Goal: Task Accomplishment & Management: Manage account settings

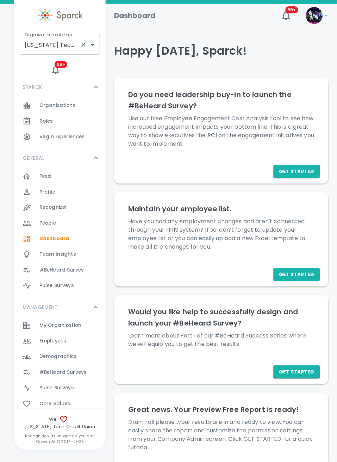
click at [57, 49] on input "Texas Tech Credit Union • 760" at bounding box center [50, 44] width 54 height 13
click at [57, 75] on li "San Francisco Bay Coffee • 1357" at bounding box center [60, 68] width 80 height 21
type input "San Francisco Bay Coffee • 1357"
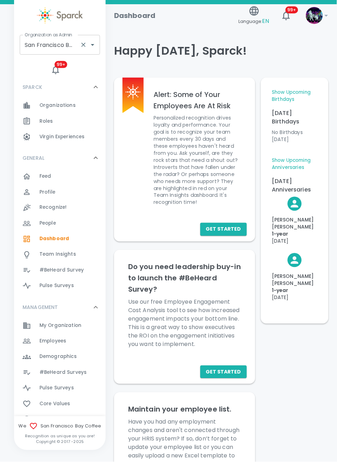
click at [74, 47] on input "San Francisco Bay Coffee • 1357" at bounding box center [50, 44] width 54 height 13
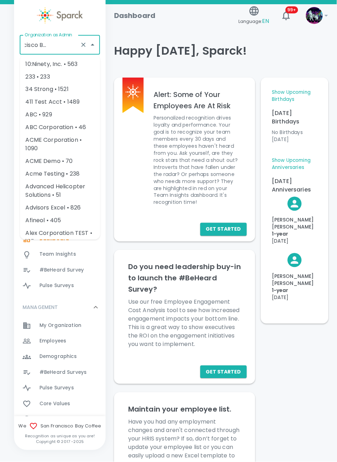
click at [39, 42] on input "San Francisco Bay Coffee • 1357" at bounding box center [50, 44] width 54 height 13
click at [38, 42] on input "San Francisco Bay Coffee • 1357" at bounding box center [50, 44] width 54 height 13
click at [61, 43] on input "San Francisco Bay Coffee • 1357" at bounding box center [50, 44] width 54 height 13
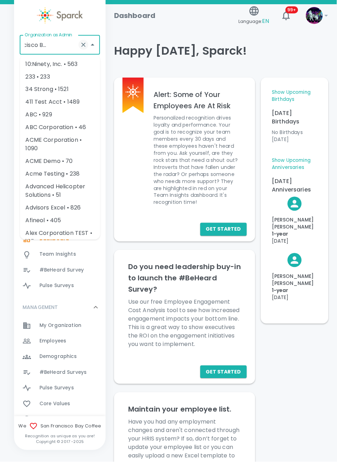
click at [83, 44] on icon "Clear" at bounding box center [83, 44] width 7 height 7
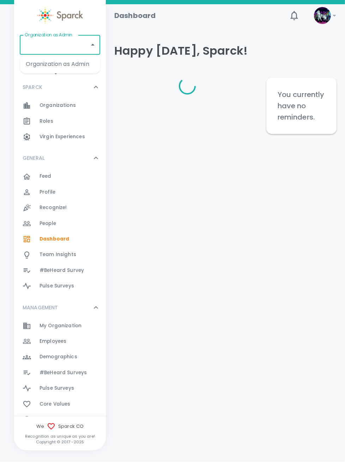
drag, startPoint x: 0, startPoint y: 0, endPoint x: 69, endPoint y: 47, distance: 84.0
click at [69, 47] on div "Organization as Admin Organization as Admin" at bounding box center [60, 45] width 80 height 20
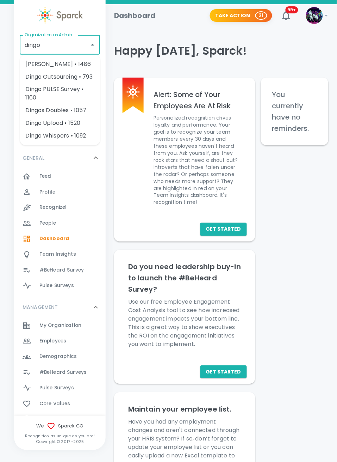
click at [55, 78] on li "Dingo Outsourcing • 793" at bounding box center [60, 77] width 80 height 13
type input "Dingo Outsourcing • 793"
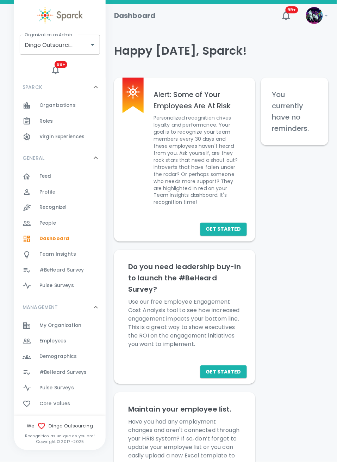
click at [67, 172] on div "Feed 0" at bounding box center [72, 176] width 66 height 10
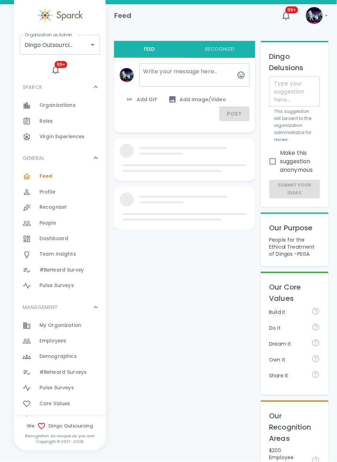
click at [70, 341] on div "Employees 0" at bounding box center [72, 341] width 66 height 10
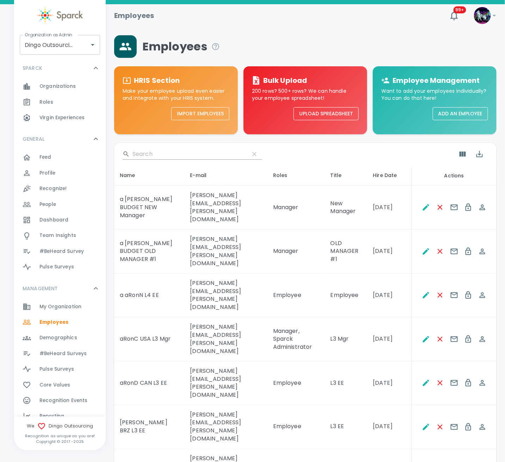
click at [43, 101] on span "Roles" at bounding box center [46, 102] width 14 height 7
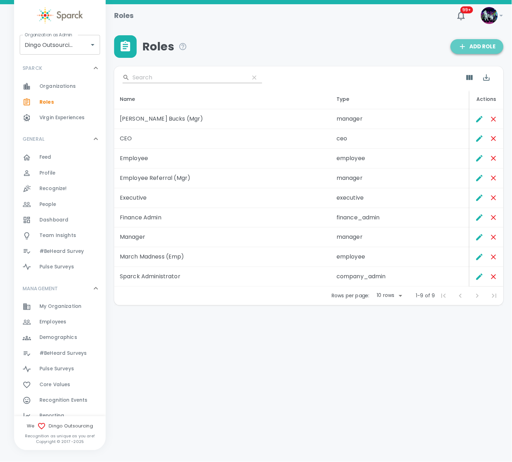
click at [345, 40] on button "Add Role" at bounding box center [477, 46] width 53 height 15
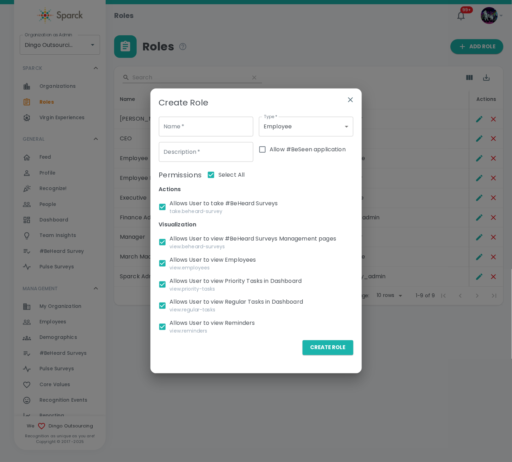
click at [178, 126] on input "Name   *" at bounding box center [206, 127] width 95 height 20
type input "IT FEED"
click at [261, 150] on input "Allow #BeSeen application" at bounding box center [262, 149] width 15 height 15
checkbox input "true"
checkbox input "false"
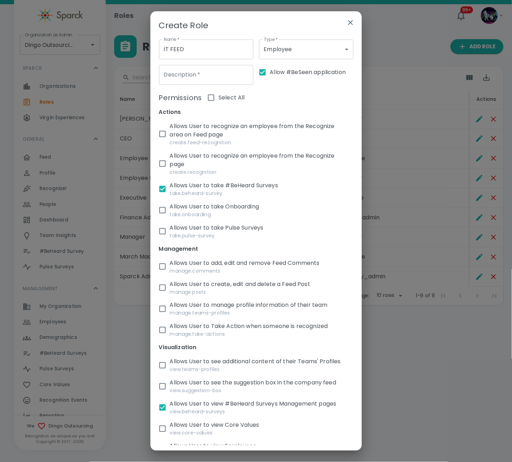
click at [207, 71] on input "Description   *" at bounding box center [206, 75] width 95 height 20
type input "Login for Digital Singage"
click at [190, 188] on p "Allows User to take #BeHeard Surveys" at bounding box center [250, 185] width 161 height 8
click at [170, 188] on input "Allows User to take #BeHeard Surveys take.beheard-survey" at bounding box center [162, 189] width 15 height 15
checkbox input "false"
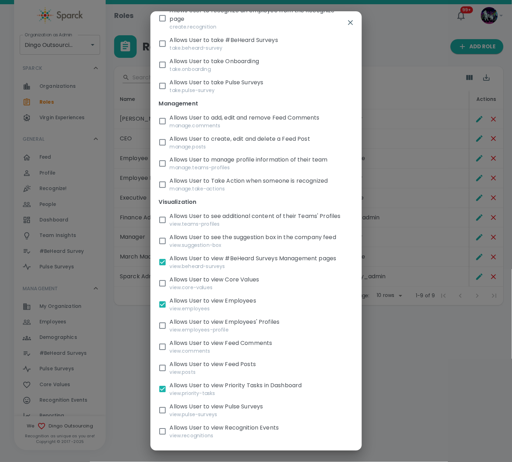
scroll to position [188, 0]
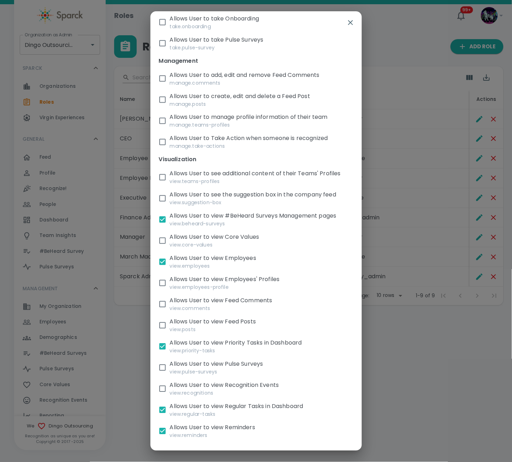
click at [159, 226] on input "Allows User to view #BeHeard Surveys Management pages view.beheard-surveys" at bounding box center [162, 219] width 15 height 15
checkbox input "false"
click at [163, 265] on input "Allows User to view Employees view.employees" at bounding box center [162, 262] width 15 height 15
checkbox input "false"
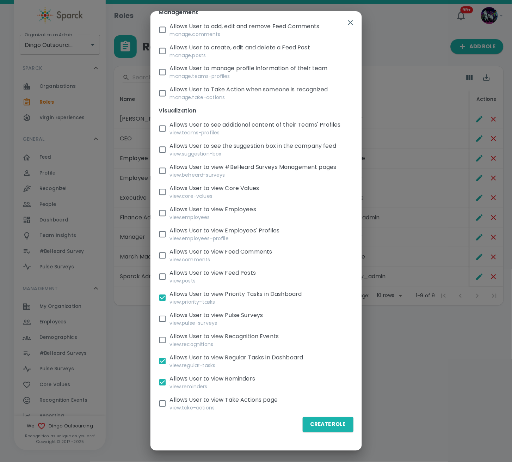
click at [165, 299] on input "Allows User to view Priority Tasks in Dashboard view.priority-tasks" at bounding box center [162, 298] width 15 height 15
checkbox input "false"
click at [155, 366] on input "Allows User to view Regular Tasks in Dashboard view.regular-tasks" at bounding box center [162, 361] width 15 height 15
checkbox input "false"
click at [163, 381] on input "Allows User to view Reminders view.reminders" at bounding box center [162, 382] width 15 height 15
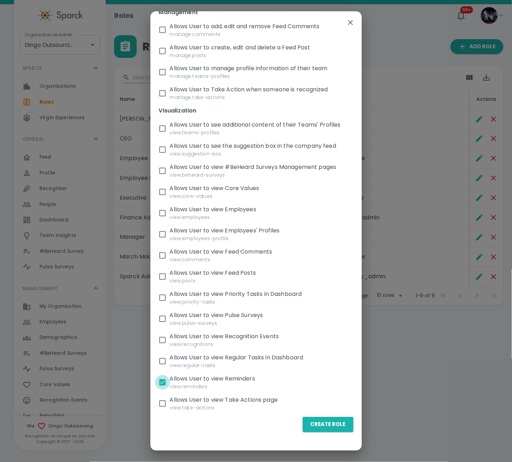
checkbox input "false"
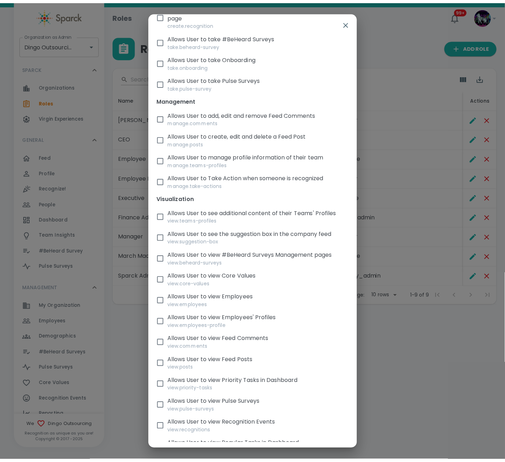
scroll to position [235, 0]
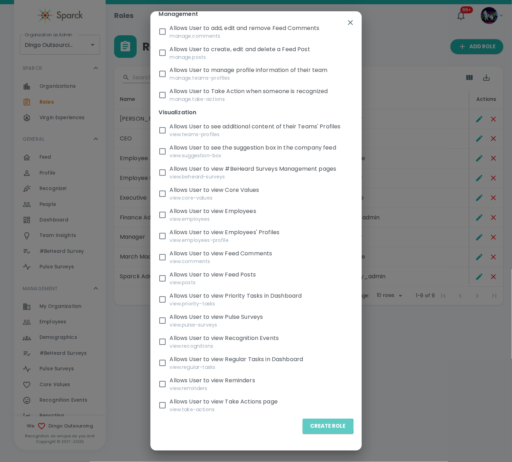
click at [310, 434] on button "Create Role" at bounding box center [328, 426] width 51 height 15
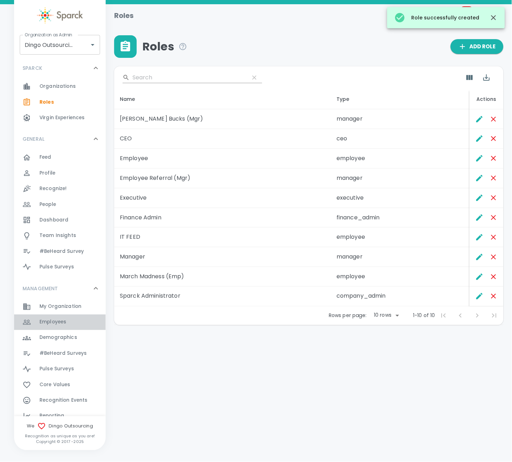
click at [61, 320] on span "Employees" at bounding box center [52, 322] width 27 height 7
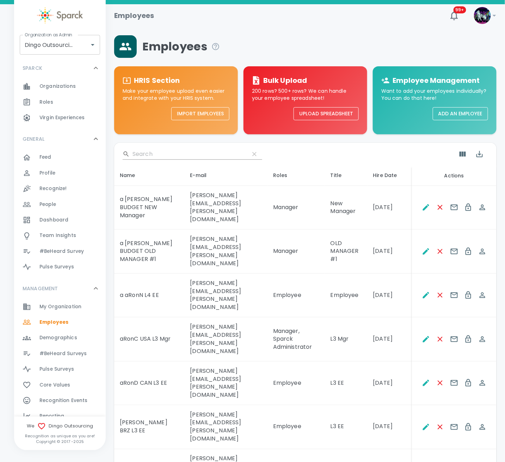
click at [345, 113] on button "Add an Employee" at bounding box center [460, 113] width 55 height 13
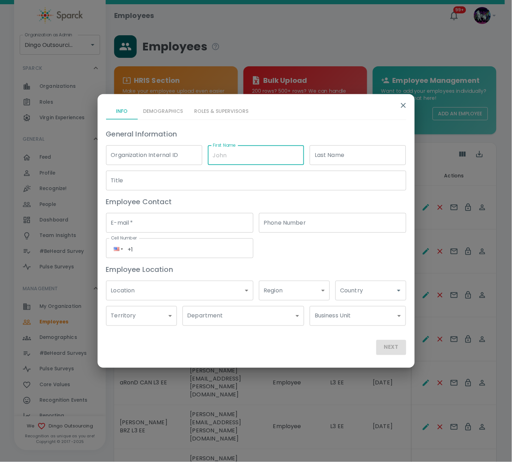
click at [228, 157] on input "First Name" at bounding box center [256, 155] width 96 height 20
type input "a"
type input "aa IT Feed"
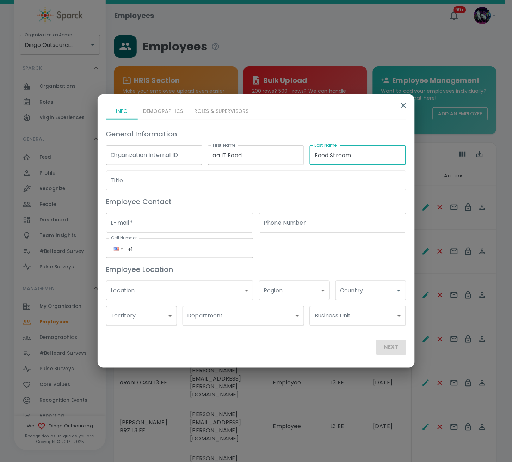
type input "Feed Stream"
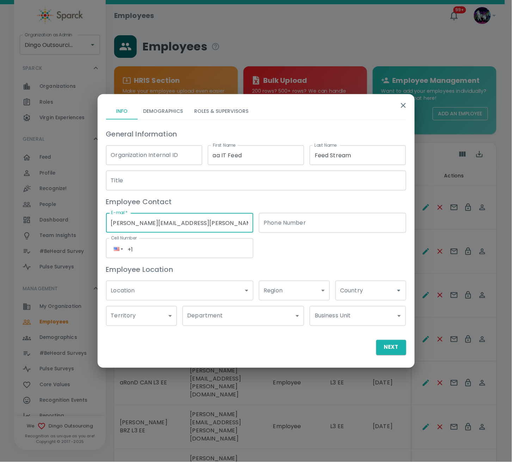
type input "ron.thornburg+dingoITFEED@sparckco.com"
click at [340, 348] on div "Next" at bounding box center [256, 347] width 300 height 15
click at [199, 114] on button "Roles & Supervisors" at bounding box center [222, 111] width 66 height 17
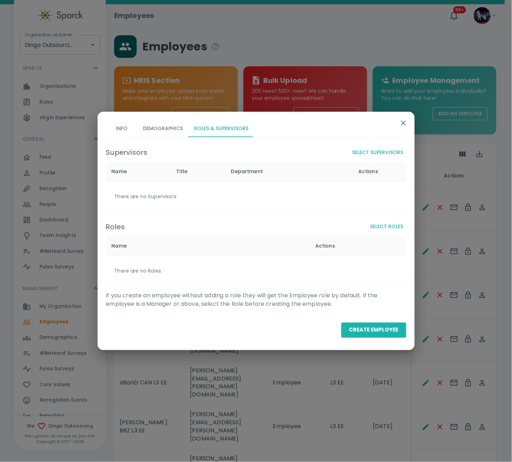
click at [345, 224] on button "Select Roles" at bounding box center [387, 226] width 39 height 13
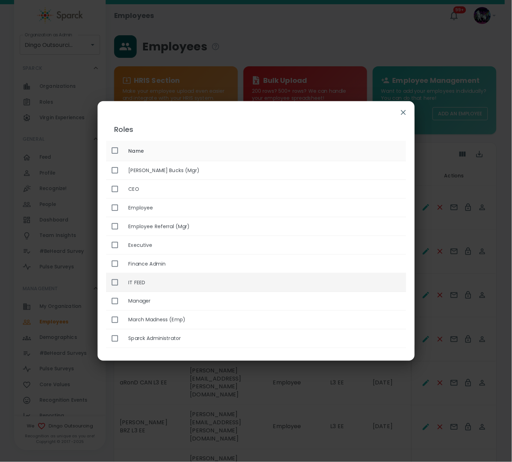
click at [162, 280] on th "IT FEED" at bounding box center [265, 282] width 284 height 19
checkbox input "true"
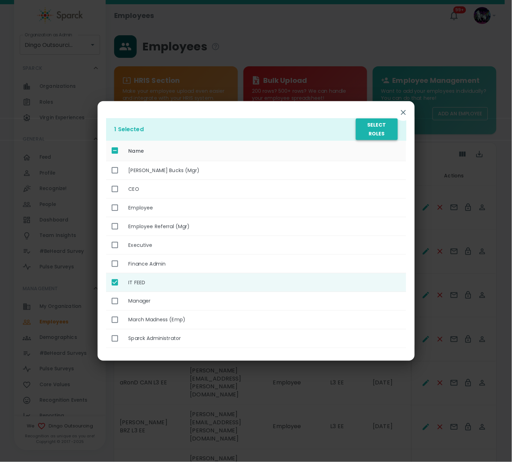
click at [345, 127] on button "Select Roles" at bounding box center [377, 129] width 42 height 22
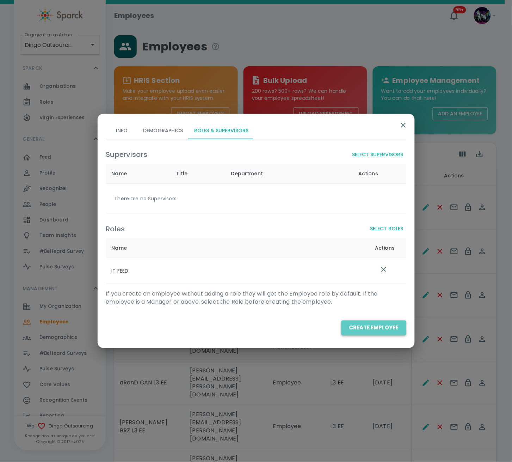
click at [345, 331] on button "Create Employee" at bounding box center [374, 328] width 65 height 15
click at [345, 329] on button "Create Employee" at bounding box center [374, 328] width 65 height 15
click at [121, 127] on button "Info" at bounding box center [122, 130] width 32 height 17
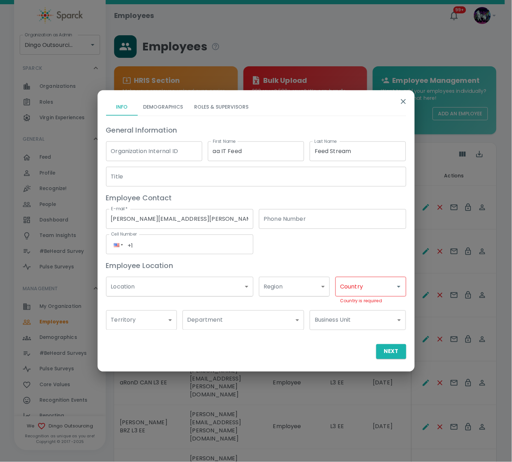
click at [345, 287] on input "Country" at bounding box center [366, 286] width 54 height 13
click at [345, 315] on li "US" at bounding box center [370, 318] width 71 height 13
type input "US"
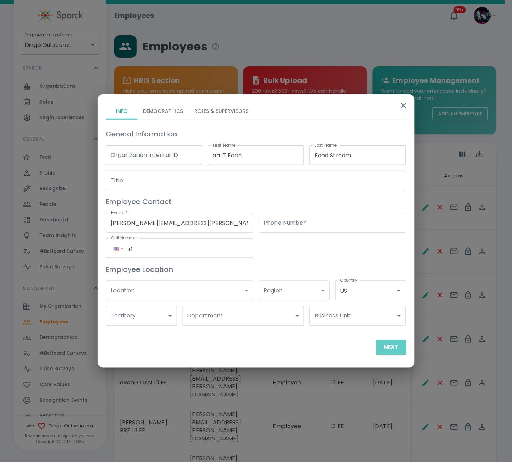
click at [345, 344] on button "Next" at bounding box center [392, 347] width 30 height 15
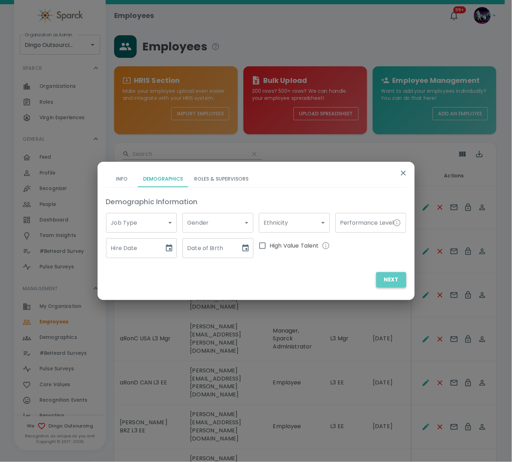
click at [345, 277] on button "Next" at bounding box center [392, 279] width 30 height 15
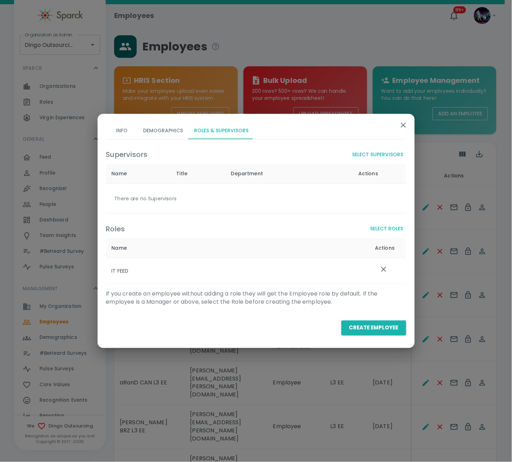
click at [345, 321] on button "Create Employee" at bounding box center [374, 328] width 65 height 15
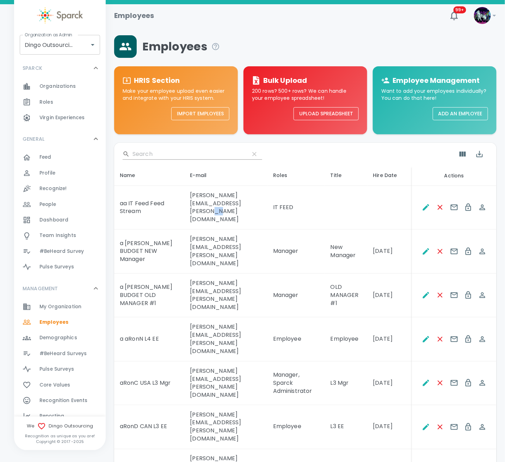
click at [268, 205] on td "ron.thornburg+dingoITFEED@sparckco.com" at bounding box center [226, 208] width 83 height 44
drag, startPoint x: 281, startPoint y: 207, endPoint x: 168, endPoint y: 206, distance: 113.2
click at [185, 206] on td "[PERSON_NAME][EMAIL_ADDRESS][PERSON_NAME][DOMAIN_NAME]" at bounding box center [226, 208] width 83 height 44
copy td "[PERSON_NAME][EMAIL_ADDRESS][PERSON_NAME][DOMAIN_NAME]"
click at [473, 207] on icon "Change Password" at bounding box center [468, 207] width 8 height 8
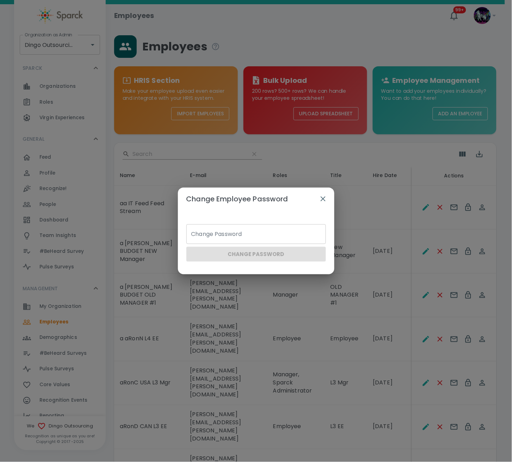
click at [236, 241] on input "Change Password" at bounding box center [257, 234] width 140 height 20
type input "Sparck2025!"
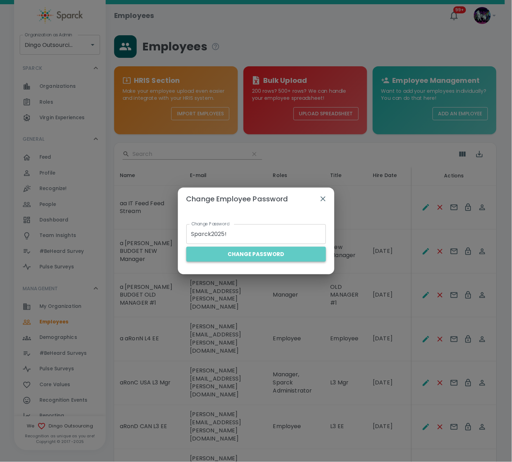
click at [253, 254] on button "Change Password" at bounding box center [257, 254] width 140 height 15
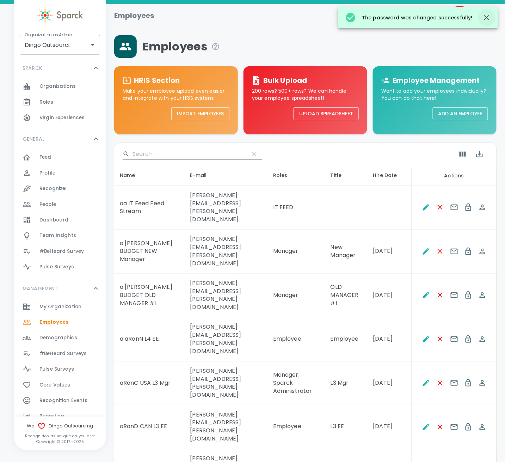
click at [490, 15] on icon "button" at bounding box center [487, 17] width 8 height 8
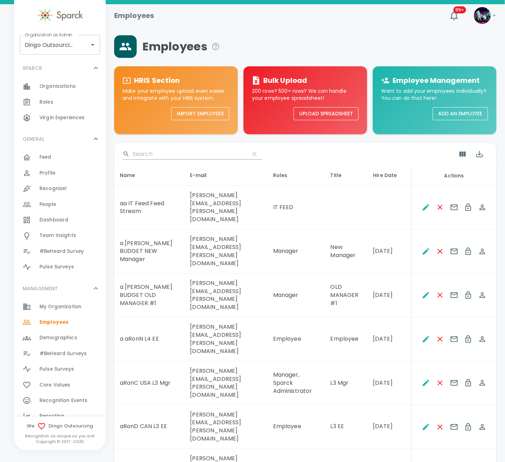
click at [495, 15] on icon at bounding box center [495, 16] width 4 height 2
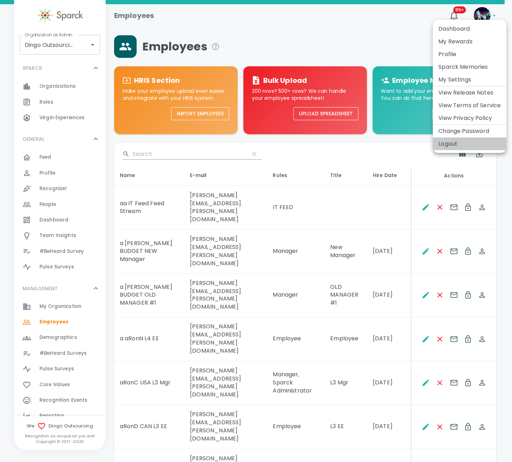
click at [455, 143] on li "Logout" at bounding box center [470, 144] width 74 height 13
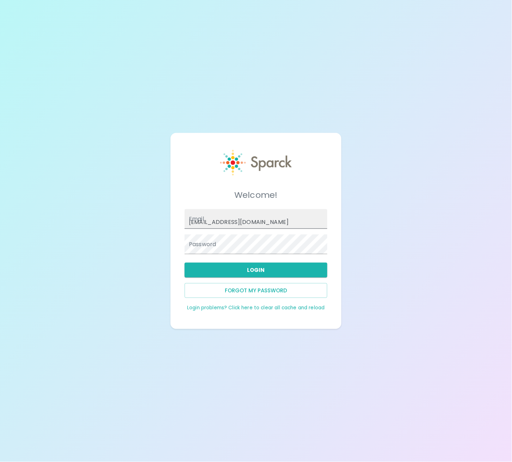
click at [267, 223] on input "admin@sparckco.com" at bounding box center [256, 219] width 142 height 20
drag, startPoint x: 269, startPoint y: 223, endPoint x: 81, endPoint y: 239, distance: 188.6
click at [81, 239] on div "Welcome! Email admin@sparckco.com Password Login Forgot my password Login probl…" at bounding box center [256, 231] width 512 height 462
paste input "ron.thornburg+dingoITFEED"
type input "[PERSON_NAME][EMAIL_ADDRESS][PERSON_NAME][DOMAIN_NAME]"
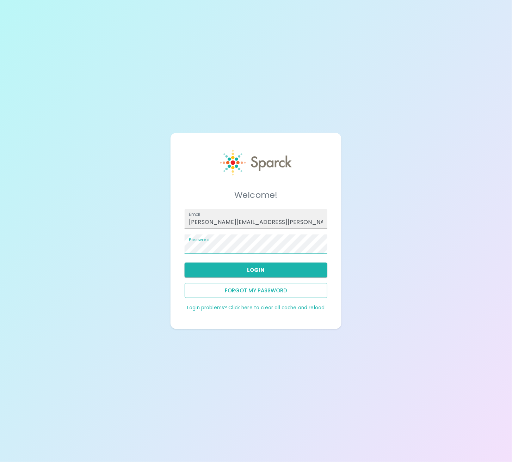
click at [238, 271] on button "Login" at bounding box center [256, 270] width 142 height 15
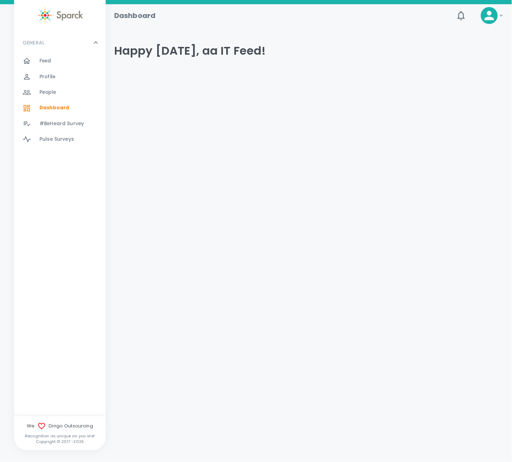
click at [48, 58] on span "Feed" at bounding box center [45, 60] width 12 height 7
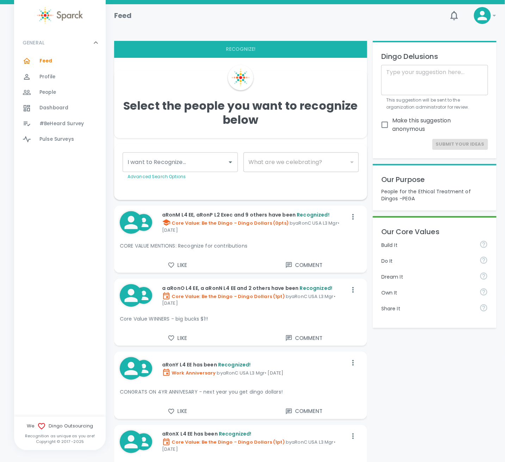
click at [216, 78] on div at bounding box center [240, 77] width 253 height 25
click at [497, 14] on icon at bounding box center [495, 15] width 8 height 8
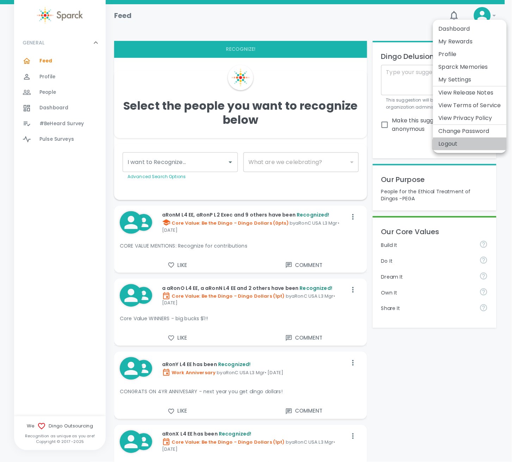
click at [458, 145] on li "Logout" at bounding box center [470, 144] width 74 height 13
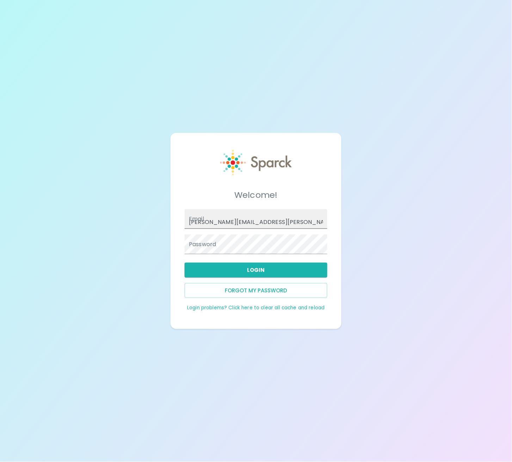
click at [306, 225] on input "[PERSON_NAME][EMAIL_ADDRESS][PERSON_NAME][DOMAIN_NAME]" at bounding box center [256, 219] width 142 height 20
type input "[EMAIL_ADDRESS][DOMAIN_NAME]"
click at [270, 270] on button "Login" at bounding box center [256, 270] width 142 height 15
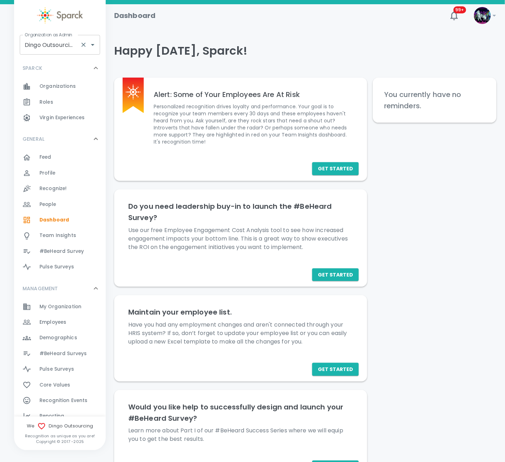
click at [31, 54] on div "Dingo Outsourcing • 793 Organization as Admin" at bounding box center [60, 45] width 80 height 20
click at [45, 70] on li "San Francisco Bay Coffee • 1357" at bounding box center [60, 68] width 80 height 21
type input "San Francisco Bay Coffee • 1357"
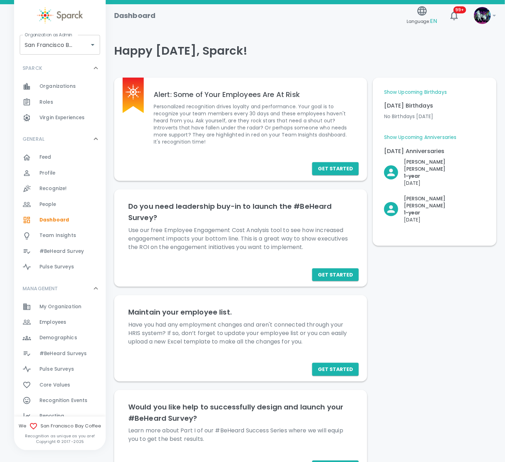
click at [37, 102] on div at bounding box center [31, 102] width 17 height 8
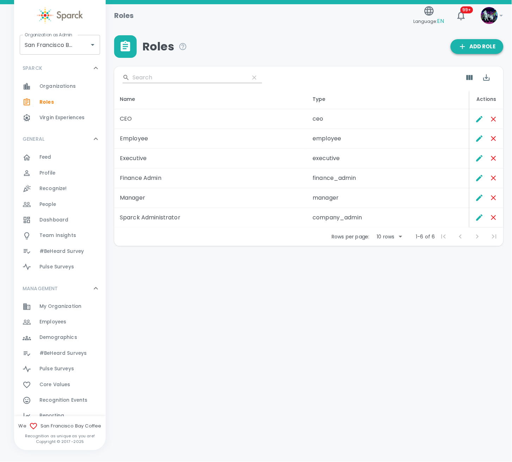
click at [476, 49] on span "Add Role" at bounding box center [477, 46] width 37 height 9
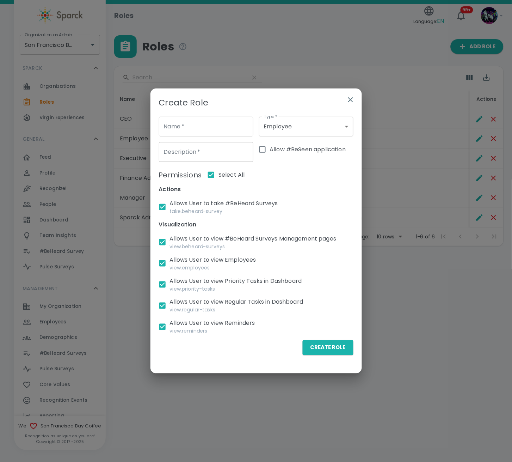
click at [270, 145] on input "Allow #BeSeen application" at bounding box center [262, 149] width 15 height 15
checkbox input "true"
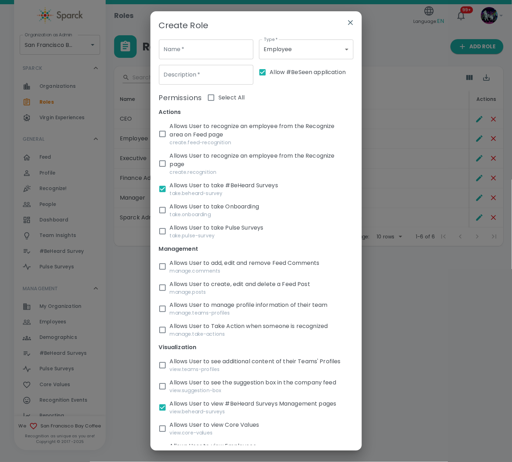
click at [211, 99] on input "Select All" at bounding box center [211, 97] width 15 height 15
checkbox input "true"
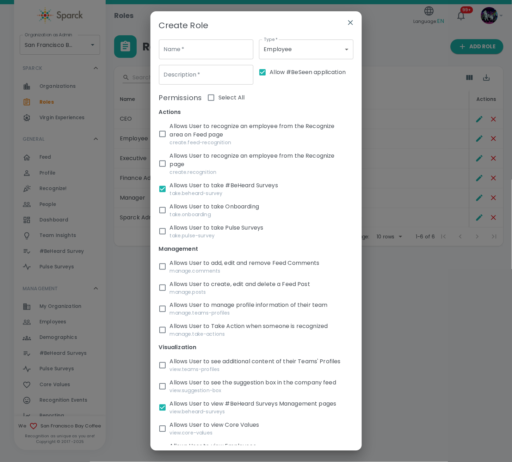
checkbox input "true"
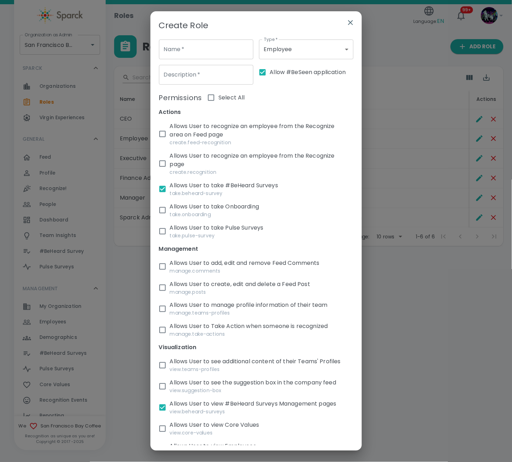
checkbox input "true"
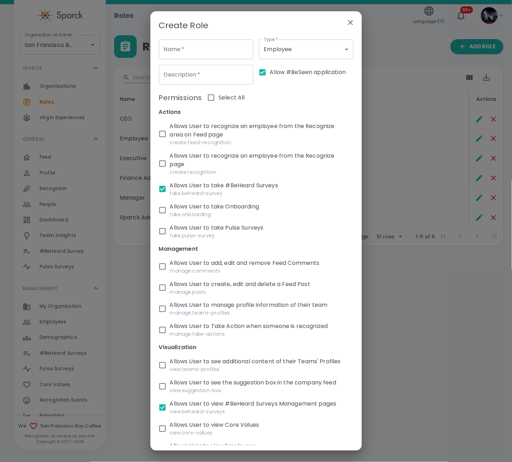
checkbox input "true"
click at [212, 98] on input "Select All" at bounding box center [211, 97] width 15 height 15
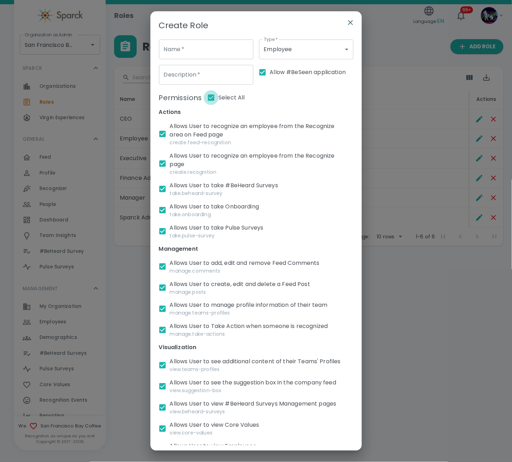
checkbox input "false"
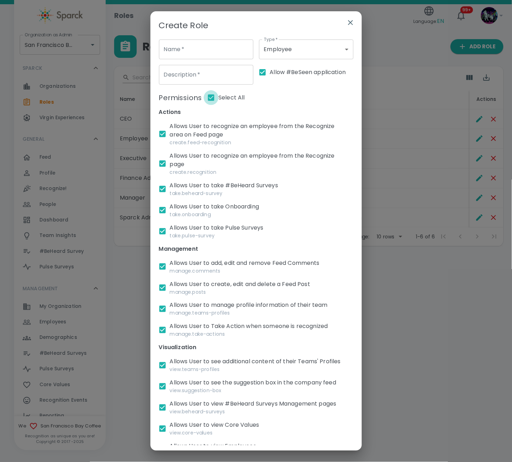
checkbox input "false"
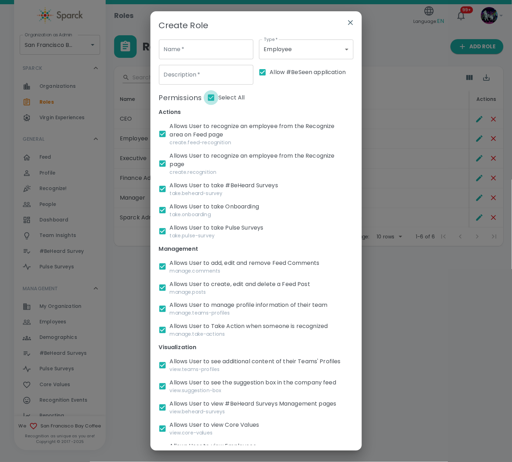
checkbox input "false"
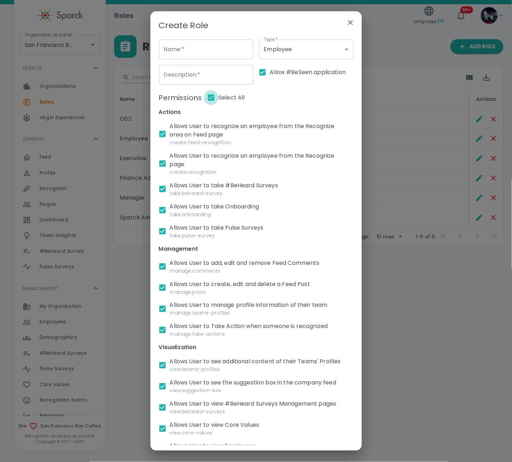
checkbox input "false"
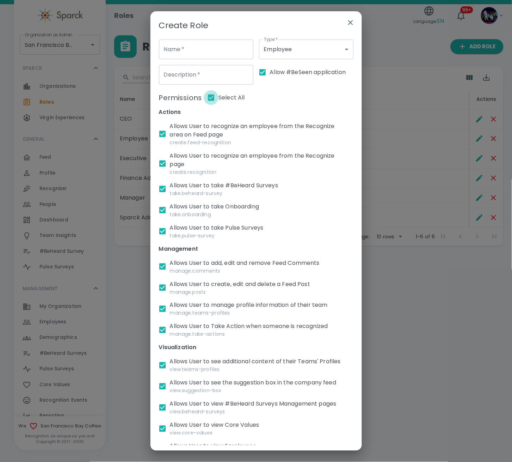
checkbox input "false"
click at [200, 50] on input "Name   *" at bounding box center [206, 49] width 95 height 20
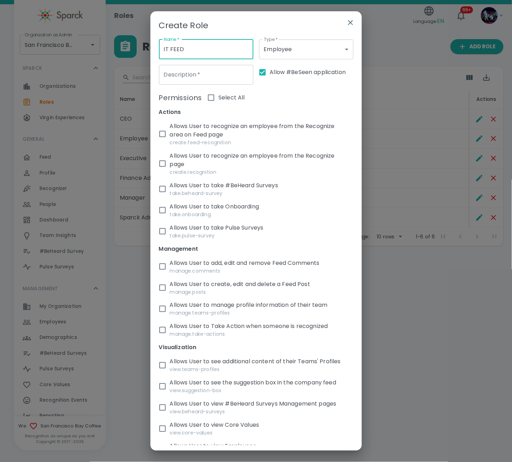
type input "IT FEED"
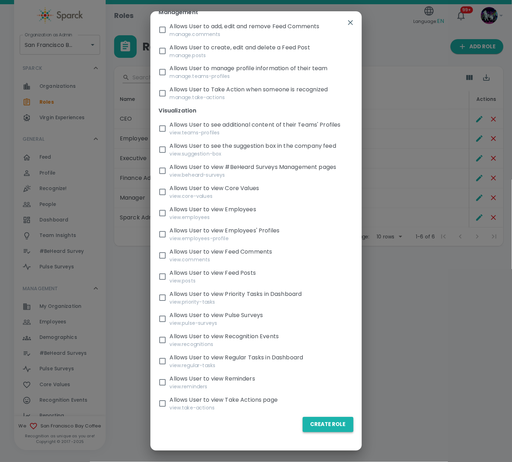
type input "Digital Signage"
click at [315, 426] on button "Create Role" at bounding box center [328, 424] width 51 height 15
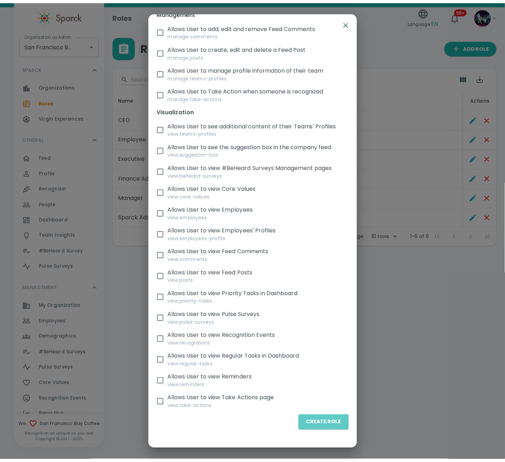
scroll to position [244, 0]
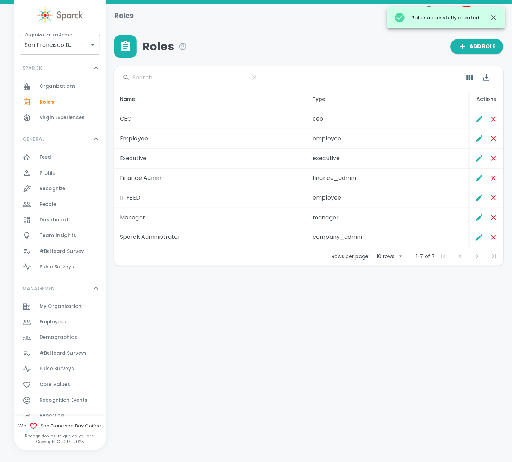
click at [66, 319] on span "Employees" at bounding box center [52, 322] width 27 height 7
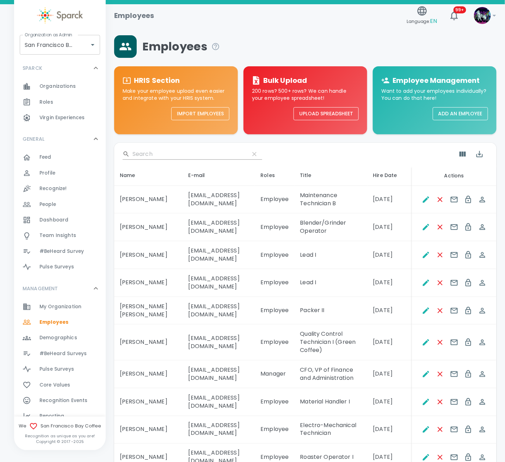
click at [460, 113] on button "Add an Employee" at bounding box center [460, 113] width 55 height 13
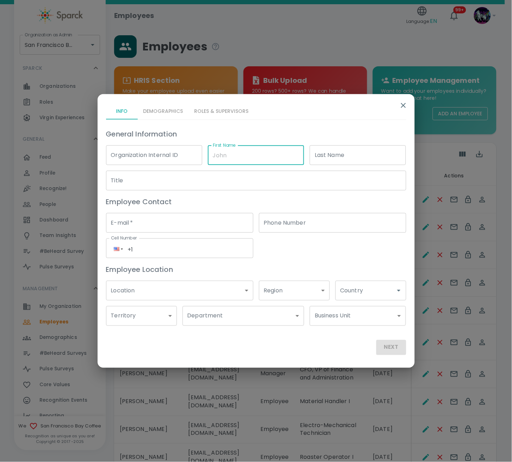
click at [247, 156] on input "First Name" at bounding box center [256, 155] width 96 height 20
type input "AA Digital"
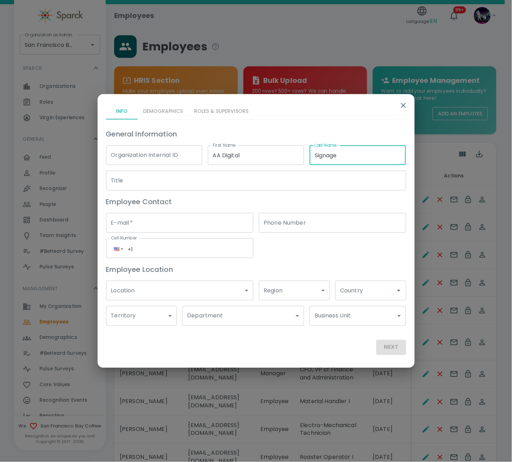
type input "Signage"
click at [148, 221] on input "E-mail   *" at bounding box center [179, 223] width 147 height 20
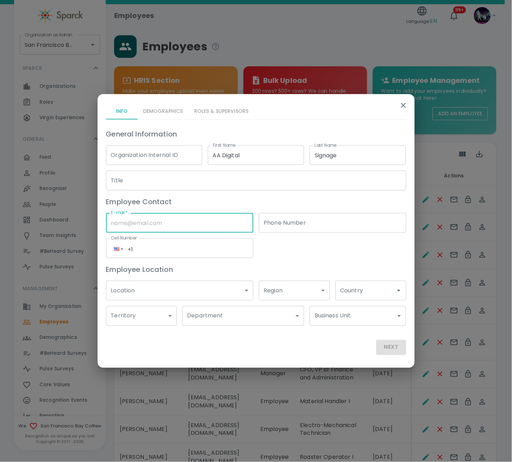
type input "Ron.thornburg@sparckco.com"
type input "(191) 623-9528"
click at [153, 222] on input "Ron.thornburg@sparckco.com" at bounding box center [179, 223] width 147 height 20
type input "Ron.thornburg+sfbcITFEED@sparckco.com"
click at [320, 252] on div "General Information Organization Internal ID Organization Internal ID First Nam…" at bounding box center [254, 224] width 306 height 203
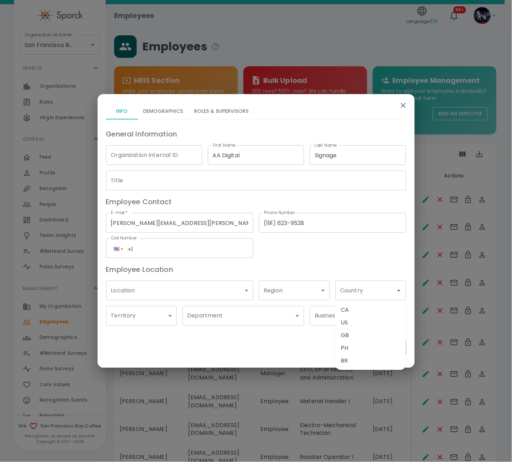
click at [324, 226] on input "(191) 623-9528" at bounding box center [332, 223] width 147 height 20
drag, startPoint x: 331, startPoint y: 221, endPoint x: 219, endPoint y: 224, distance: 112.2
click at [220, 224] on div "General Information Organization Internal ID Organization Internal ID First Nam…" at bounding box center [254, 224] width 306 height 203
type input "(___) ___-____"
click at [284, 247] on div "General Information Organization Internal ID Organization Internal ID First Nam…" at bounding box center [254, 224] width 306 height 203
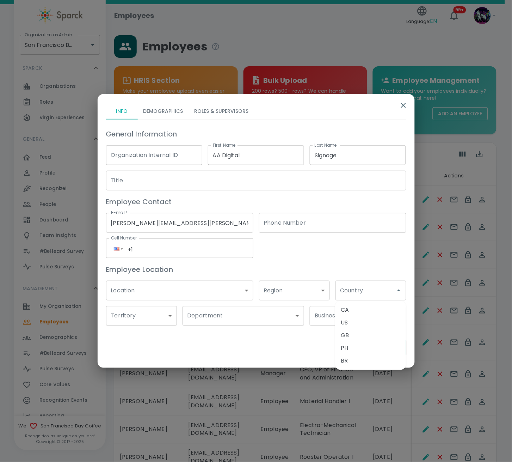
click at [355, 323] on li "US" at bounding box center [370, 322] width 71 height 13
type input "US"
click at [341, 253] on div "General Information Organization Internal ID Organization Internal ID First Nam…" at bounding box center [254, 224] width 306 height 203
click at [165, 109] on button "Demographics" at bounding box center [163, 111] width 51 height 17
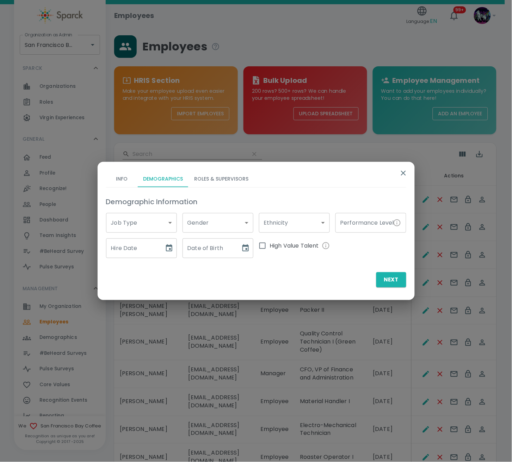
click at [231, 184] on button "Roles & Supervisors" at bounding box center [222, 178] width 66 height 17
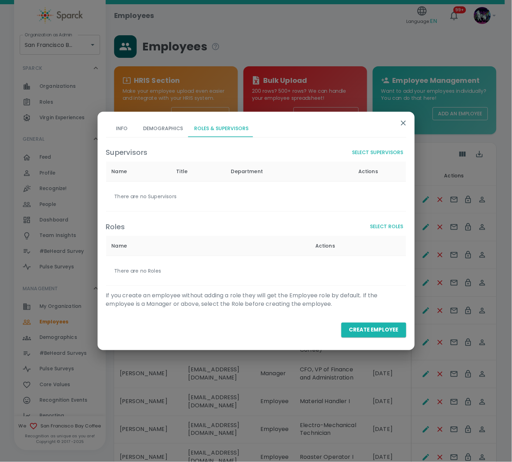
click at [380, 223] on button "Select Roles" at bounding box center [387, 226] width 39 height 13
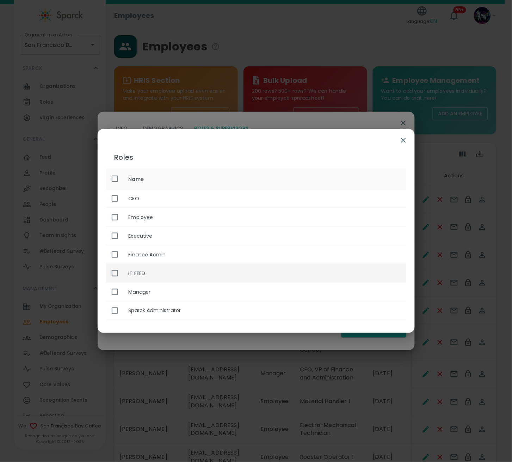
click at [125, 270] on th "IT FEED" at bounding box center [265, 273] width 284 height 19
checkbox input "true"
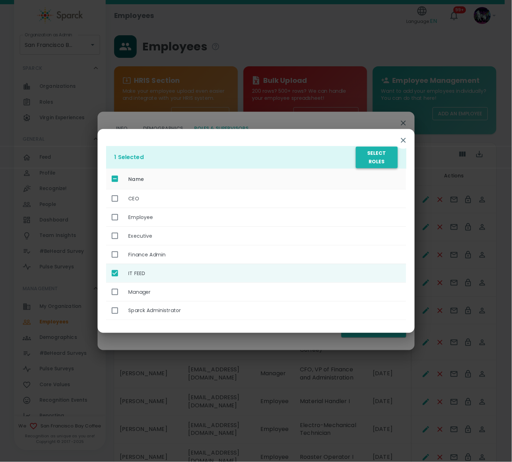
click at [378, 156] on button "Select Roles" at bounding box center [377, 158] width 42 height 22
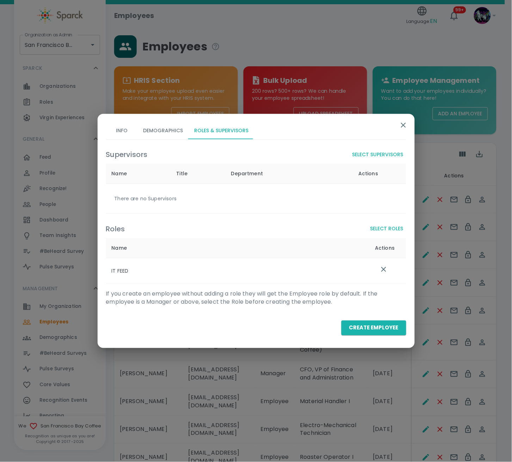
click at [373, 327] on button "Create Employee" at bounding box center [374, 328] width 65 height 15
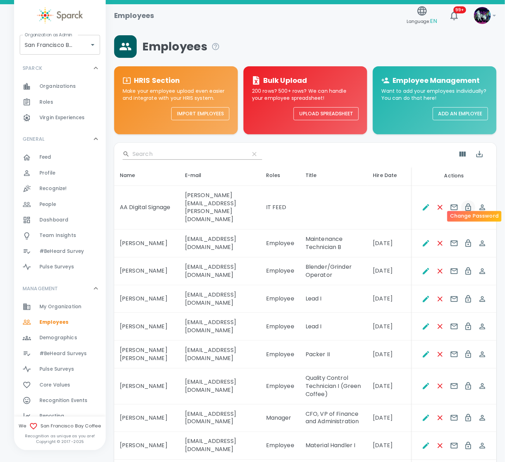
click at [473, 203] on icon "Change Password" at bounding box center [468, 207] width 8 height 8
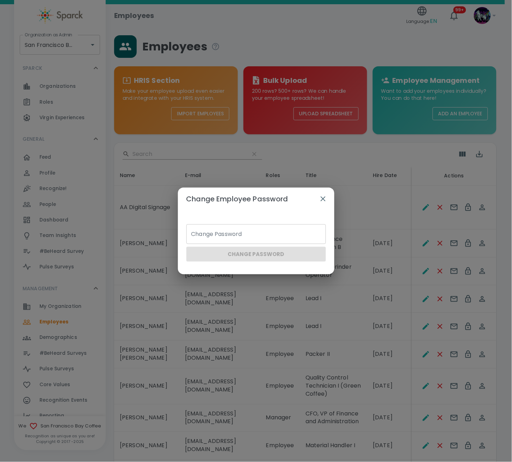
click at [209, 236] on input "Change Password" at bounding box center [257, 234] width 140 height 20
type input "Sparck2025!"
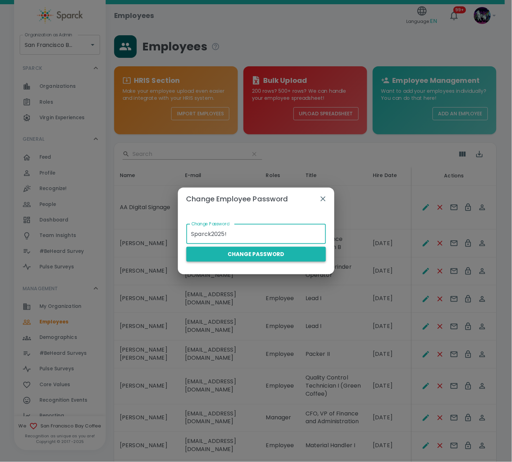
click at [246, 254] on button "Change Password" at bounding box center [257, 254] width 140 height 15
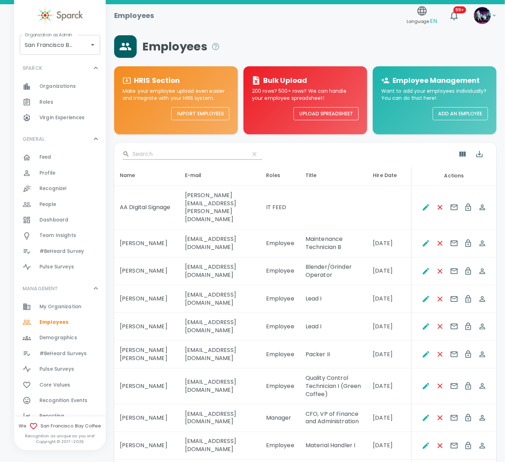
click at [227, 197] on td "[PERSON_NAME][EMAIL_ADDRESS][PERSON_NAME][DOMAIN_NAME]" at bounding box center [220, 208] width 81 height 44
drag, startPoint x: 281, startPoint y: 199, endPoint x: 160, endPoint y: 200, distance: 121.3
click at [180, 200] on td "[PERSON_NAME][EMAIL_ADDRESS][PERSON_NAME][DOMAIN_NAME]" at bounding box center [220, 208] width 81 height 44
copy td "[PERSON_NAME][EMAIL_ADDRESS][PERSON_NAME][DOMAIN_NAME]"
click at [473, 203] on icon "Change Password" at bounding box center [468, 207] width 8 height 8
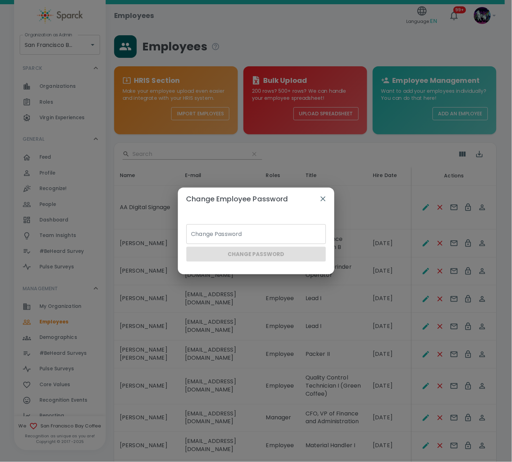
click at [230, 235] on input "Change Password" at bounding box center [257, 234] width 140 height 20
type input "Sparck2025!"
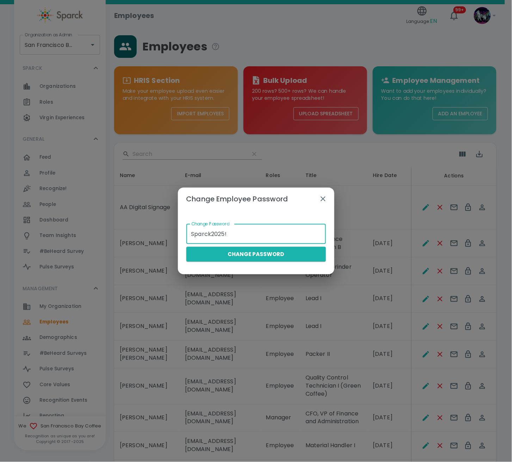
click at [255, 253] on button "Change Password" at bounding box center [257, 254] width 140 height 15
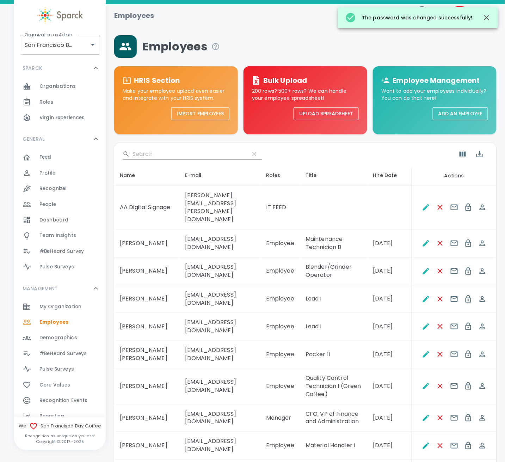
click at [368, 195] on td at bounding box center [334, 208] width 68 height 44
click at [48, 103] on span "Roles" at bounding box center [46, 102] width 14 height 7
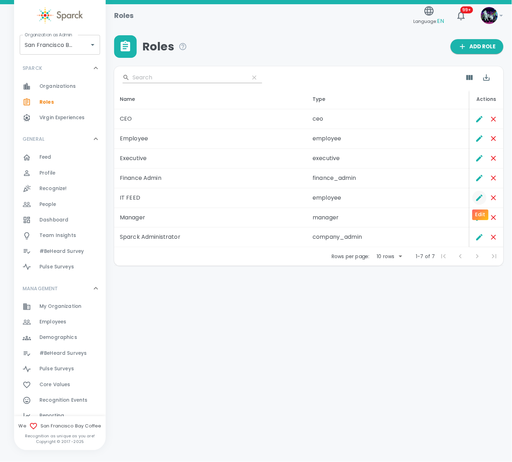
click at [477, 197] on icon "Edit" at bounding box center [480, 198] width 8 height 8
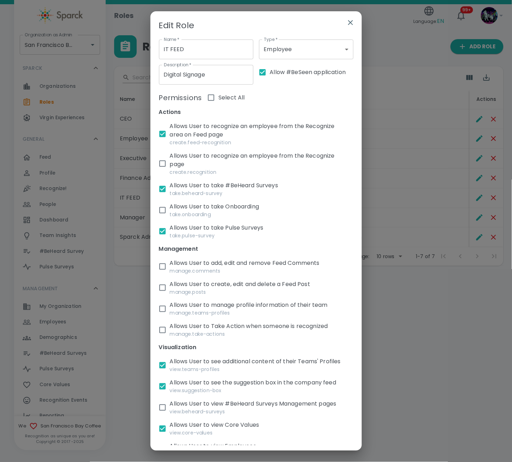
click at [165, 191] on input "Allows User to take #BeHeard Surveys take.beheard-survey" at bounding box center [162, 189] width 15 height 15
checkbox input "false"
click at [157, 135] on input "Allows User to recognize an employee from the Recognize area on Feed page creat…" at bounding box center [162, 134] width 15 height 15
checkbox input "false"
click at [165, 231] on input "Allows User to take Pulse Surveys take.pulse-survey" at bounding box center [162, 231] width 15 height 15
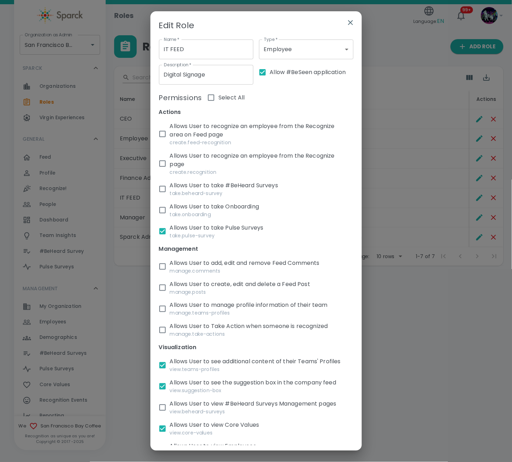
checkbox input "false"
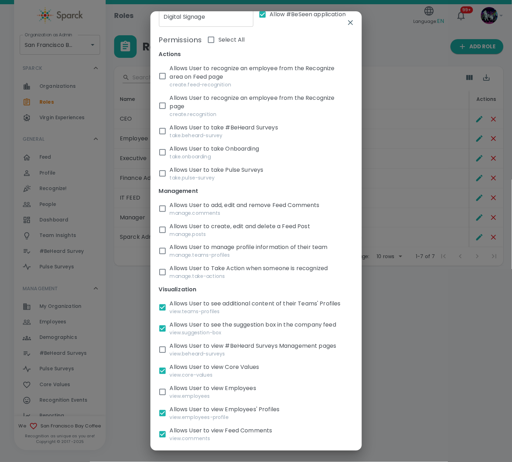
scroll to position [141, 0]
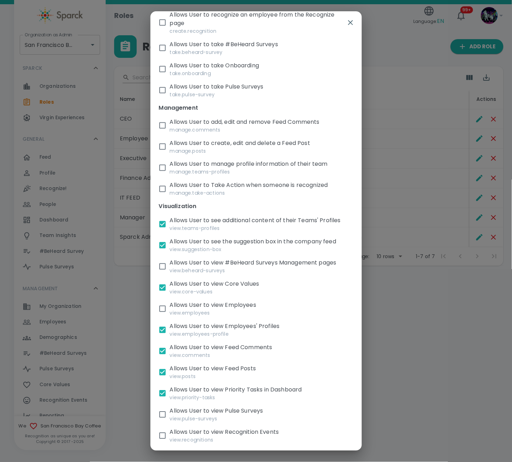
click at [164, 253] on input "Allows User to see the suggestion box in the company feed view.suggestion-box" at bounding box center [162, 245] width 15 height 15
checkbox input "false"
click at [163, 337] on input "Allows User to view Employees' Profiles view.employees-profile" at bounding box center [162, 330] width 15 height 15
checkbox input "false"
click at [164, 229] on input "Allows User to see additional content of their Teams' Profiles view.teams-profi…" at bounding box center [162, 224] width 15 height 15
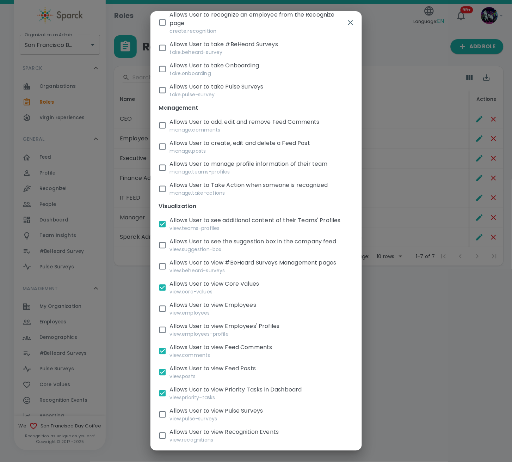
checkbox input "false"
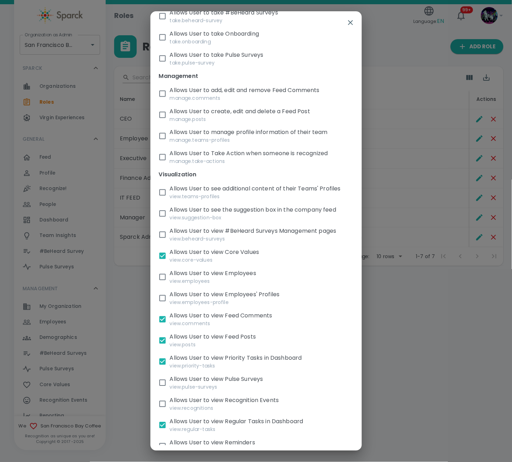
scroll to position [188, 0]
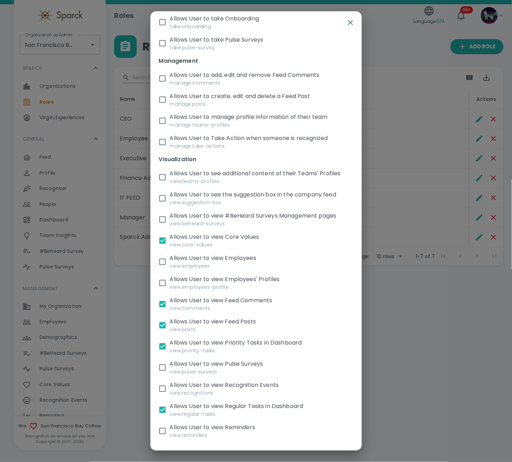
click at [162, 354] on input "Allows User to view Priority Tasks in Dashboard view.priority-tasks" at bounding box center [162, 346] width 15 height 15
checkbox input "false"
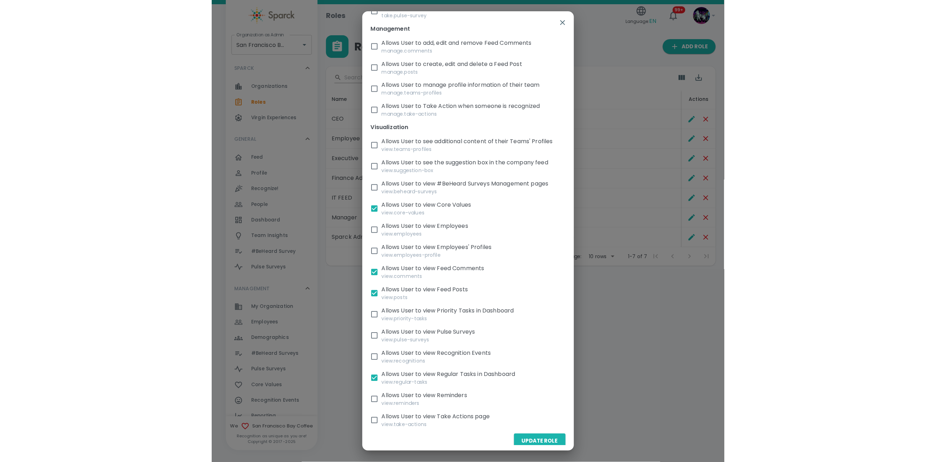
scroll to position [235, 0]
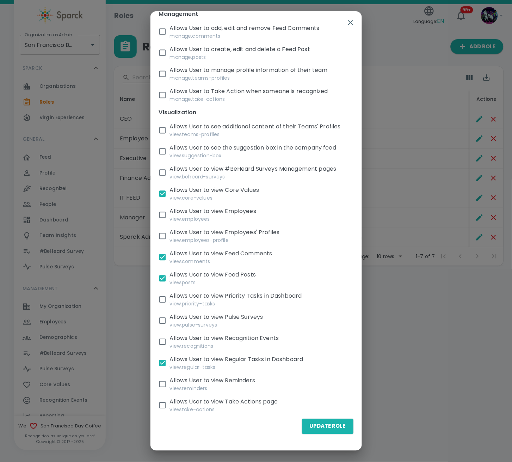
click at [166, 367] on input "Allows User to view Regular Tasks in Dashboard view.regular-tasks" at bounding box center [162, 363] width 15 height 15
checkbox input "false"
click at [331, 433] on button "Update Role" at bounding box center [327, 426] width 51 height 15
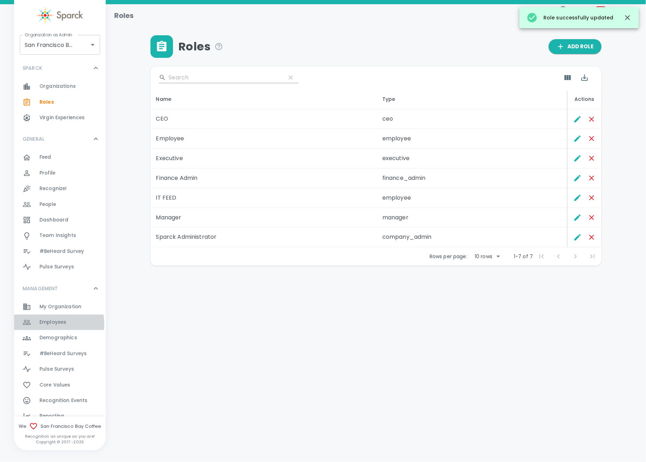
click at [58, 322] on span "Employees" at bounding box center [52, 322] width 27 height 7
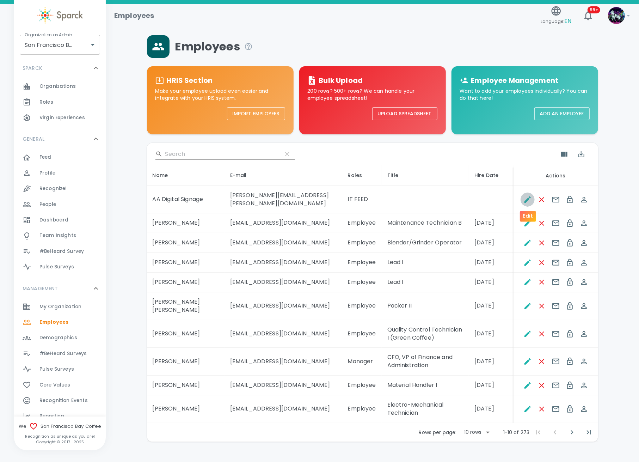
click at [512, 196] on icon "Edit" at bounding box center [528, 199] width 6 height 6
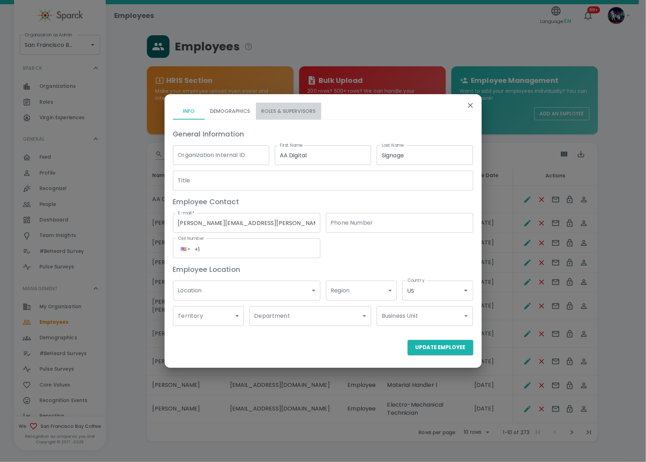
click at [278, 110] on button "Roles & Supervisors" at bounding box center [289, 111] width 66 height 17
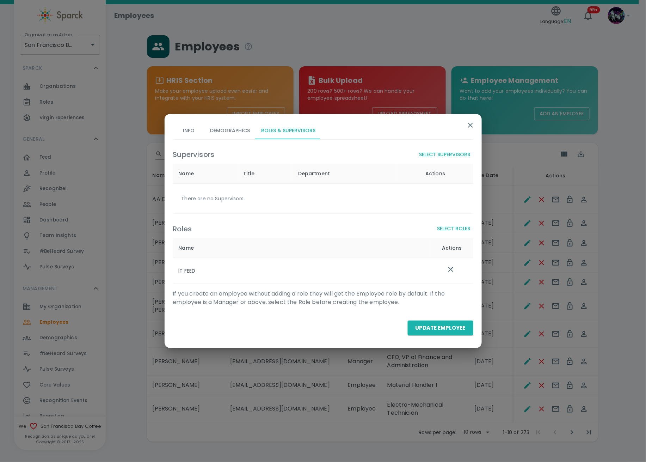
click at [190, 132] on button "Info" at bounding box center [189, 130] width 32 height 17
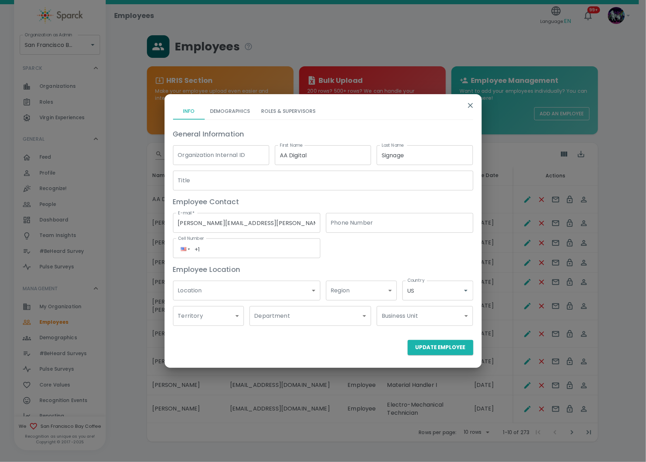
click at [279, 110] on button "Roles & Supervisors" at bounding box center [289, 111] width 66 height 17
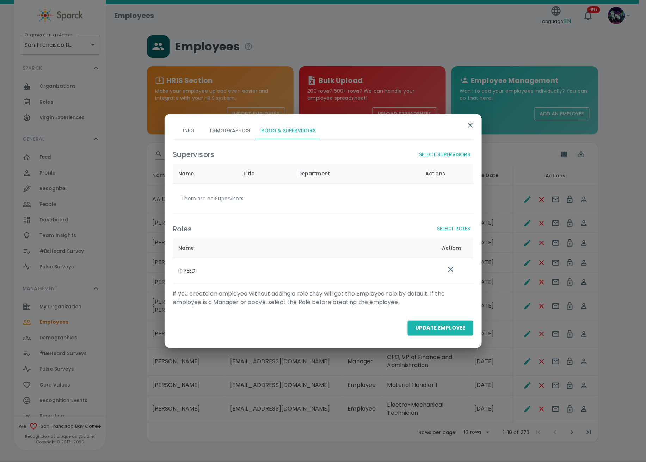
click at [467, 124] on icon "button" at bounding box center [471, 125] width 8 height 8
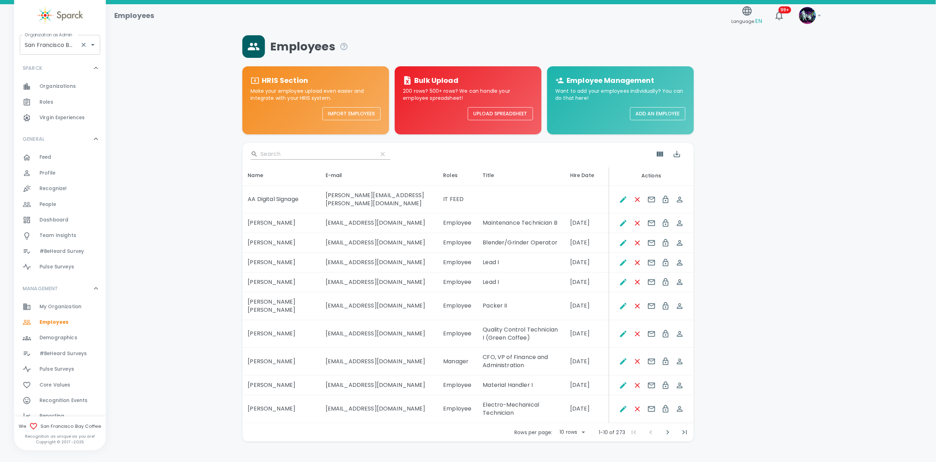
click at [37, 45] on input "San Francisco Bay Coffee • 1357" at bounding box center [50, 44] width 54 height 13
click at [44, 100] on li "RedRover • 71" at bounding box center [60, 106] width 80 height 13
type input "RedRover • 71"
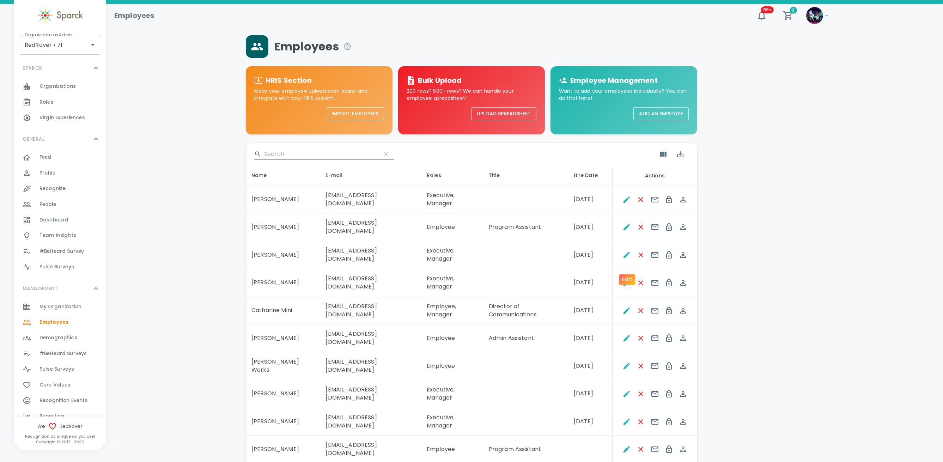
click at [625, 279] on icon "Edit" at bounding box center [626, 283] width 8 height 8
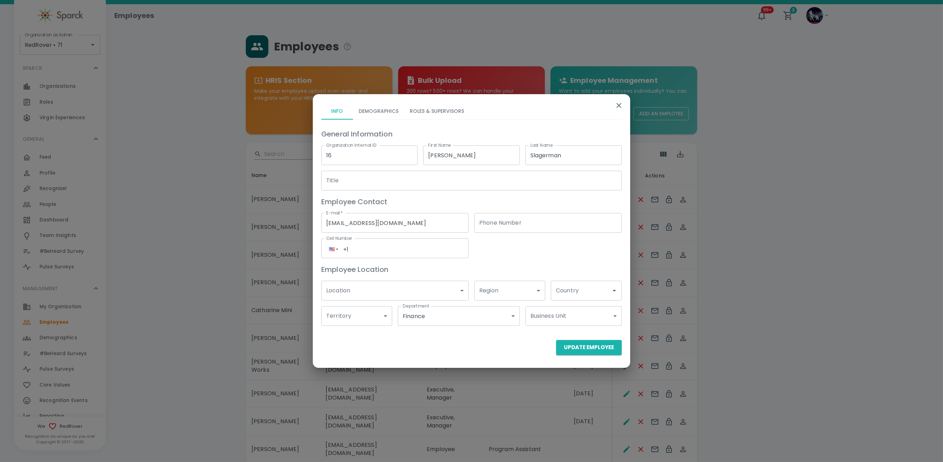
click at [439, 115] on button "Roles & Supervisors" at bounding box center [437, 111] width 66 height 17
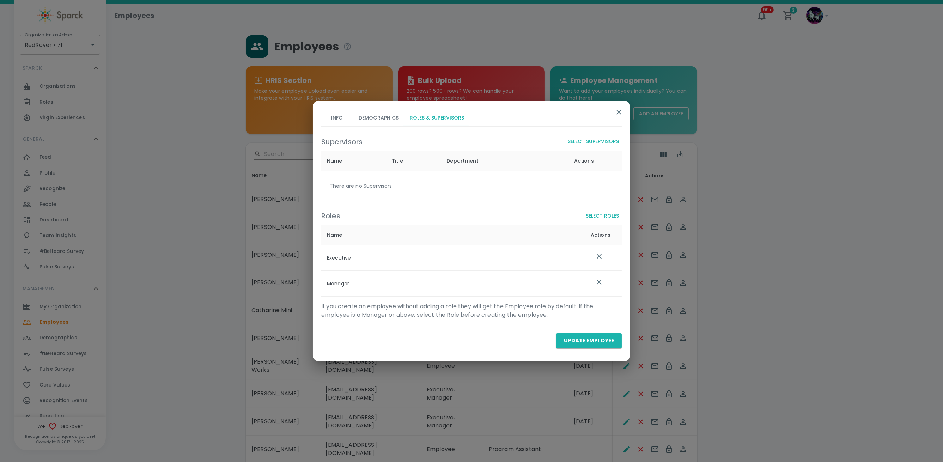
click at [333, 121] on button "Info" at bounding box center [337, 117] width 32 height 17
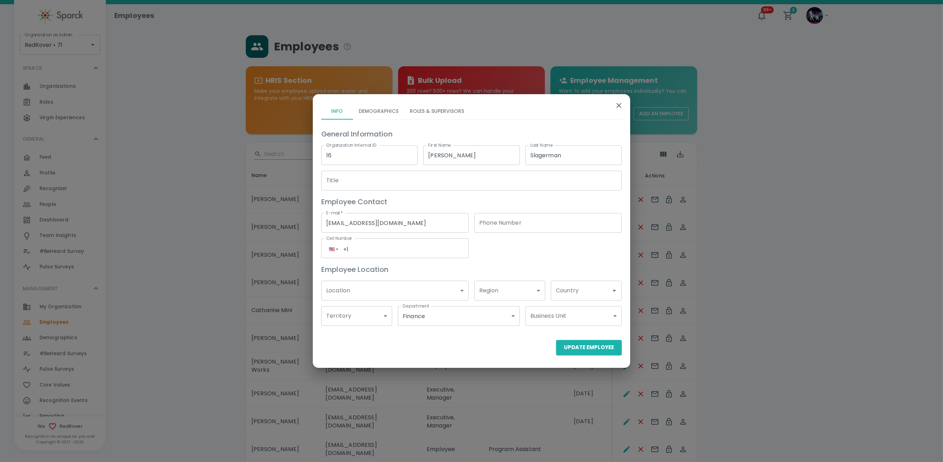
click at [605, 293] on input "Country" at bounding box center [581, 290] width 54 height 13
click at [573, 321] on li "US" at bounding box center [586, 322] width 71 height 13
type input "US"
click at [446, 110] on button "Roles & Supervisors" at bounding box center [437, 111] width 66 height 17
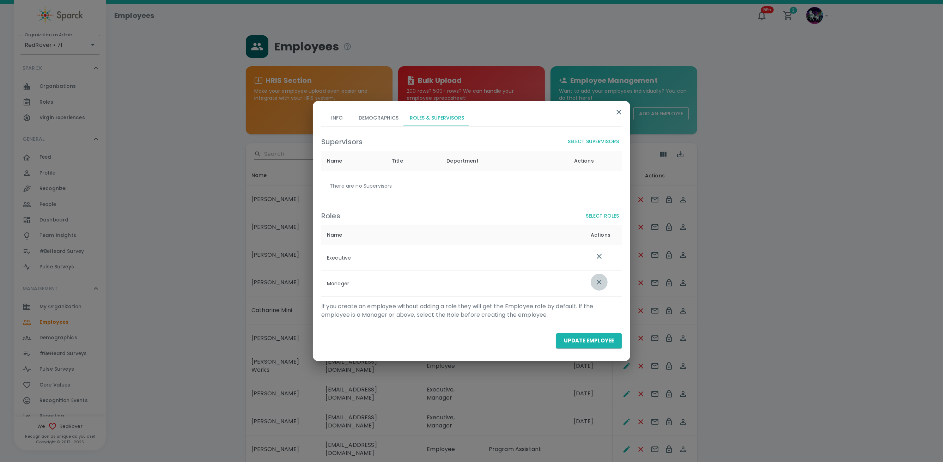
click at [598, 285] on icon "list table" at bounding box center [599, 282] width 8 height 8
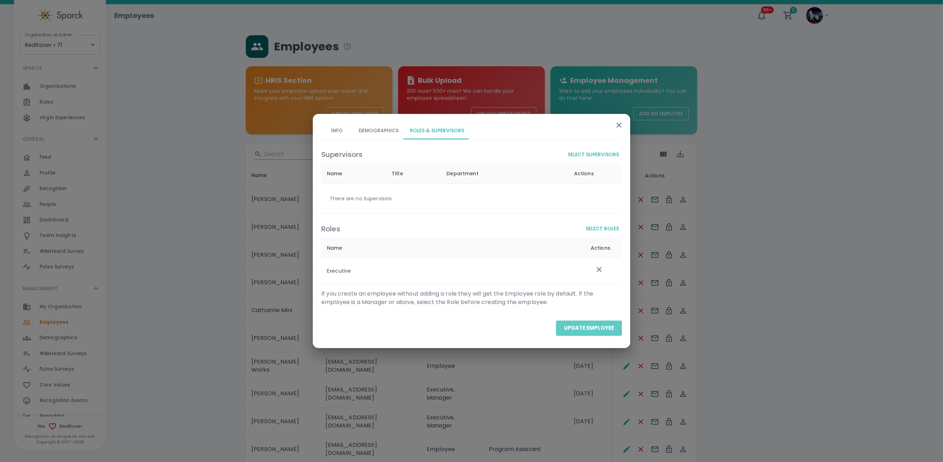
click at [583, 329] on button "Update Employee" at bounding box center [589, 328] width 66 height 15
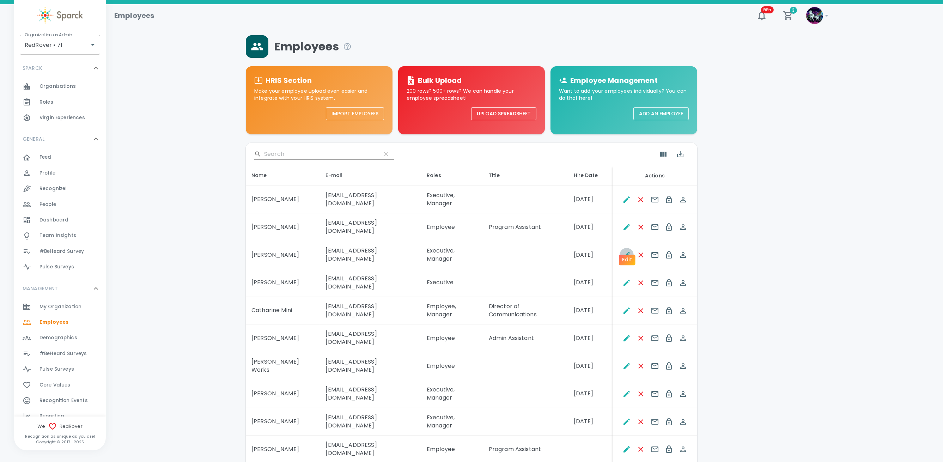
click at [624, 251] on icon "Edit" at bounding box center [626, 255] width 8 height 8
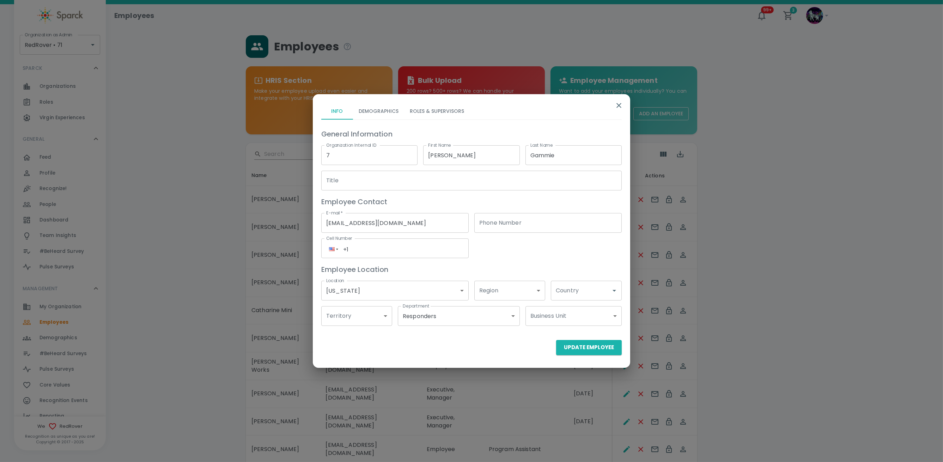
click at [562, 286] on div "Country Country" at bounding box center [586, 291] width 71 height 20
click at [571, 323] on li "US" at bounding box center [586, 322] width 71 height 13
type input "US"
click at [447, 104] on button "Roles & Supervisors" at bounding box center [437, 111] width 66 height 17
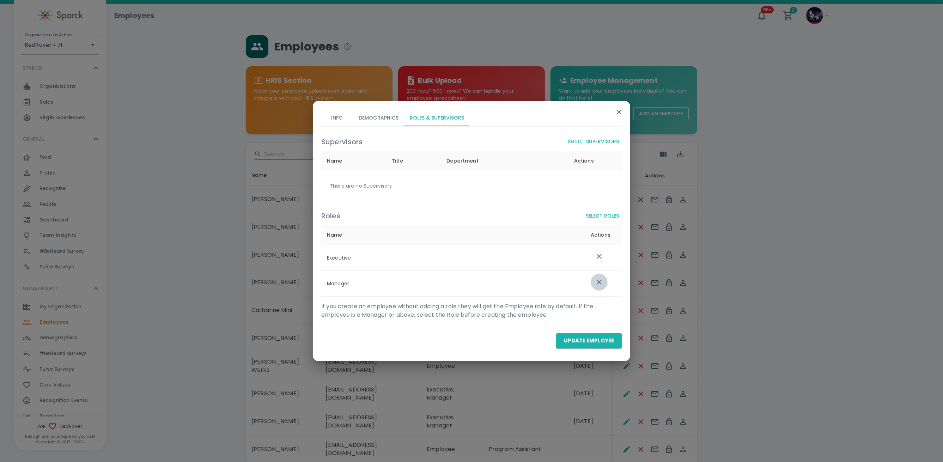
click at [600, 280] on icon "list table" at bounding box center [599, 282] width 8 height 8
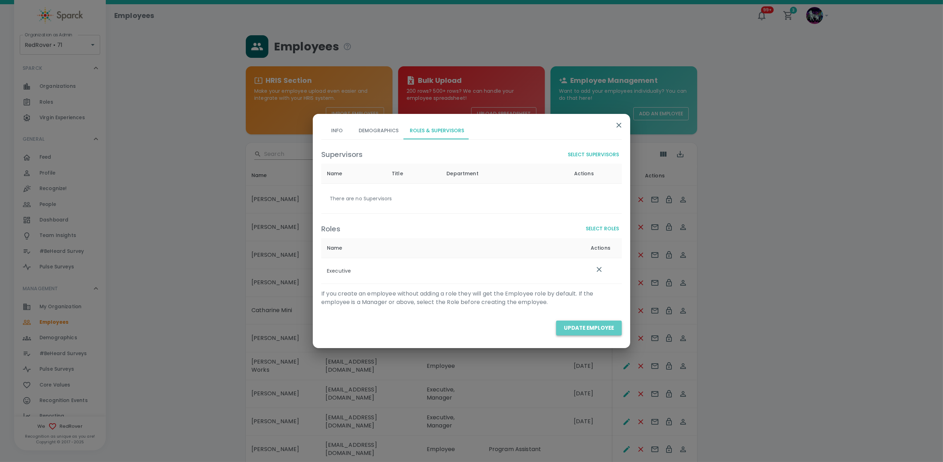
click at [599, 329] on button "Update Employee" at bounding box center [589, 328] width 66 height 15
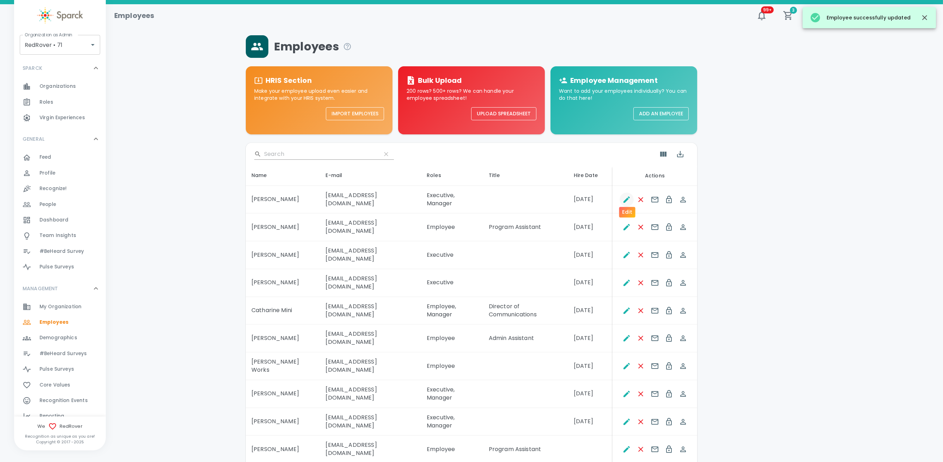
click at [625, 193] on button "Edit" at bounding box center [627, 200] width 14 height 14
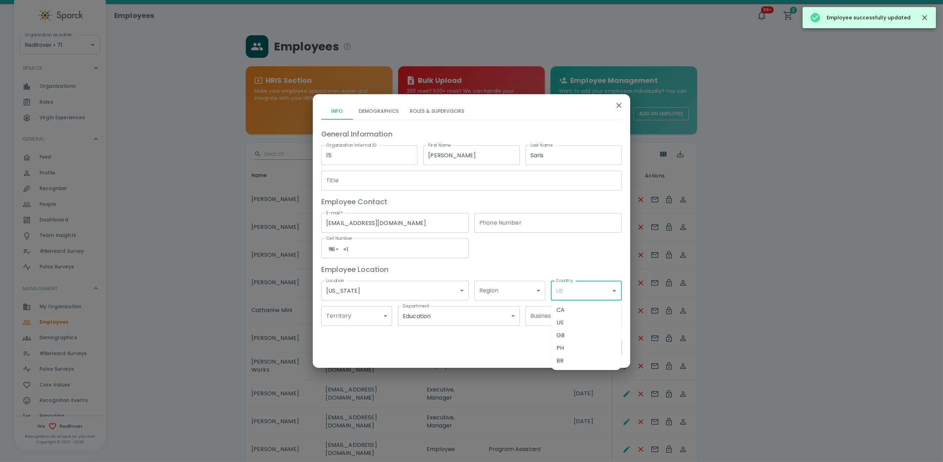
click at [583, 288] on input "Country" at bounding box center [581, 290] width 54 height 13
click at [563, 323] on li "US" at bounding box center [586, 322] width 71 height 13
type input "US"
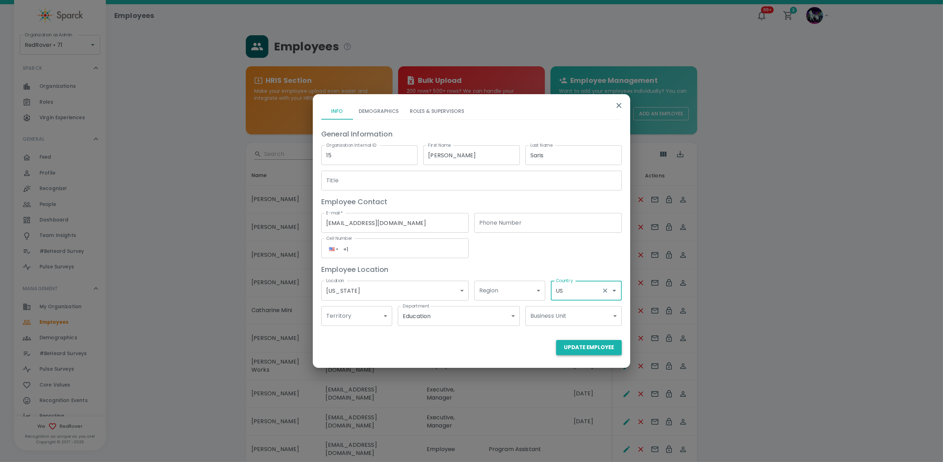
click at [583, 348] on button "Update Employee" at bounding box center [589, 347] width 66 height 15
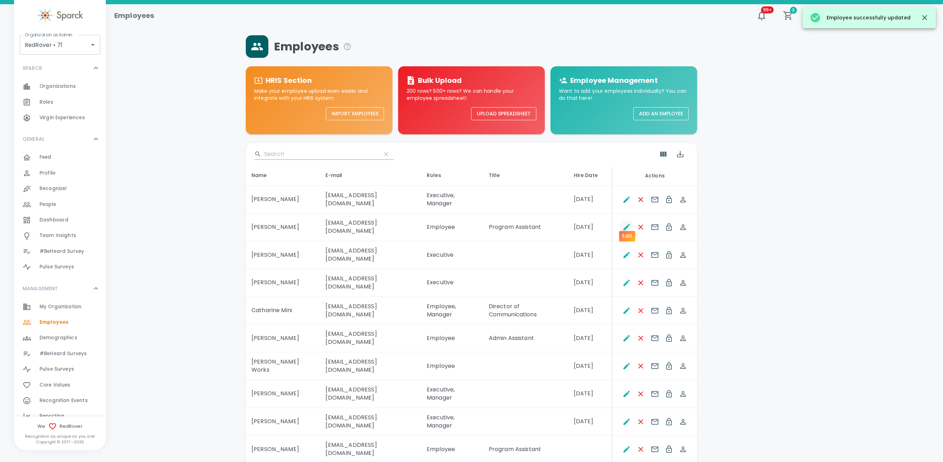
click at [627, 220] on button "Edit" at bounding box center [627, 227] width 14 height 14
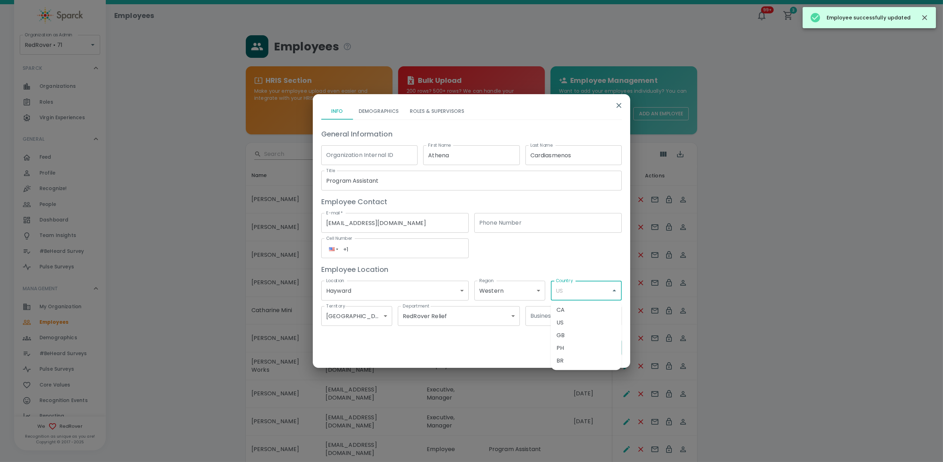
click at [576, 290] on input "Country" at bounding box center [581, 290] width 54 height 13
click at [568, 322] on li "US" at bounding box center [586, 322] width 71 height 13
type input "US"
click at [585, 352] on button "Update Employee" at bounding box center [589, 347] width 66 height 15
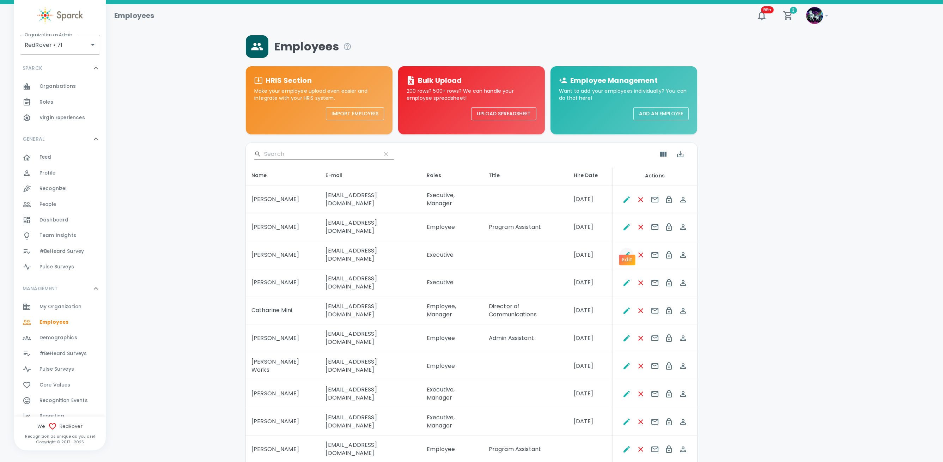
click at [623, 252] on icon "Edit" at bounding box center [626, 255] width 6 height 6
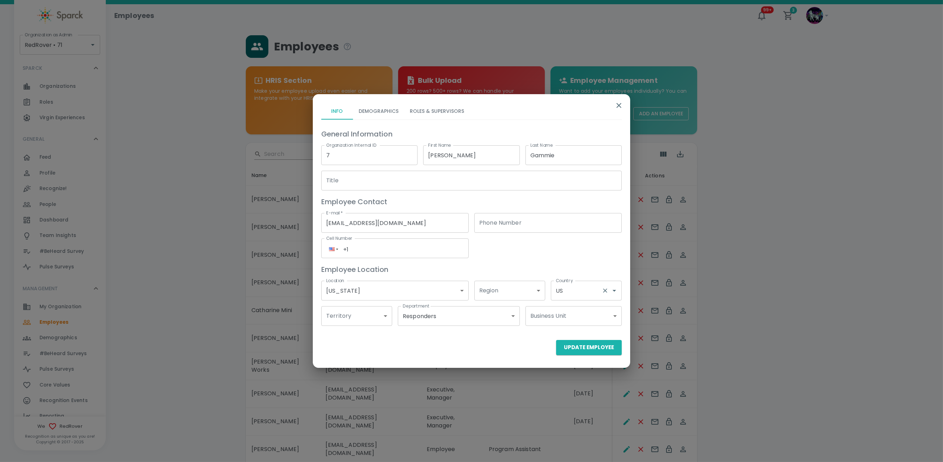
click at [578, 291] on input "US" at bounding box center [576, 290] width 45 height 13
click at [578, 290] on input "US" at bounding box center [576, 290] width 45 height 13
click at [591, 252] on div "General Information Organization Internal ID 7 Organization Internal ID First N…" at bounding box center [469, 224] width 306 height 203
click at [595, 346] on button "Update Employee" at bounding box center [589, 347] width 66 height 15
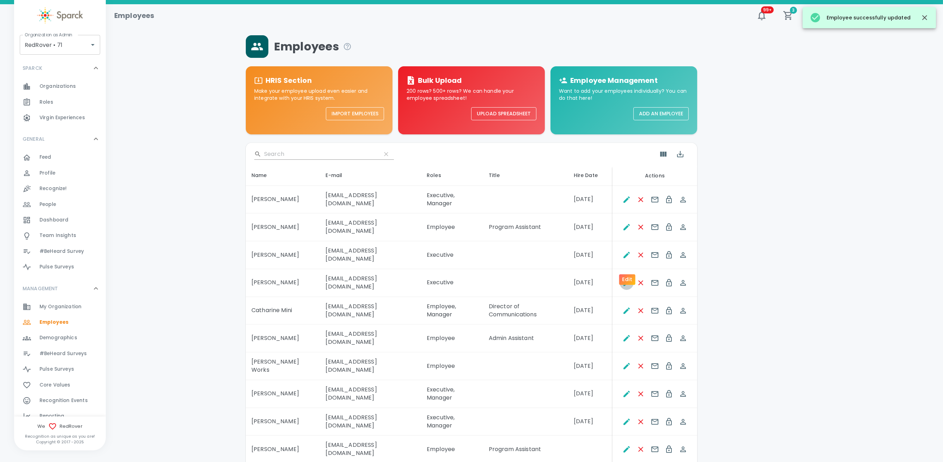
click at [627, 280] on icon "Edit" at bounding box center [626, 283] width 6 height 6
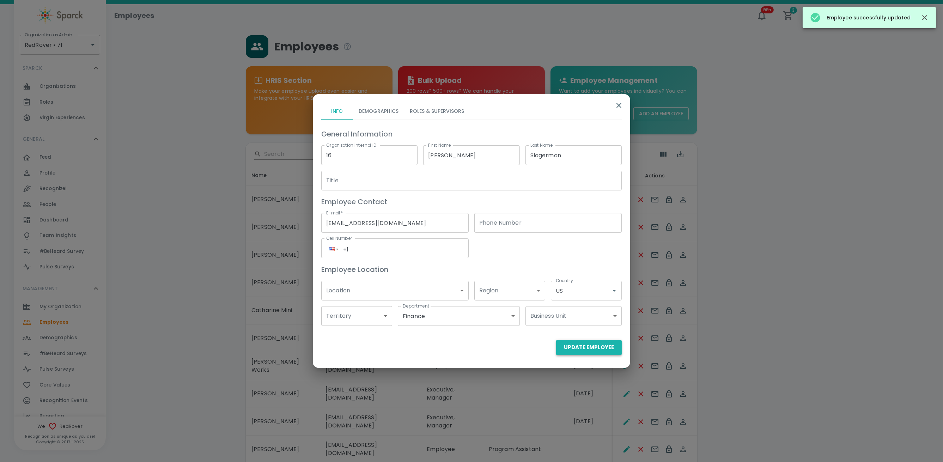
click at [588, 349] on button "Update Employee" at bounding box center [589, 347] width 66 height 15
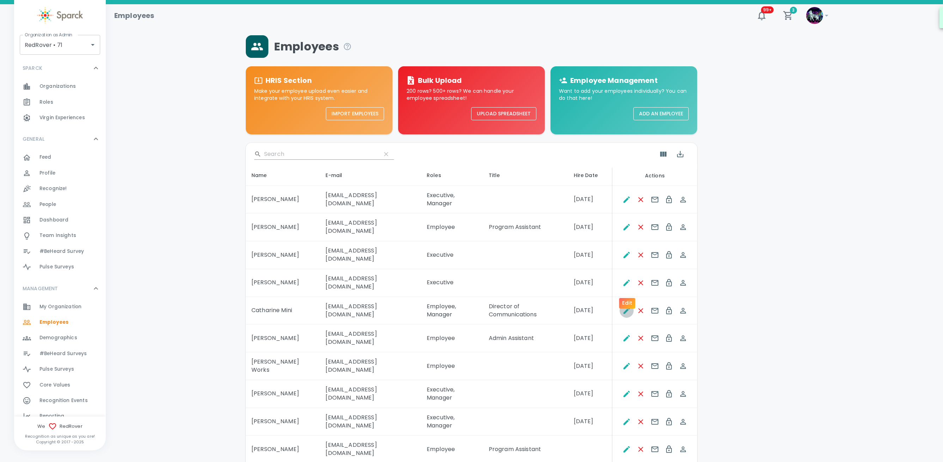
click at [627, 306] on icon "Edit" at bounding box center [626, 310] width 8 height 8
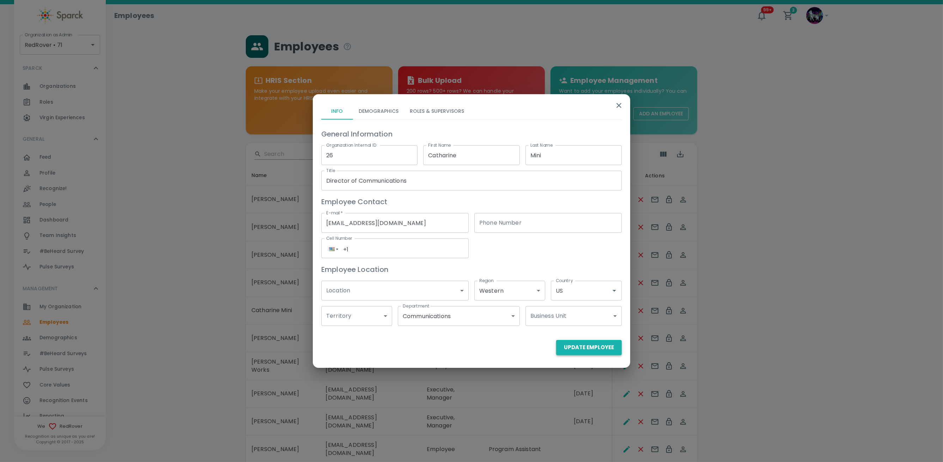
click at [592, 349] on button "Update Employee" at bounding box center [589, 347] width 66 height 15
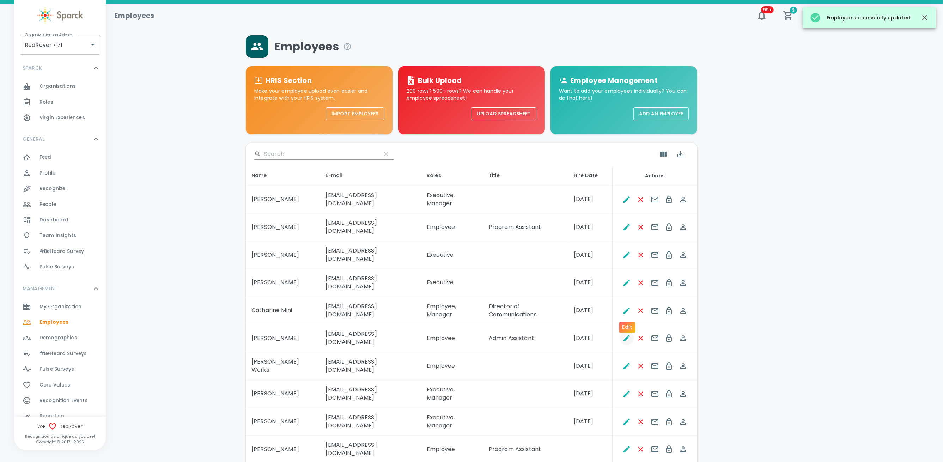
click at [623, 334] on icon "Edit" at bounding box center [626, 338] width 8 height 8
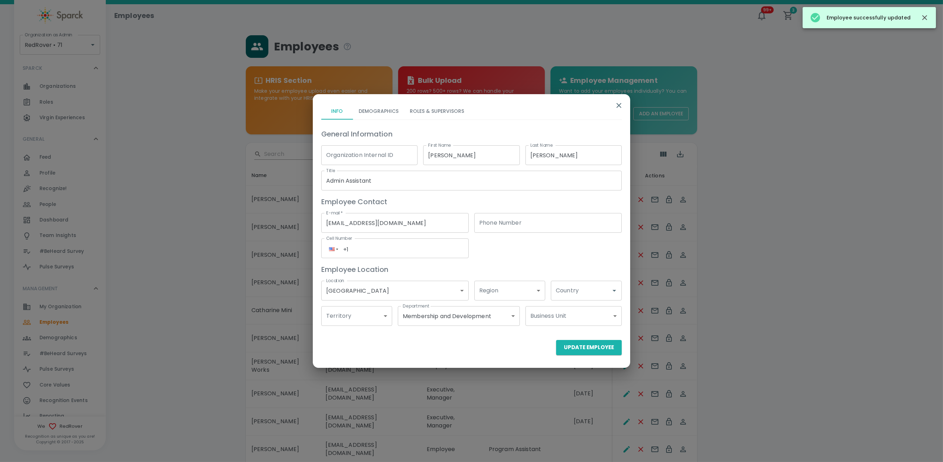
click at [569, 296] on input "Country" at bounding box center [581, 290] width 54 height 13
click at [572, 317] on li "US" at bounding box center [586, 322] width 71 height 13
type input "US"
click at [577, 343] on button "Update Employee" at bounding box center [589, 347] width 66 height 15
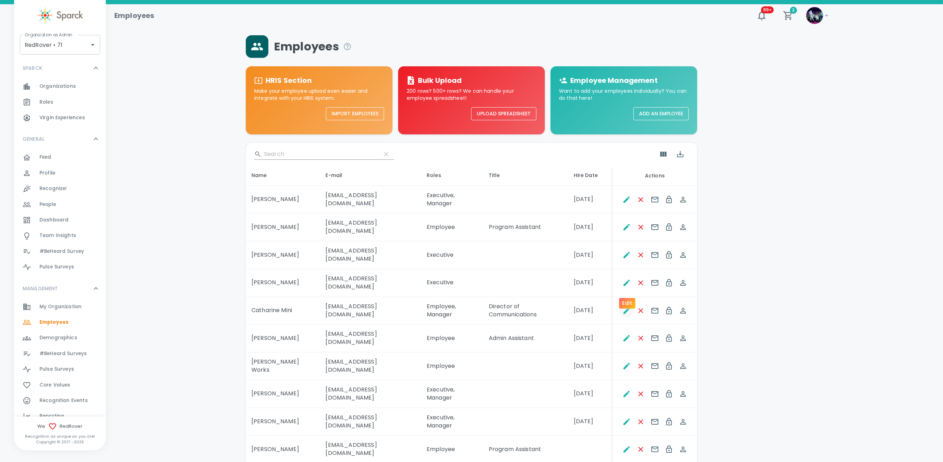
click at [622, 306] on icon "Edit" at bounding box center [626, 310] width 8 height 8
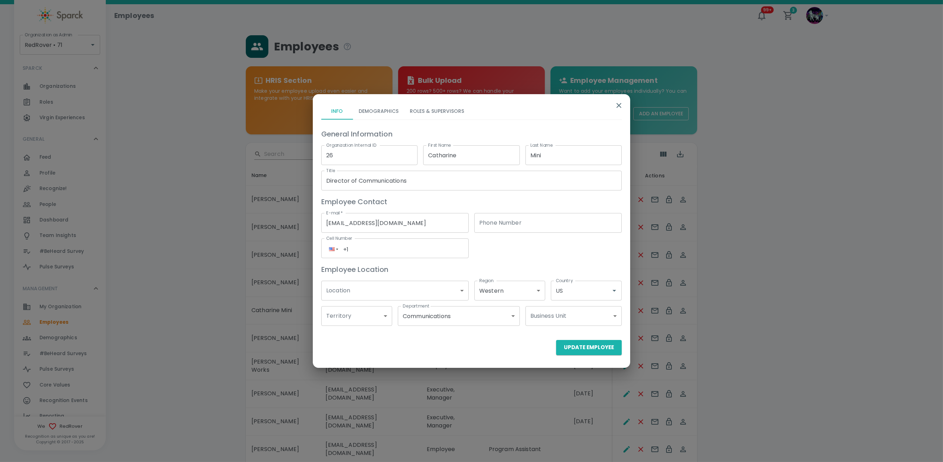
click at [449, 104] on div "Info Demographics Roles & Supervisors General Information Organization Internal…" at bounding box center [469, 215] width 306 height 237
click at [451, 106] on button "Roles & Supervisors" at bounding box center [437, 111] width 66 height 17
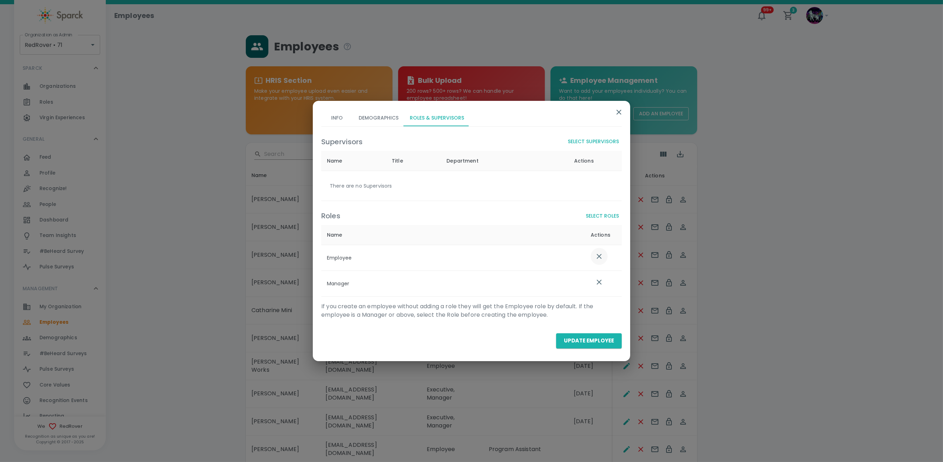
click at [601, 258] on icon "list table" at bounding box center [599, 256] width 5 height 5
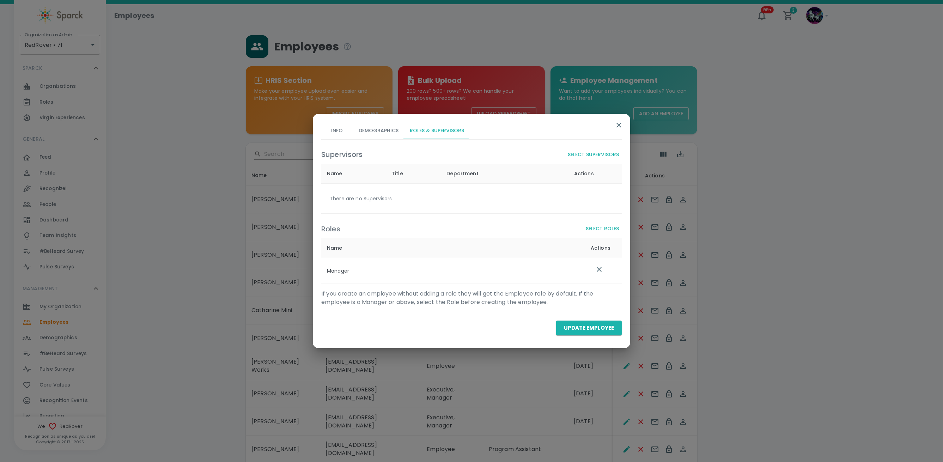
drag, startPoint x: 607, startPoint y: 223, endPoint x: 599, endPoint y: 226, distance: 9.0
click at [599, 226] on button "Select Roles" at bounding box center [602, 228] width 39 height 13
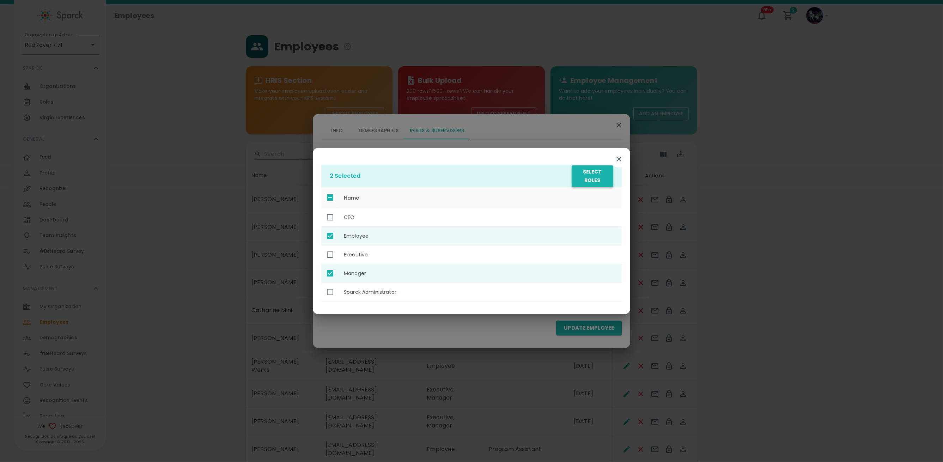
click at [611, 167] on button "Select Roles" at bounding box center [593, 176] width 42 height 22
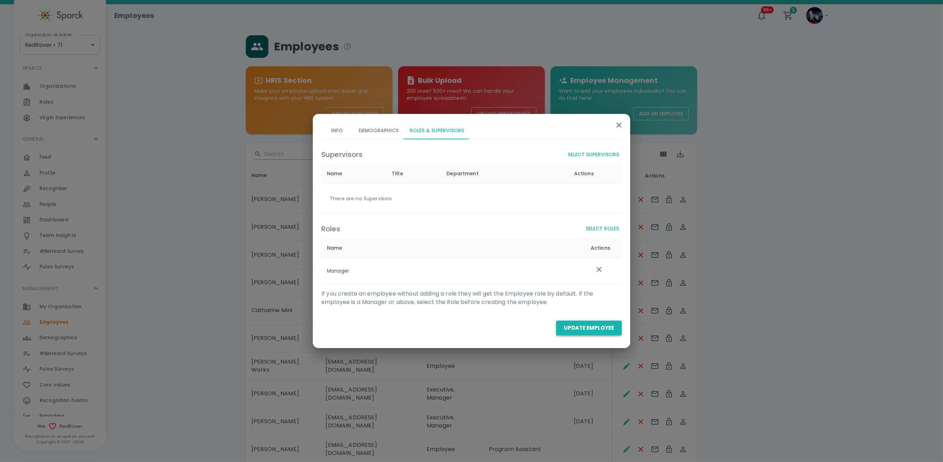
click at [599, 330] on button "Update Employee" at bounding box center [589, 328] width 66 height 15
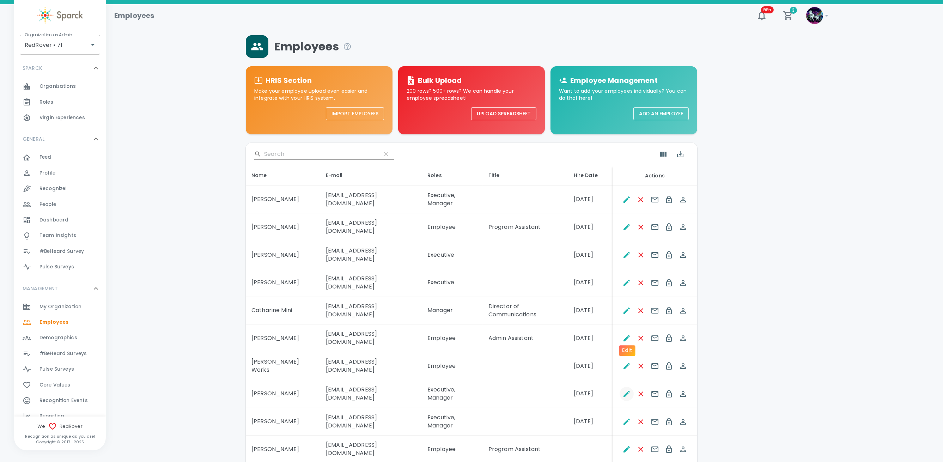
click at [626, 390] on icon "Edit" at bounding box center [626, 394] width 8 height 8
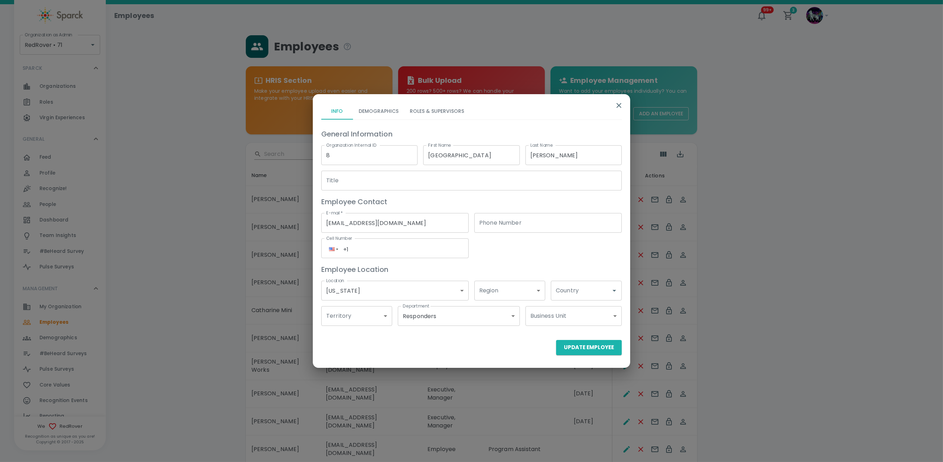
click at [562, 297] on input "Country" at bounding box center [581, 290] width 54 height 13
click at [565, 321] on li "US" at bounding box center [586, 322] width 71 height 13
type input "US"
click at [568, 348] on button "Update Employee" at bounding box center [589, 347] width 66 height 15
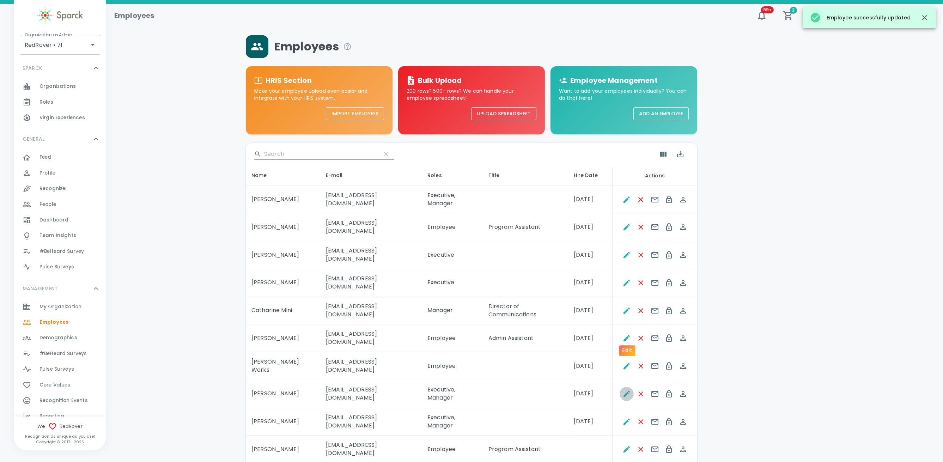
click at [628, 390] on icon "Edit" at bounding box center [626, 394] width 8 height 8
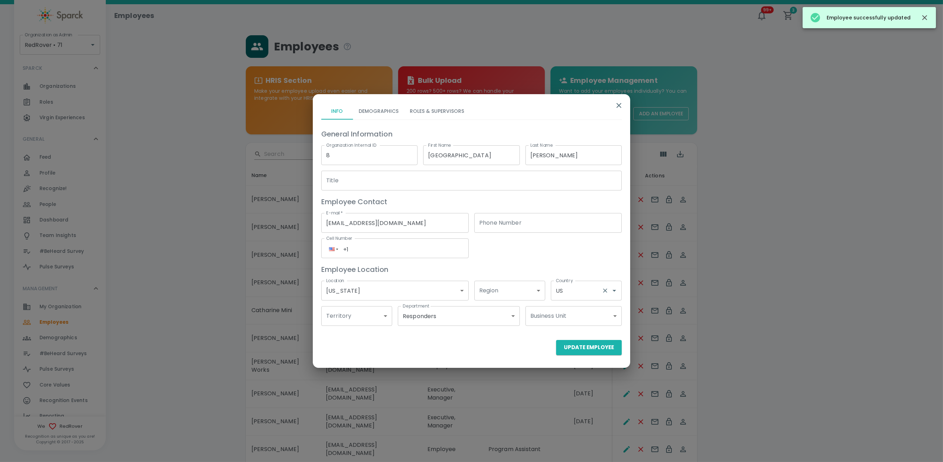
click at [588, 285] on input "US" at bounding box center [576, 290] width 45 height 13
click at [576, 323] on li "US" at bounding box center [586, 322] width 71 height 13
click at [432, 112] on button "Roles & Supervisors" at bounding box center [437, 111] width 66 height 17
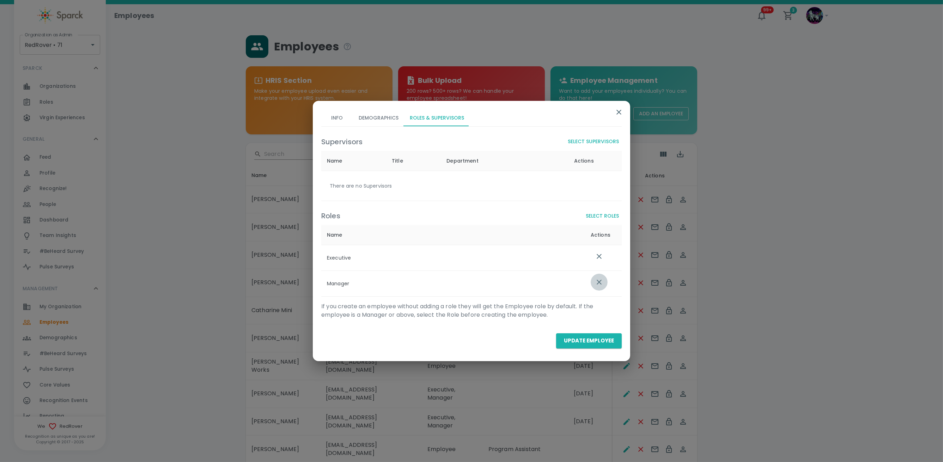
click at [601, 285] on icon "list table" at bounding box center [599, 282] width 8 height 8
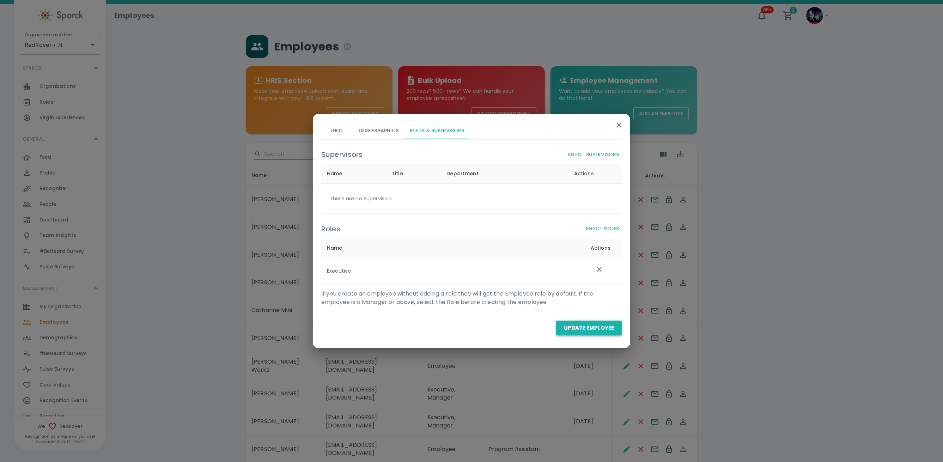
click at [579, 329] on button "Update Employee" at bounding box center [589, 328] width 66 height 15
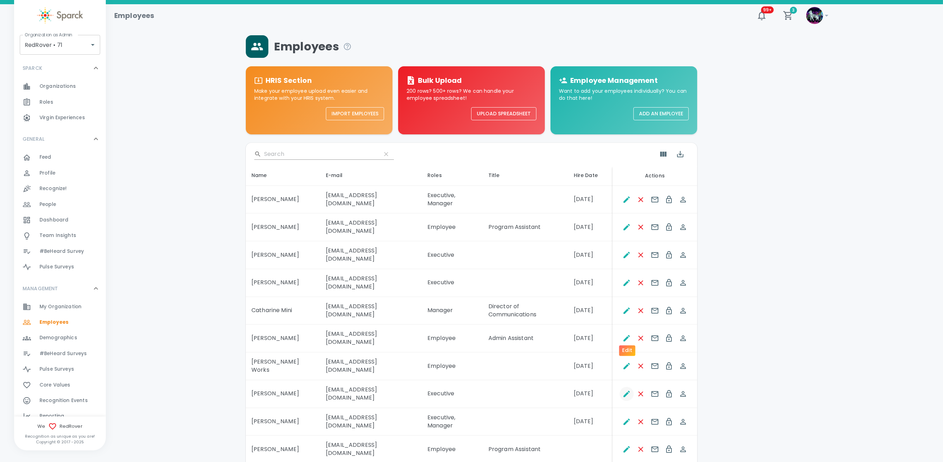
click at [627, 391] on icon "Edit" at bounding box center [626, 394] width 6 height 6
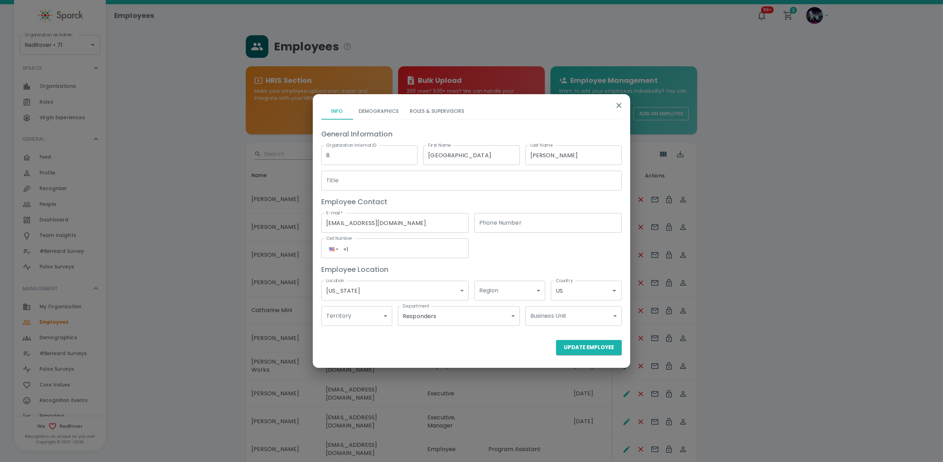
click at [438, 110] on button "Roles & Supervisors" at bounding box center [437, 111] width 66 height 17
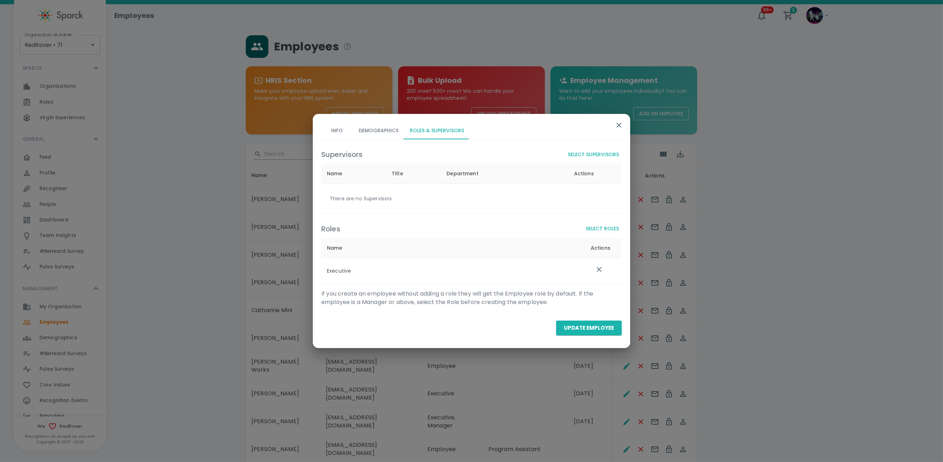
click at [588, 227] on button "Select Roles" at bounding box center [602, 228] width 39 height 13
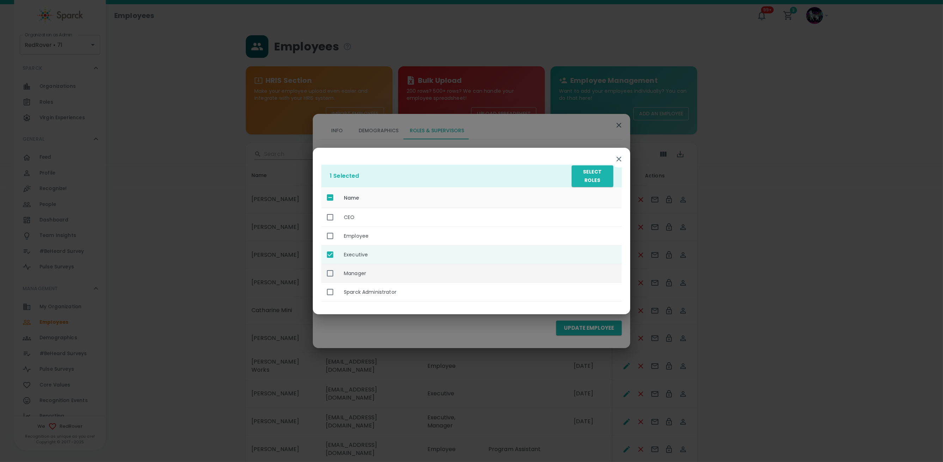
click at [346, 273] on th "Manager" at bounding box center [480, 273] width 284 height 19
checkbox input "true"
click at [593, 174] on button "Select Roles" at bounding box center [593, 176] width 42 height 22
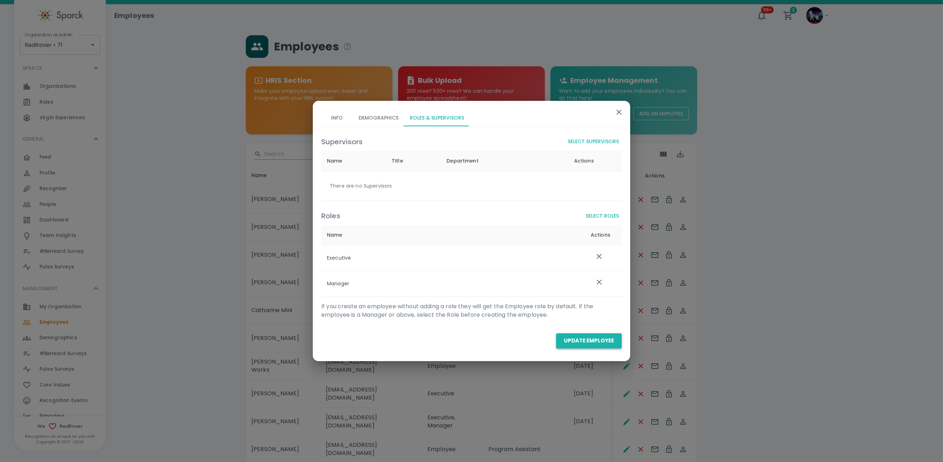
click at [571, 339] on button "Update Employee" at bounding box center [589, 340] width 66 height 15
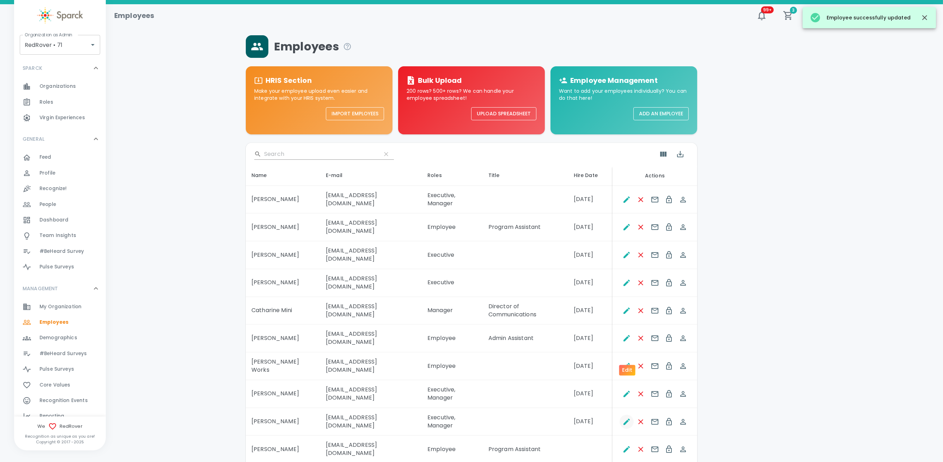
click at [629, 418] on icon "Edit" at bounding box center [626, 422] width 8 height 8
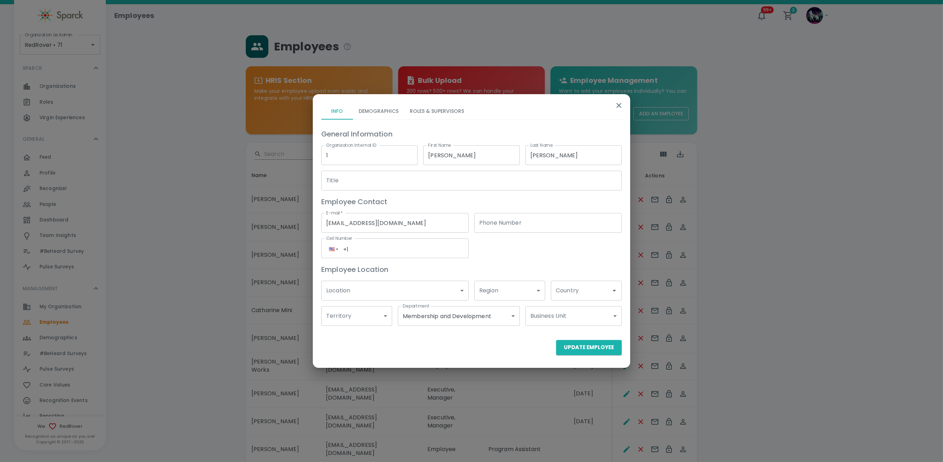
click at [577, 295] on input "Country" at bounding box center [581, 290] width 54 height 13
click at [567, 324] on li "US" at bounding box center [586, 322] width 71 height 13
type input "US"
click at [570, 347] on button "Update Employee" at bounding box center [589, 347] width 66 height 15
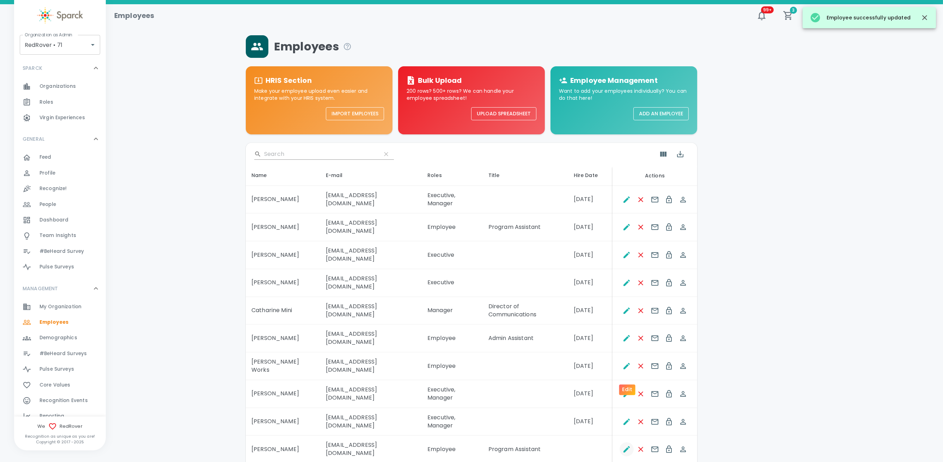
click at [628, 445] on icon "Edit" at bounding box center [626, 449] width 8 height 8
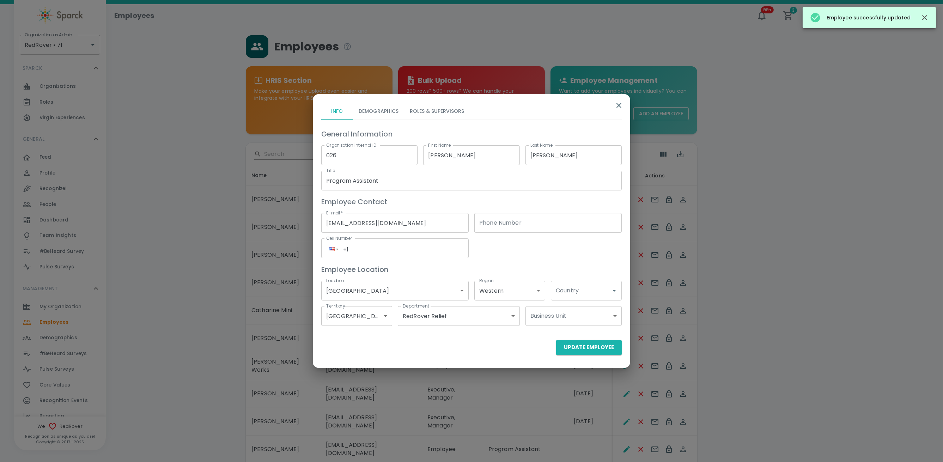
click at [594, 293] on input "Country" at bounding box center [581, 290] width 54 height 13
click at [576, 326] on li "US" at bounding box center [586, 322] width 71 height 13
type input "US"
click at [578, 346] on button "Update Employee" at bounding box center [589, 347] width 66 height 15
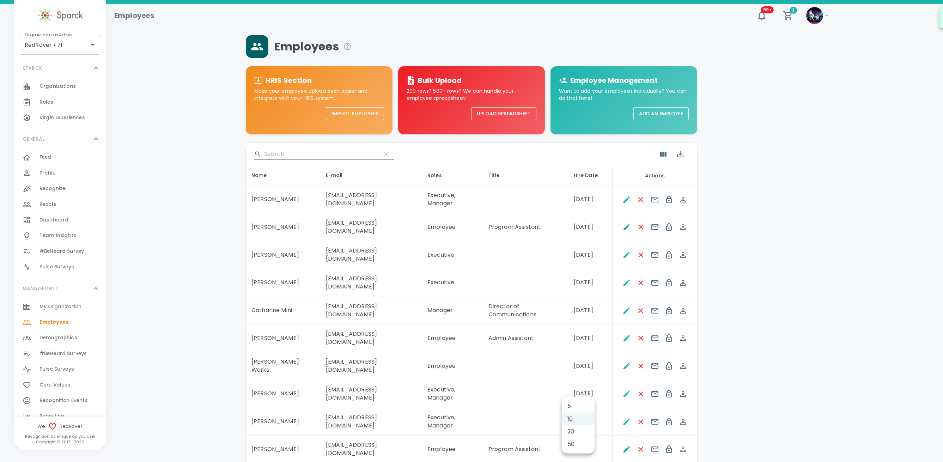
click at [585, 393] on body "Skip Navigation Employees 99+ 3 ! Organization as Admin RedRover • 71 Organizat…" at bounding box center [471, 259] width 943 height 519
drag, startPoint x: 578, startPoint y: 442, endPoint x: 577, endPoint y: 438, distance: 3.9
click at [578, 442] on li "50" at bounding box center [578, 444] width 33 height 13
type input "50"
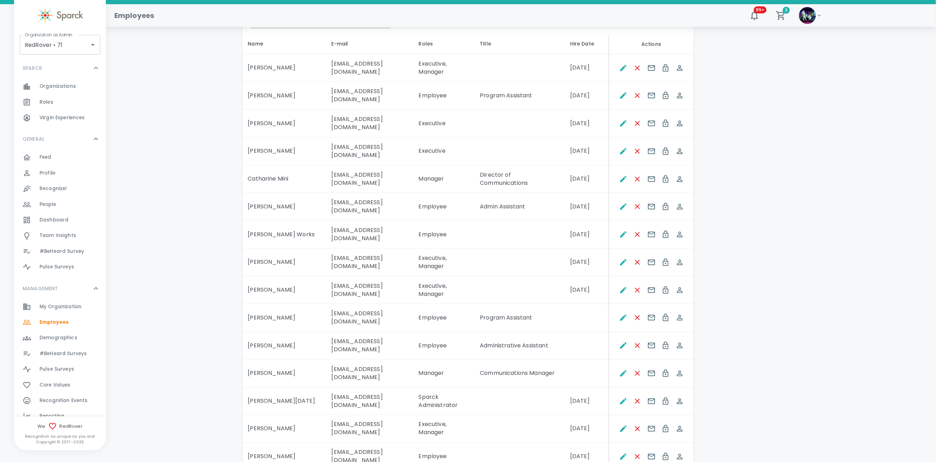
scroll to position [141, 0]
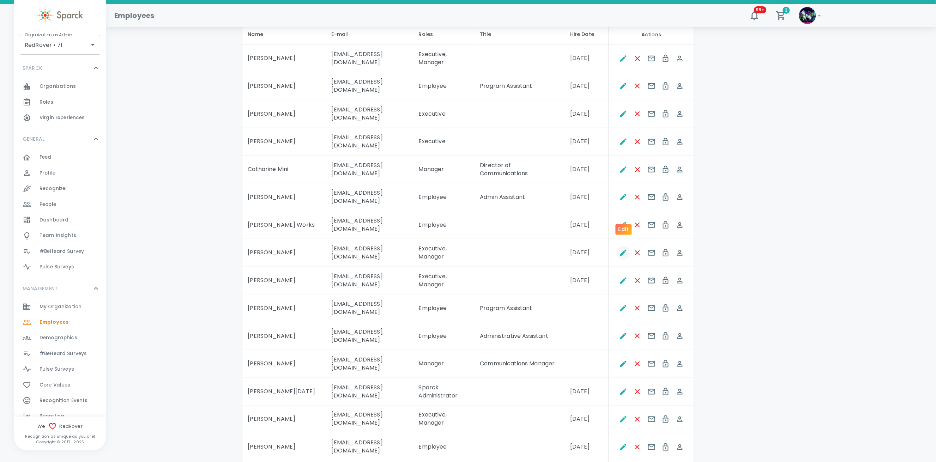
click at [622, 250] on icon "Edit" at bounding box center [623, 253] width 6 height 6
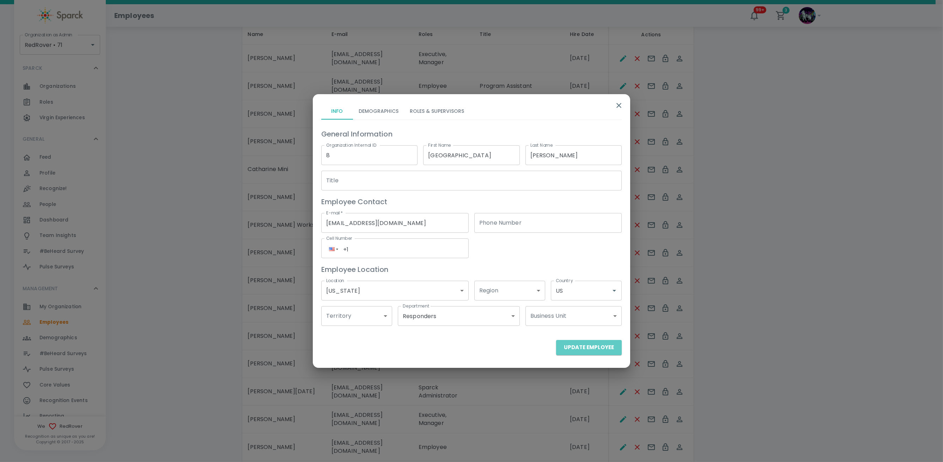
click at [602, 352] on button "Update Employee" at bounding box center [589, 347] width 66 height 15
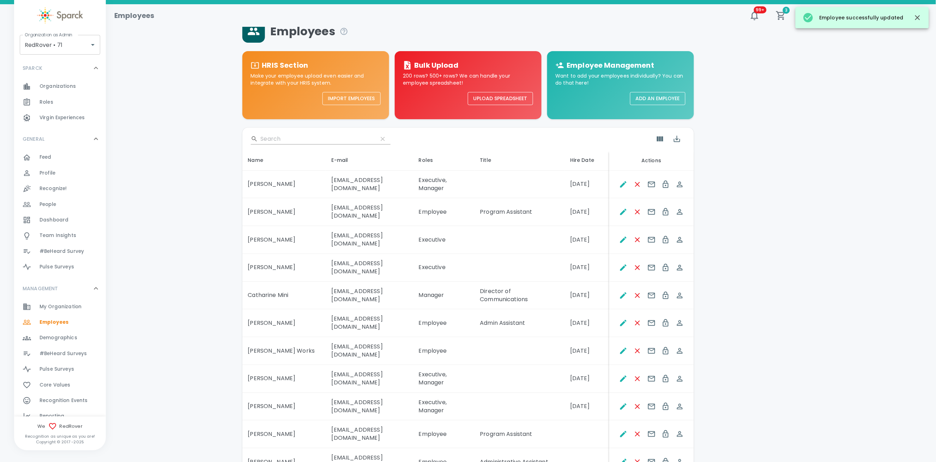
scroll to position [0, 0]
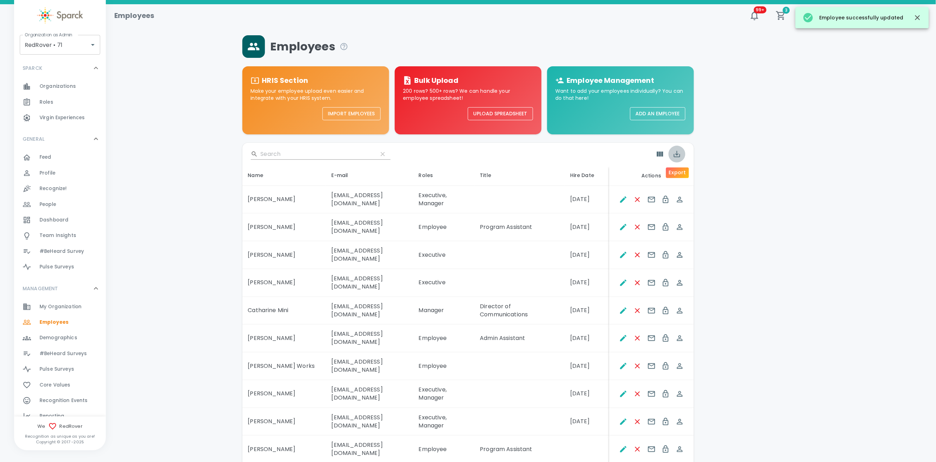
click at [674, 153] on icon "Export" at bounding box center [677, 154] width 8 height 8
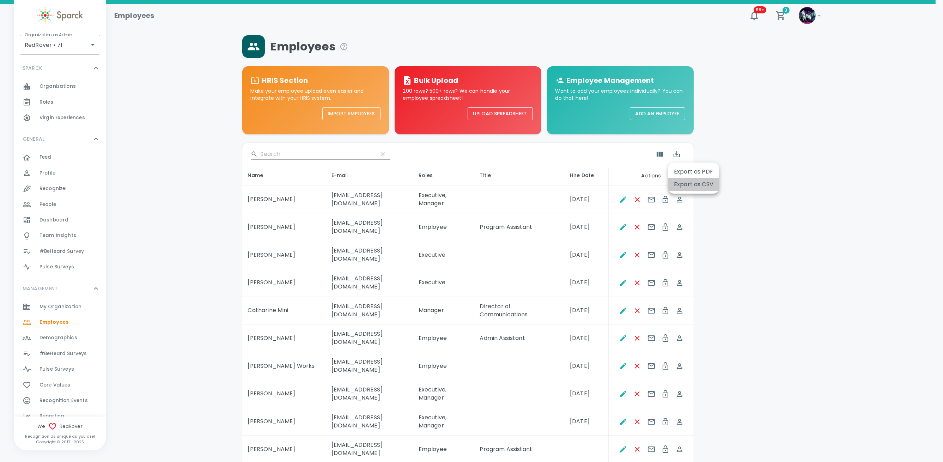
click at [693, 189] on li "Export as CSV" at bounding box center [693, 184] width 51 height 13
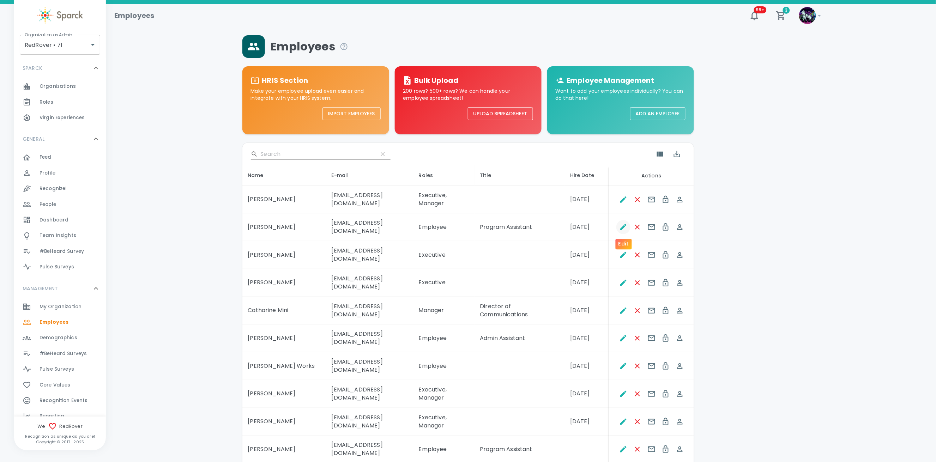
click at [623, 224] on icon "Edit" at bounding box center [623, 227] width 8 height 8
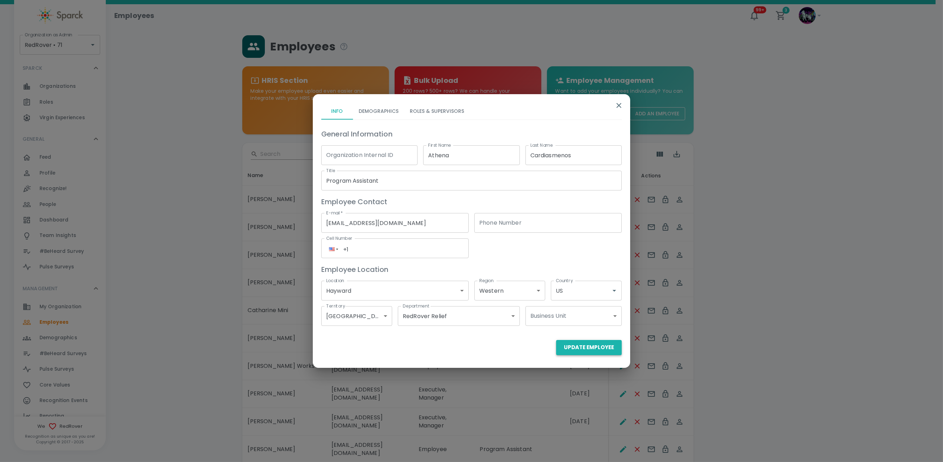
click at [602, 346] on div "Update Employee" at bounding box center [471, 347] width 300 height 15
click at [602, 346] on button "Update Employee" at bounding box center [589, 347] width 66 height 15
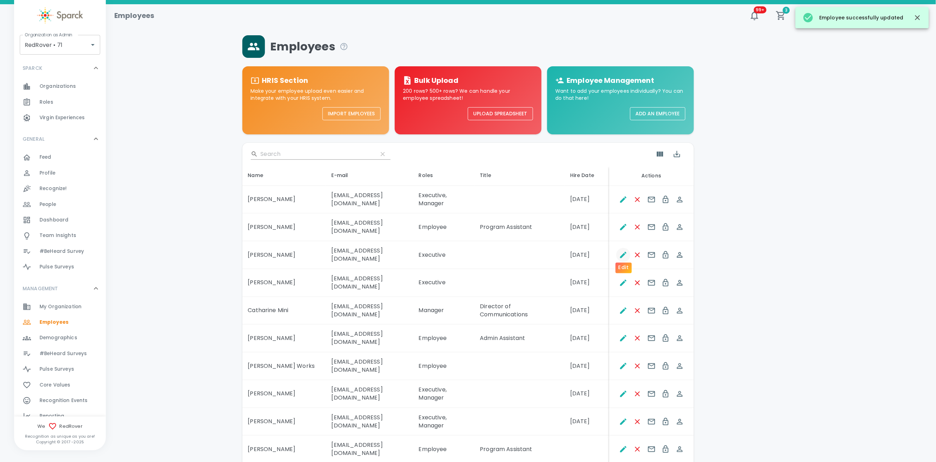
click at [622, 251] on icon "Edit" at bounding box center [623, 255] width 8 height 8
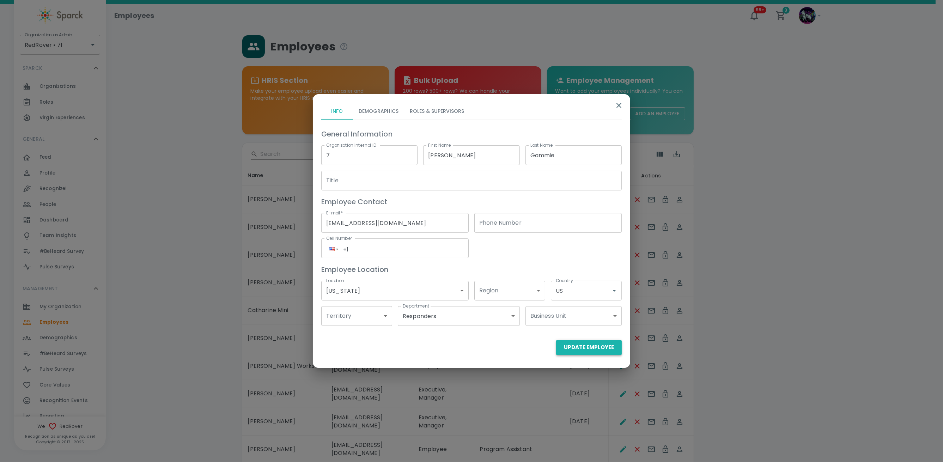
click at [601, 348] on button "Update Employee" at bounding box center [589, 347] width 66 height 15
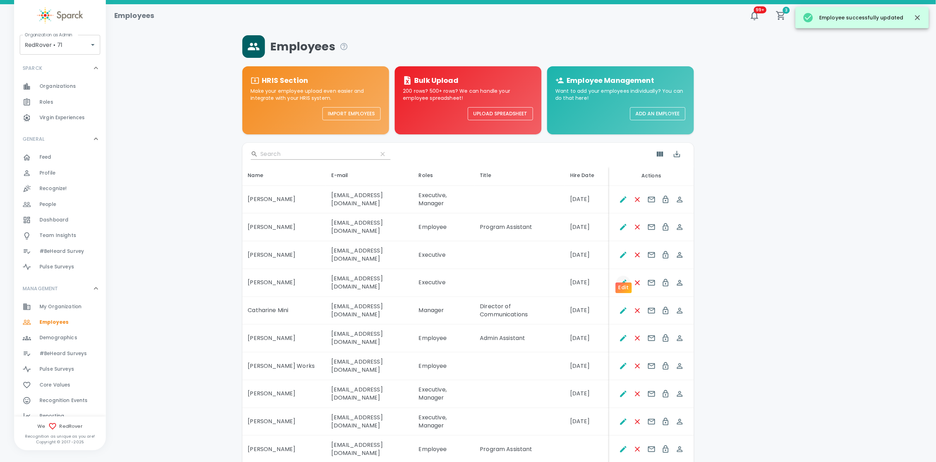
click at [622, 279] on icon "Edit" at bounding box center [623, 283] width 8 height 8
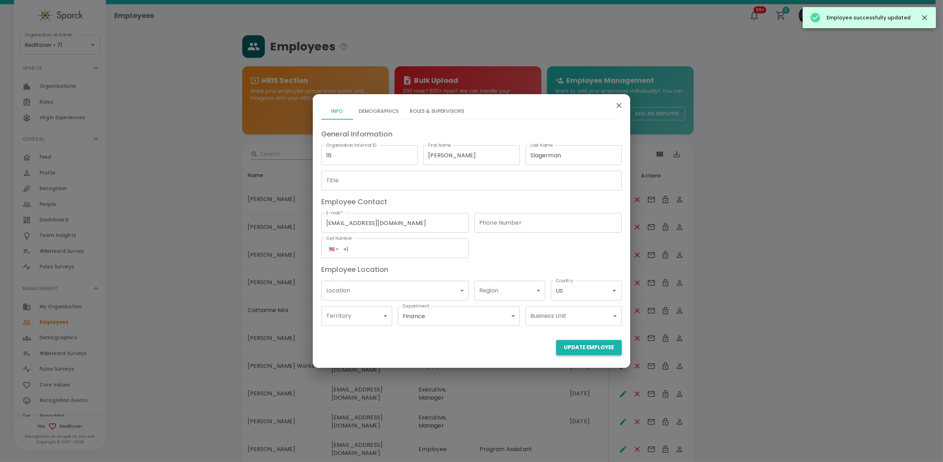
click at [594, 350] on button "Update Employee" at bounding box center [589, 347] width 66 height 15
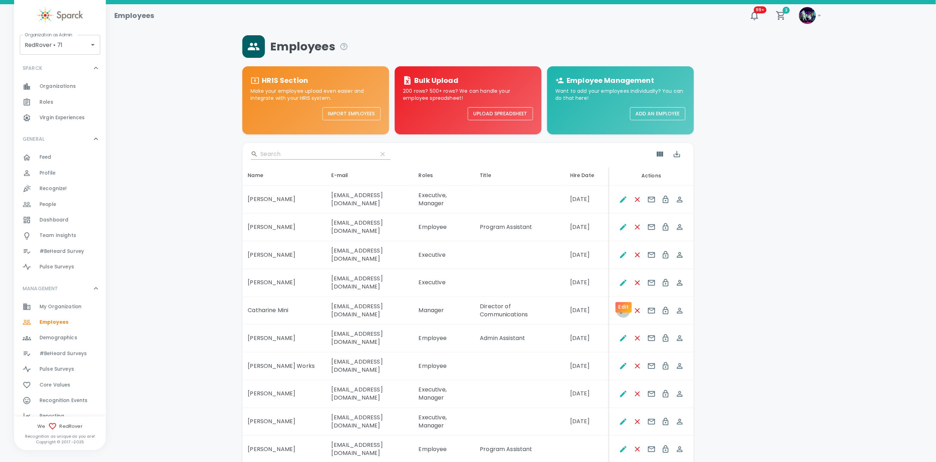
click at [621, 308] on icon "Edit" at bounding box center [623, 311] width 6 height 6
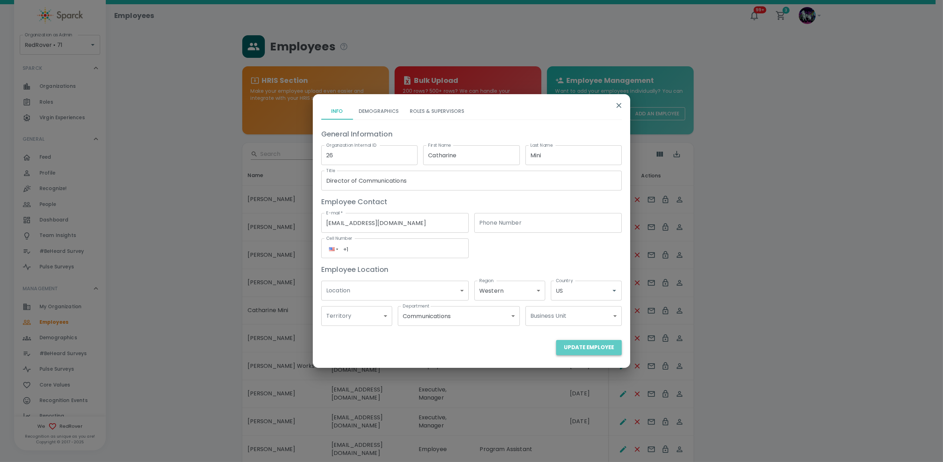
click at [591, 346] on button "Update Employee" at bounding box center [589, 347] width 66 height 15
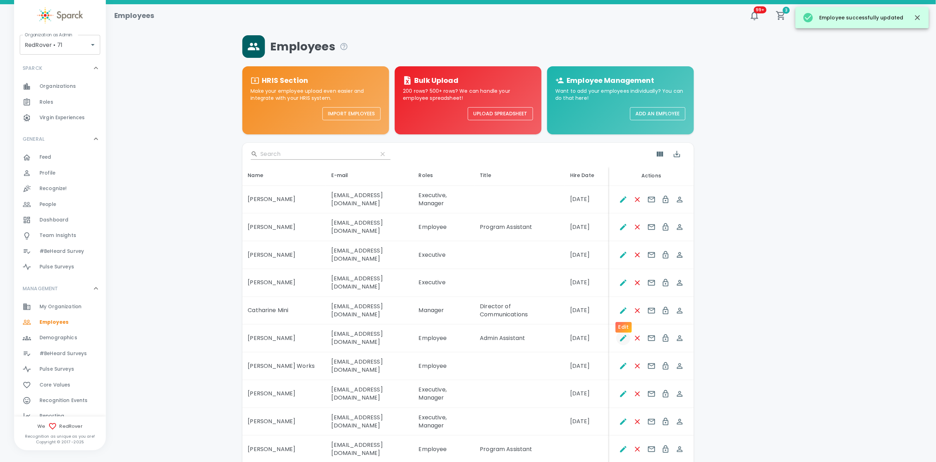
click at [621, 334] on icon "Edit" at bounding box center [623, 338] width 8 height 8
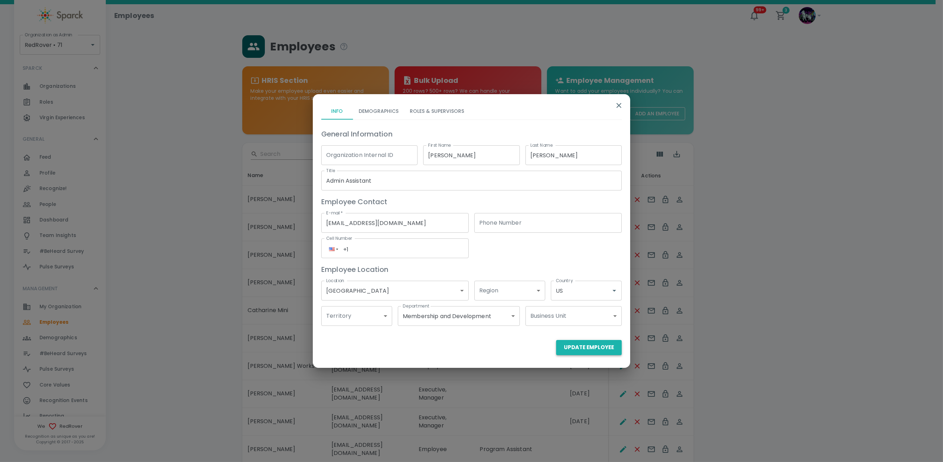
click at [605, 352] on button "Update Employee" at bounding box center [589, 347] width 66 height 15
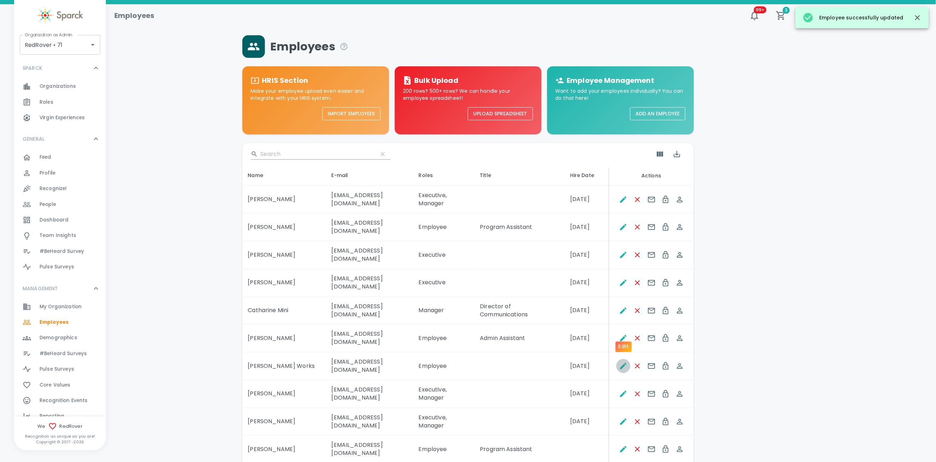
click at [619, 362] on icon "Edit" at bounding box center [623, 366] width 8 height 8
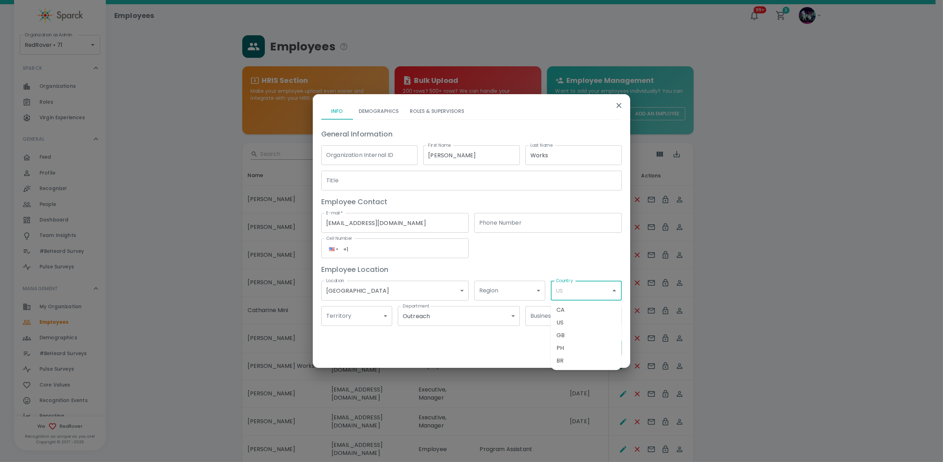
click at [580, 291] on input "Country" at bounding box center [581, 290] width 54 height 13
click at [566, 322] on li "US" at bounding box center [586, 322] width 71 height 13
type input "US"
click at [579, 349] on button "Update Employee" at bounding box center [589, 347] width 66 height 15
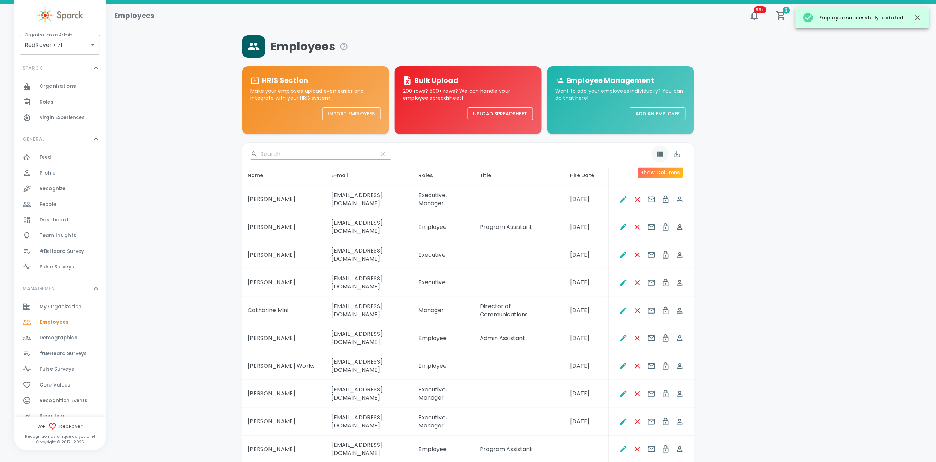
click at [659, 151] on icon "Show Columns" at bounding box center [660, 154] width 8 height 8
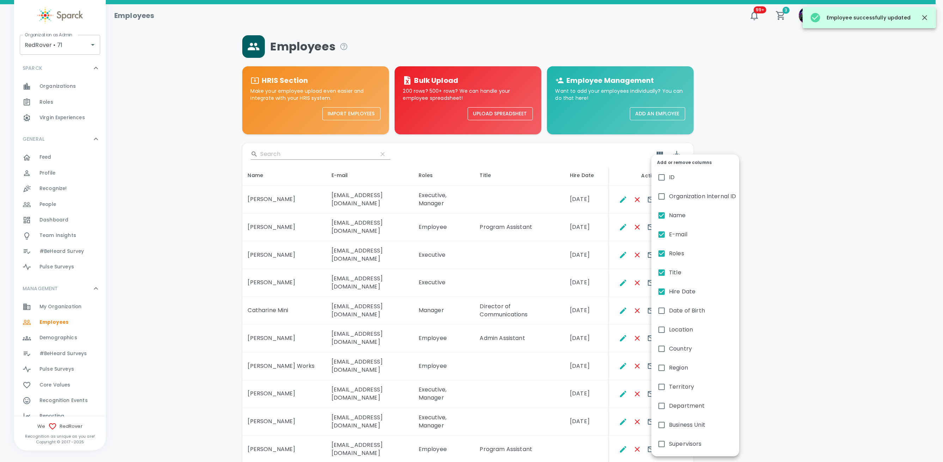
click at [675, 345] on span "Country" at bounding box center [680, 349] width 23 height 8
click at [669, 345] on input "Country" at bounding box center [661, 348] width 15 height 15
checkbox input "true"
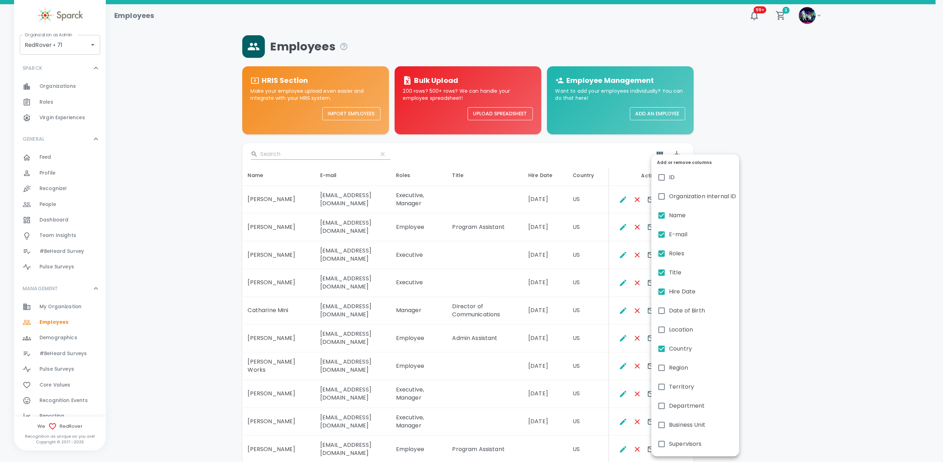
click at [604, 306] on div at bounding box center [471, 231] width 943 height 462
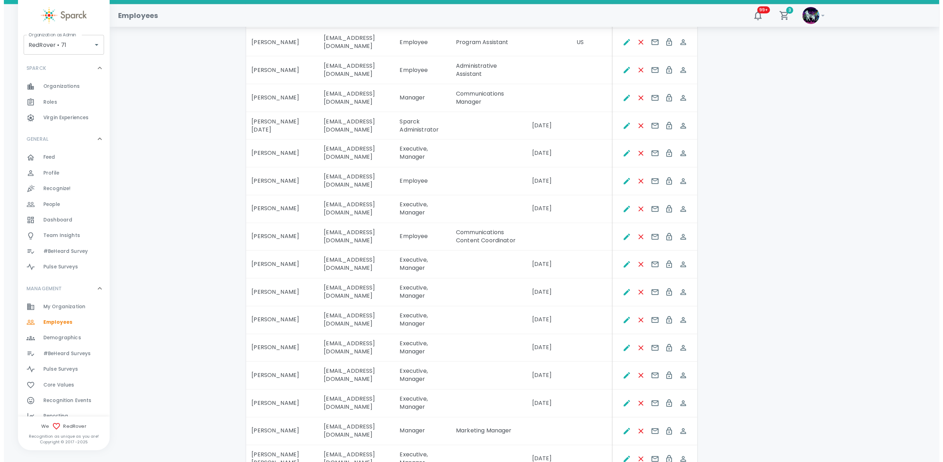
scroll to position [433, 0]
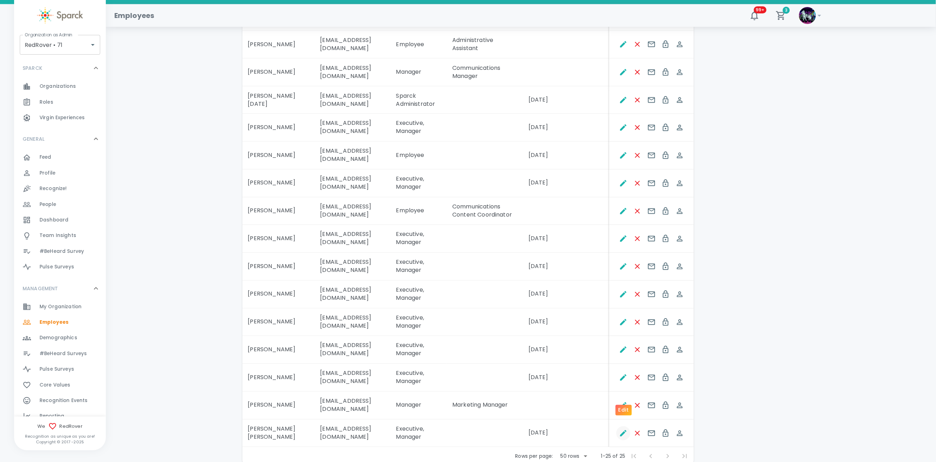
click at [623, 429] on icon "Edit" at bounding box center [623, 433] width 8 height 8
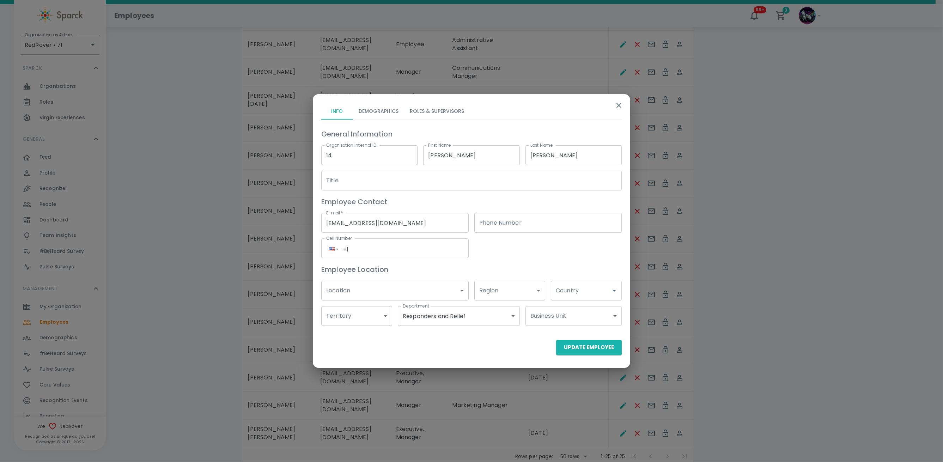
click at [592, 287] on input "Country" at bounding box center [581, 290] width 54 height 13
click at [568, 320] on li "US" at bounding box center [586, 323] width 71 height 13
type input "US"
click at [582, 347] on button "Update Employee" at bounding box center [589, 347] width 66 height 15
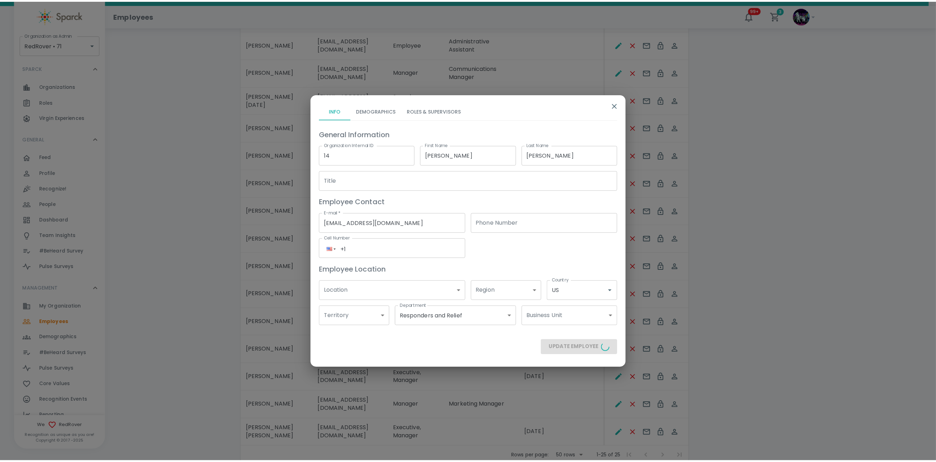
scroll to position [393, 0]
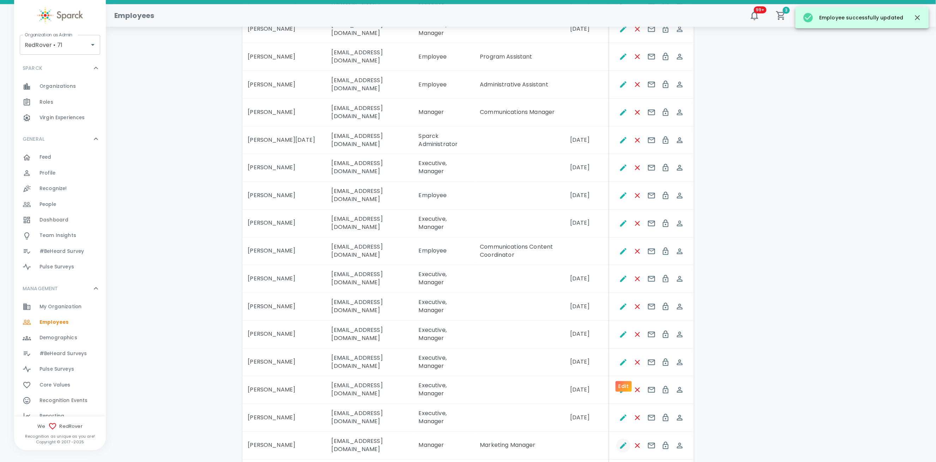
click at [622, 443] on icon "Edit" at bounding box center [623, 446] width 6 height 6
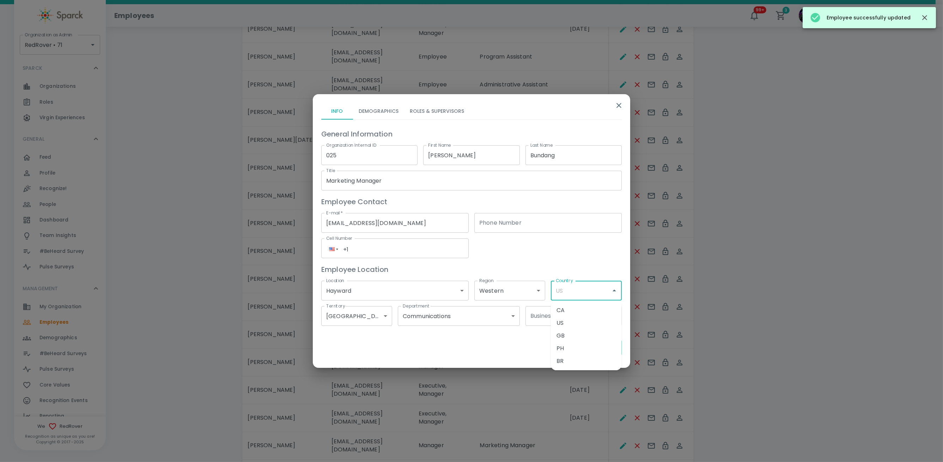
click at [586, 288] on input "Country" at bounding box center [581, 290] width 54 height 13
click at [574, 321] on li "US" at bounding box center [586, 323] width 71 height 13
type input "US"
click at [586, 347] on button "Update Employee" at bounding box center [589, 347] width 66 height 15
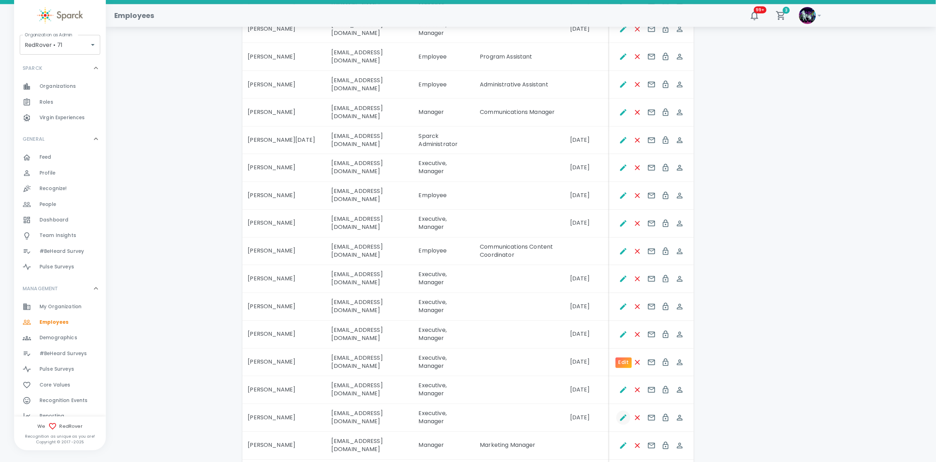
click at [623, 415] on icon "Edit" at bounding box center [623, 418] width 6 height 6
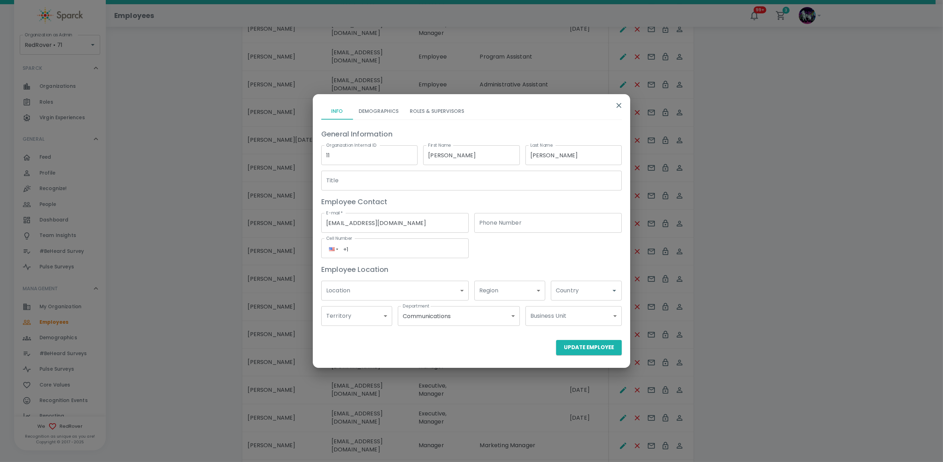
click at [591, 294] on input "Country" at bounding box center [581, 290] width 54 height 13
click at [577, 323] on li "US" at bounding box center [586, 323] width 71 height 13
type input "US"
click at [580, 345] on button "Update Employee" at bounding box center [589, 347] width 66 height 15
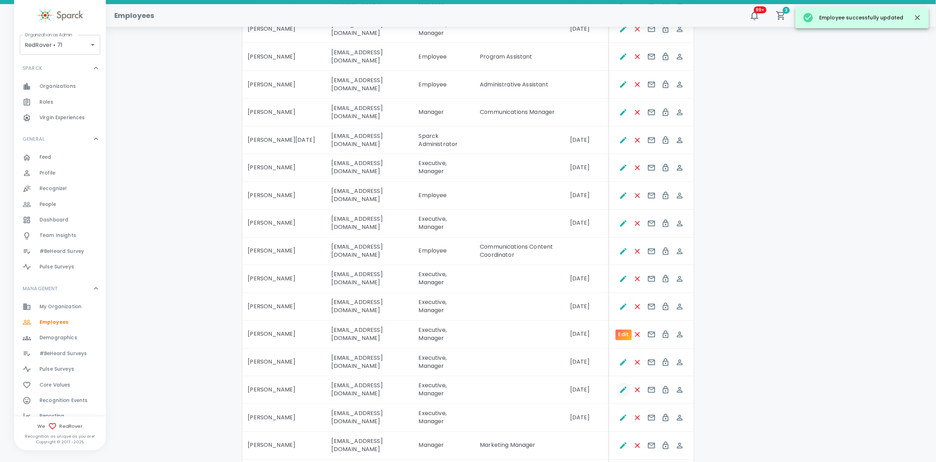
click at [623, 383] on button "Edit" at bounding box center [623, 390] width 14 height 14
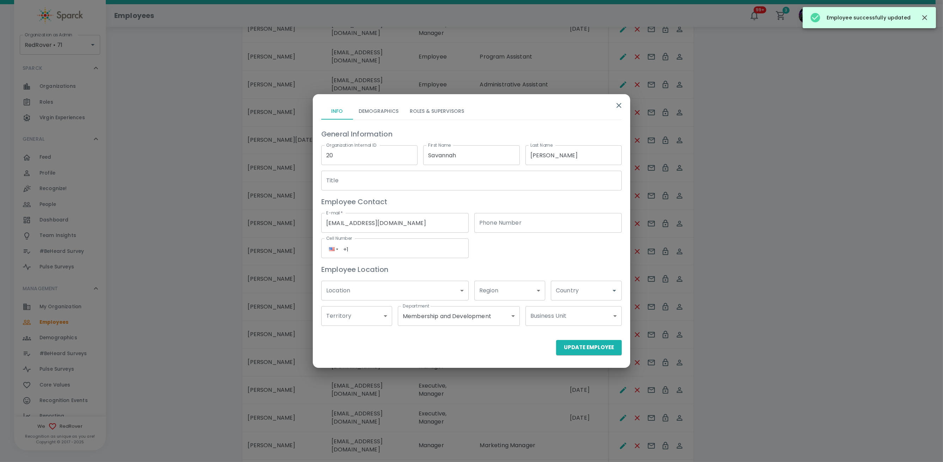
click at [580, 290] on input "Country" at bounding box center [581, 290] width 54 height 13
click at [570, 323] on li "US" at bounding box center [586, 323] width 71 height 13
type input "US"
click at [582, 348] on button "Update Employee" at bounding box center [589, 347] width 66 height 15
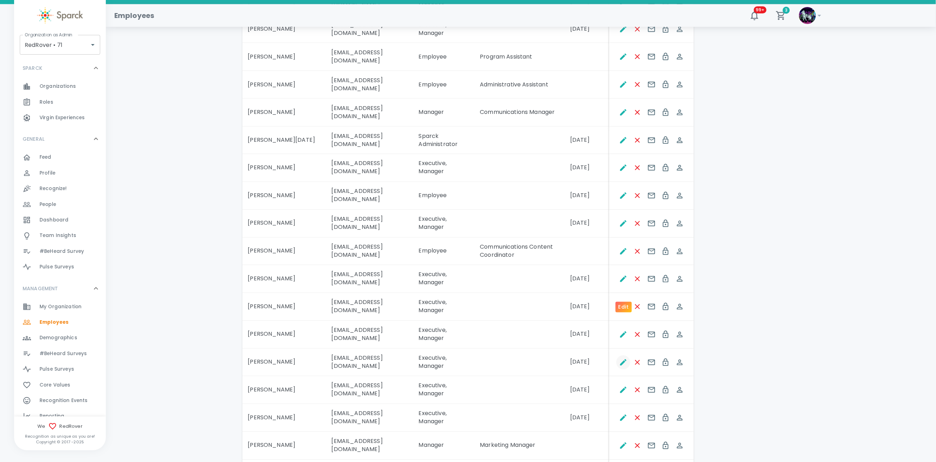
click at [624, 358] on icon "Edit" at bounding box center [623, 362] width 8 height 8
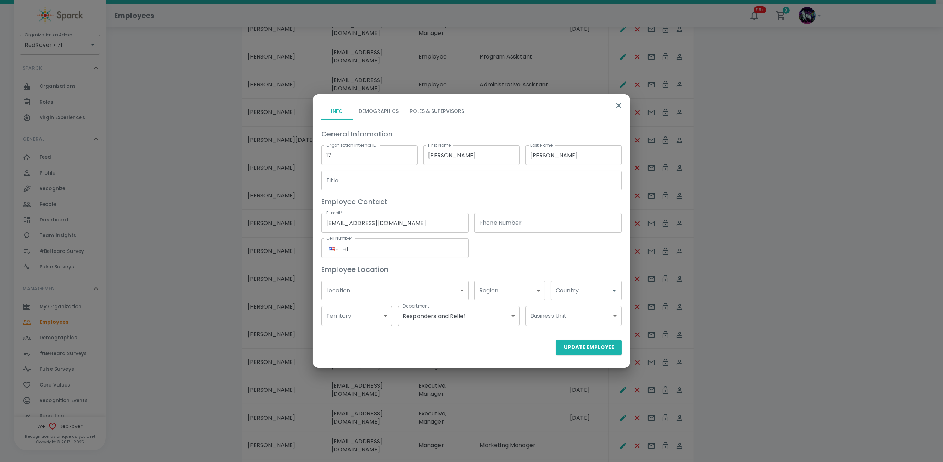
click at [547, 302] on div "Business Unit ​ Business Unit" at bounding box center [571, 312] width 102 height 25
click at [573, 286] on div "Country Country" at bounding box center [586, 291] width 71 height 20
click at [567, 317] on ul "CA US GB PH BR" at bounding box center [586, 335] width 71 height 69
click at [566, 317] on li "US" at bounding box center [586, 323] width 71 height 13
type input "US"
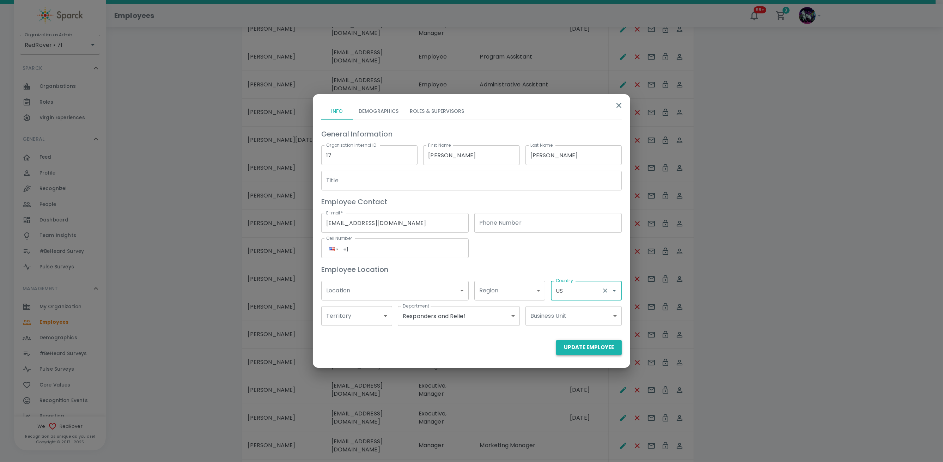
click at [585, 344] on button "Update Employee" at bounding box center [589, 347] width 66 height 15
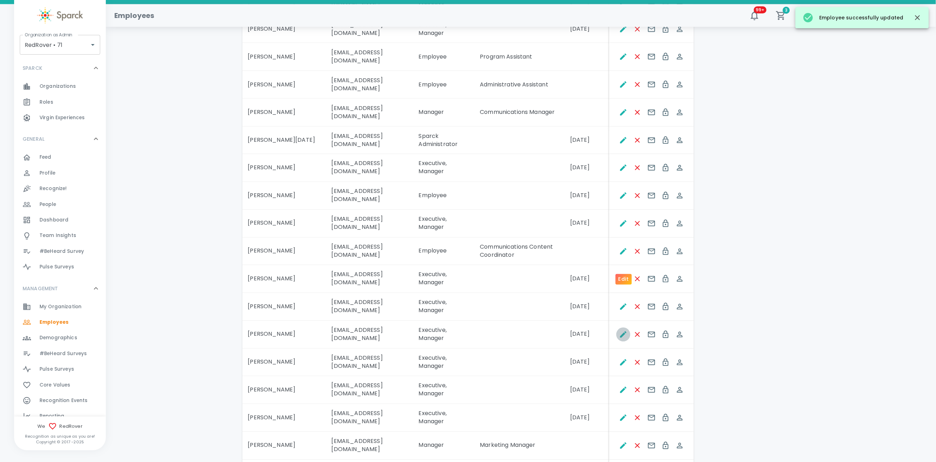
click at [621, 330] on icon "Edit" at bounding box center [623, 334] width 8 height 8
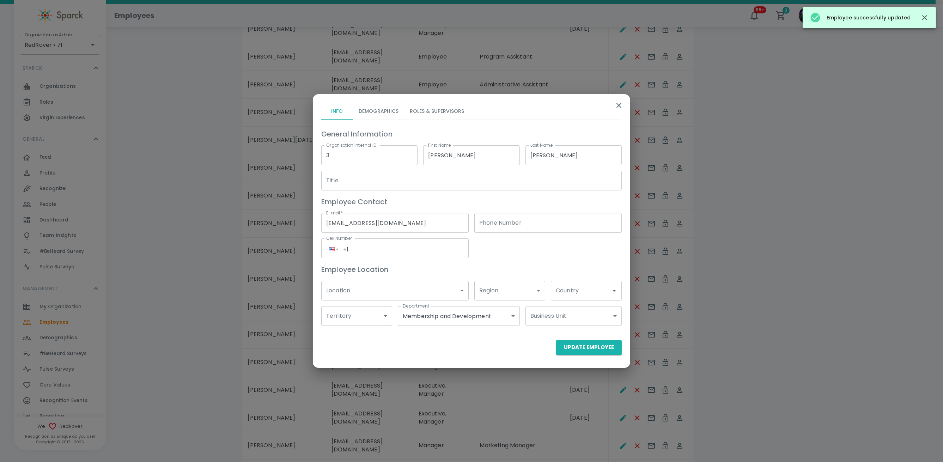
click at [591, 294] on input "Country" at bounding box center [581, 290] width 54 height 13
click at [572, 319] on li "US" at bounding box center [586, 323] width 71 height 13
type input "US"
click at [573, 347] on button "Update Employee" at bounding box center [589, 347] width 66 height 15
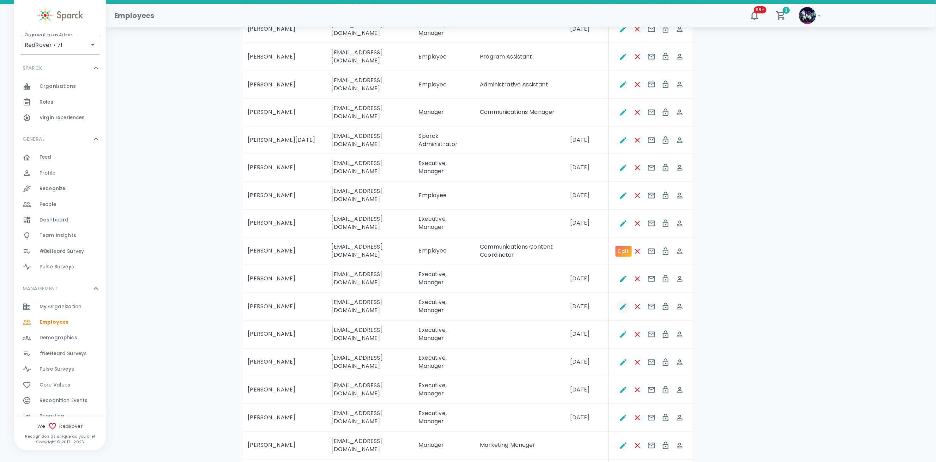
click at [623, 304] on icon "Edit" at bounding box center [623, 307] width 6 height 6
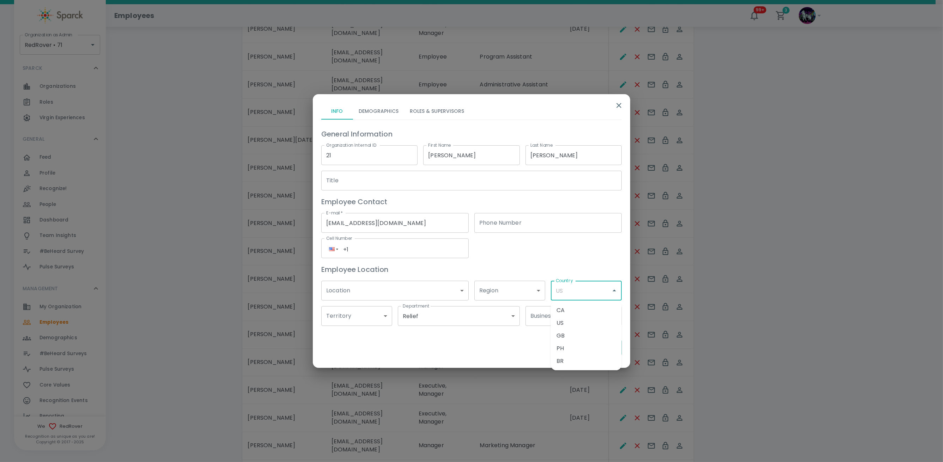
click at [559, 293] on input "Country" at bounding box center [581, 290] width 54 height 13
click at [569, 321] on li "US" at bounding box center [586, 323] width 71 height 13
type input "US"
click at [585, 347] on button "Update Employee" at bounding box center [589, 347] width 66 height 15
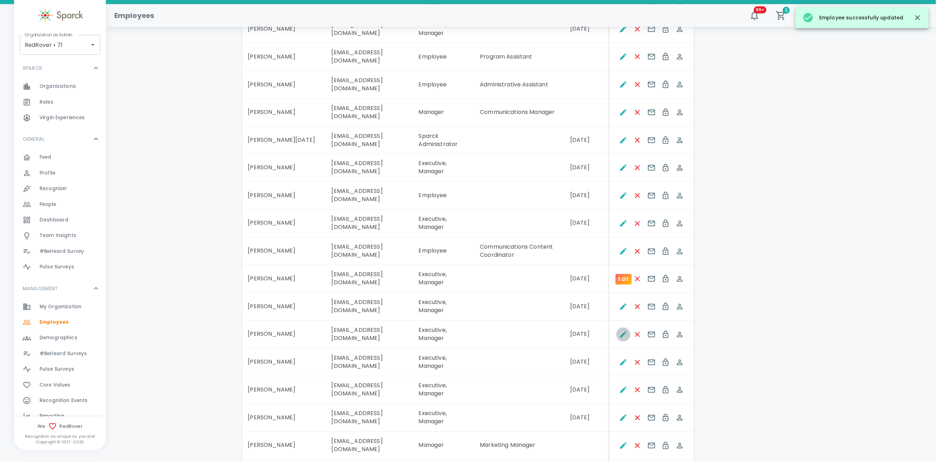
click at [622, 331] on icon "Edit" at bounding box center [623, 334] width 6 height 6
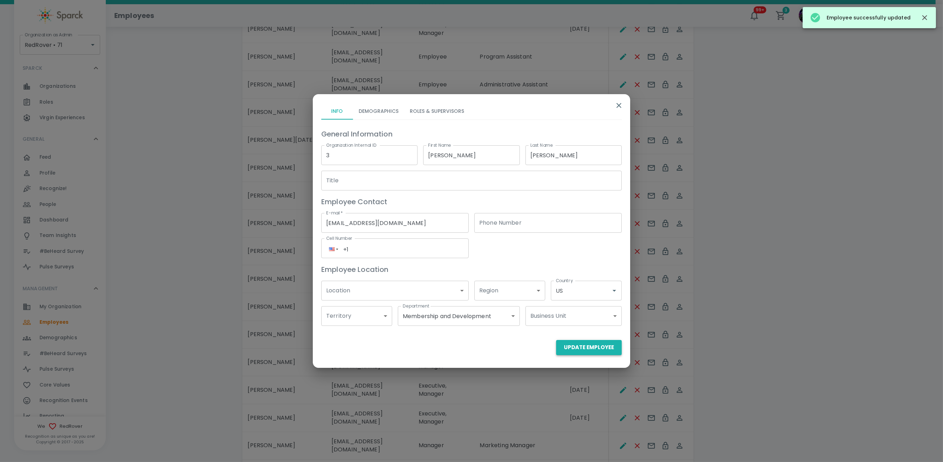
click at [574, 346] on button "Update Employee" at bounding box center [589, 347] width 66 height 15
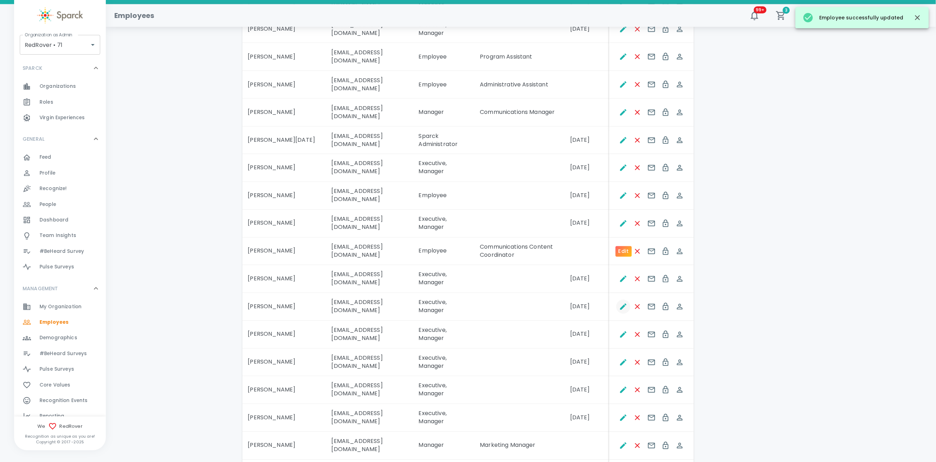
click at [622, 303] on icon "Edit" at bounding box center [623, 307] width 8 height 8
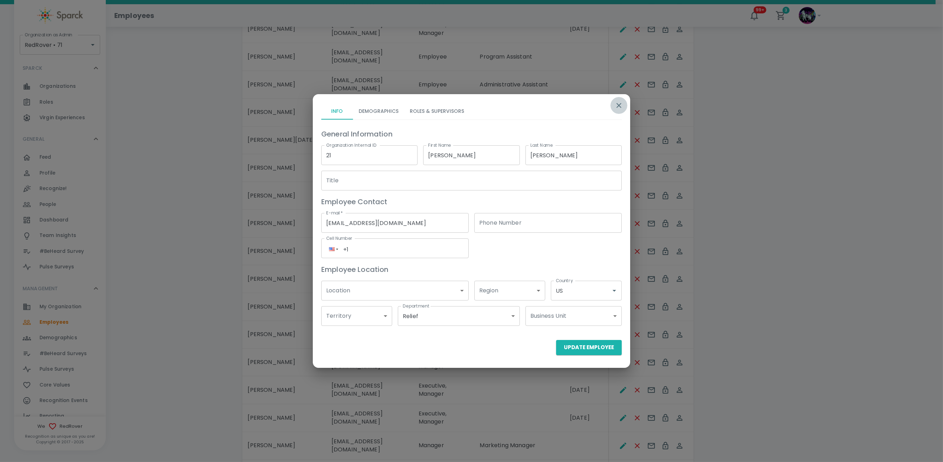
click at [620, 104] on icon "button" at bounding box center [619, 105] width 8 height 8
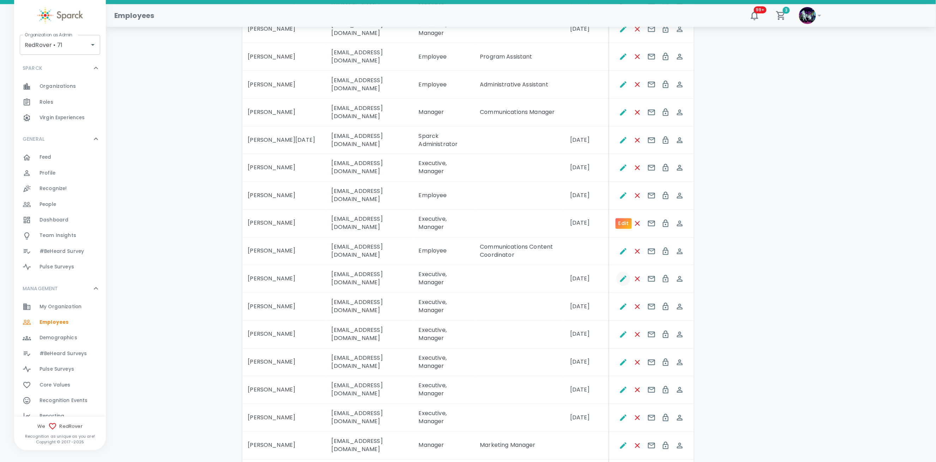
click at [621, 275] on icon "Edit" at bounding box center [623, 279] width 8 height 8
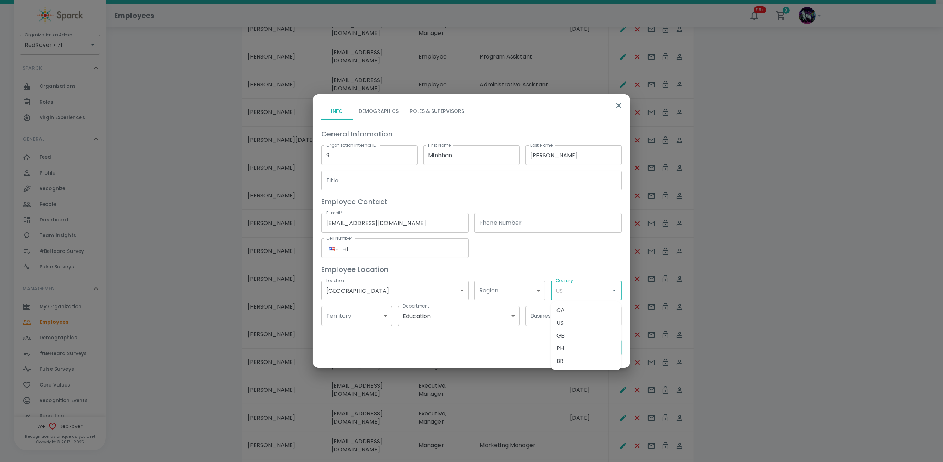
click at [583, 288] on input "Country" at bounding box center [581, 290] width 54 height 13
click at [573, 323] on li "US" at bounding box center [586, 323] width 71 height 13
type input "US"
click at [576, 345] on button "Update Employee" at bounding box center [589, 347] width 66 height 15
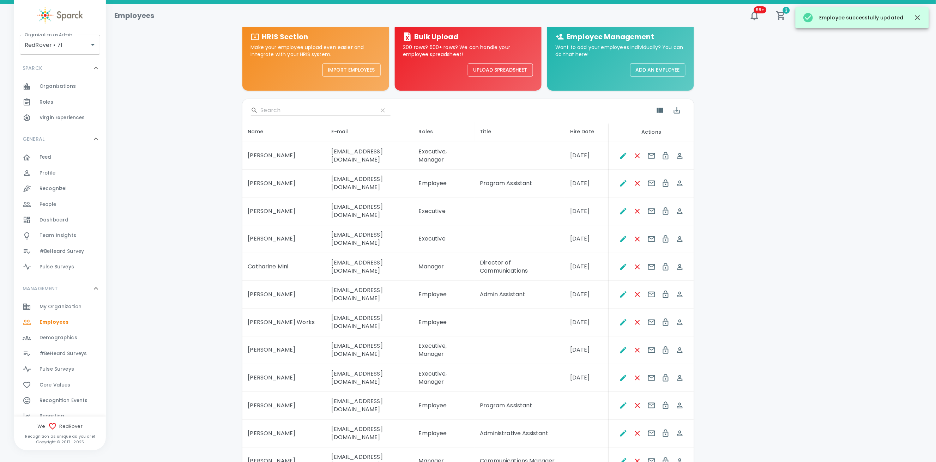
scroll to position [0, 0]
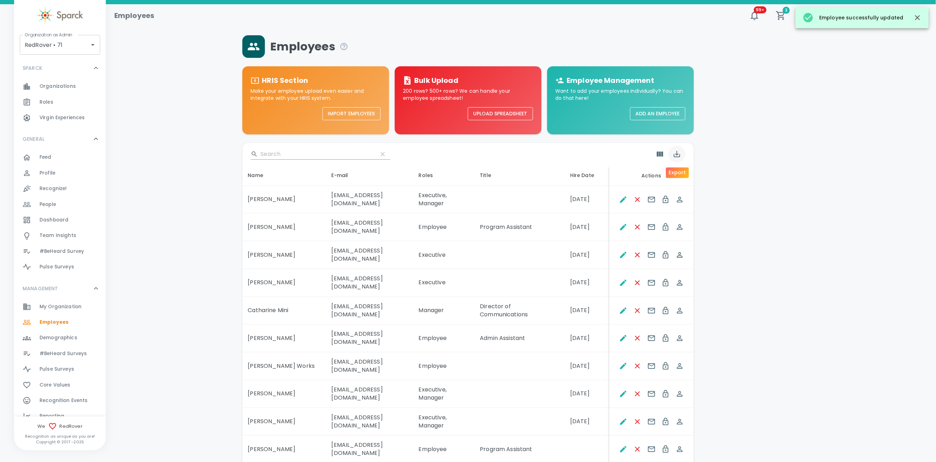
click at [674, 158] on button "Export" at bounding box center [676, 154] width 17 height 17
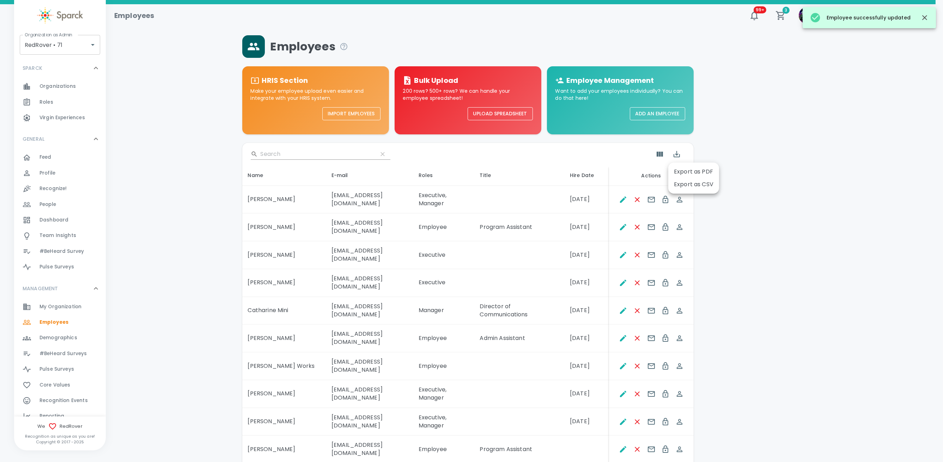
click at [659, 152] on div at bounding box center [471, 231] width 943 height 462
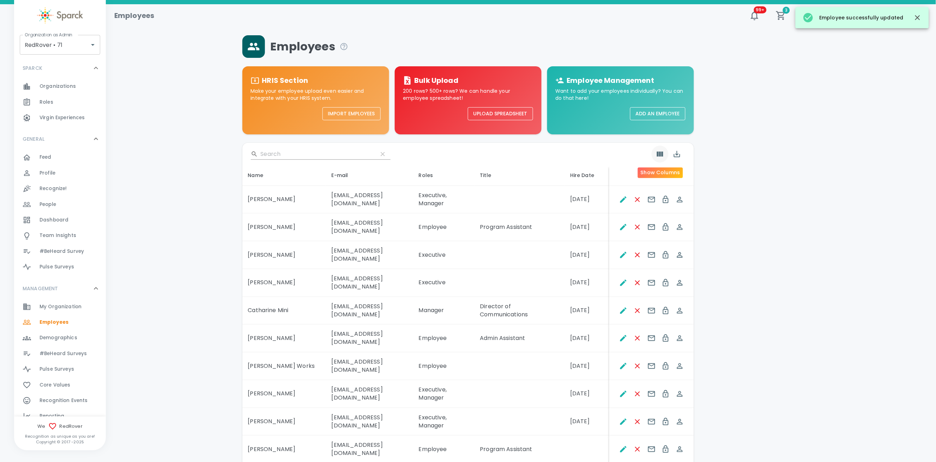
click at [660, 154] on icon "Show Columns" at bounding box center [660, 154] width 6 height 5
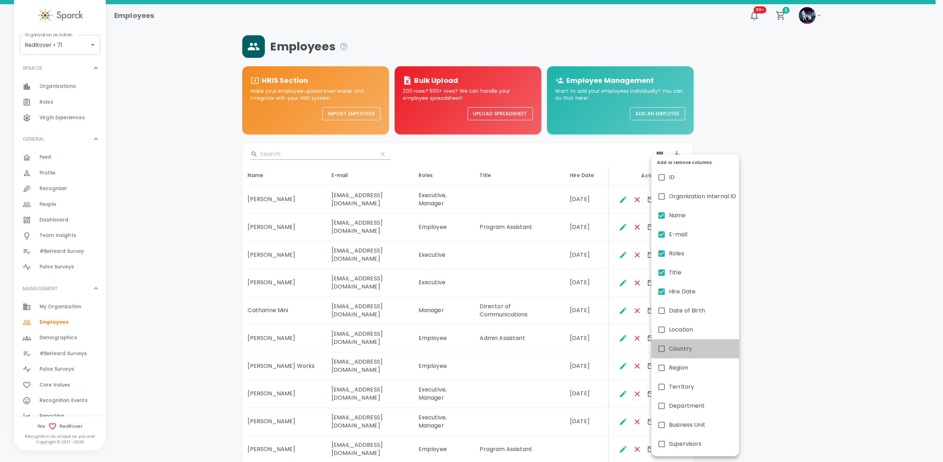
click at [685, 347] on span "Country" at bounding box center [680, 349] width 23 height 8
click at [669, 347] on input "Country" at bounding box center [661, 348] width 15 height 15
checkbox input "true"
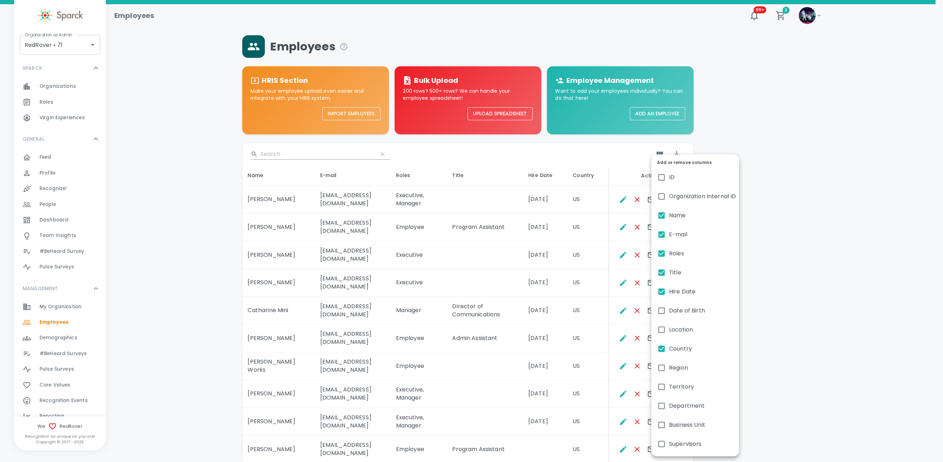
click at [561, 428] on div at bounding box center [471, 231] width 943 height 462
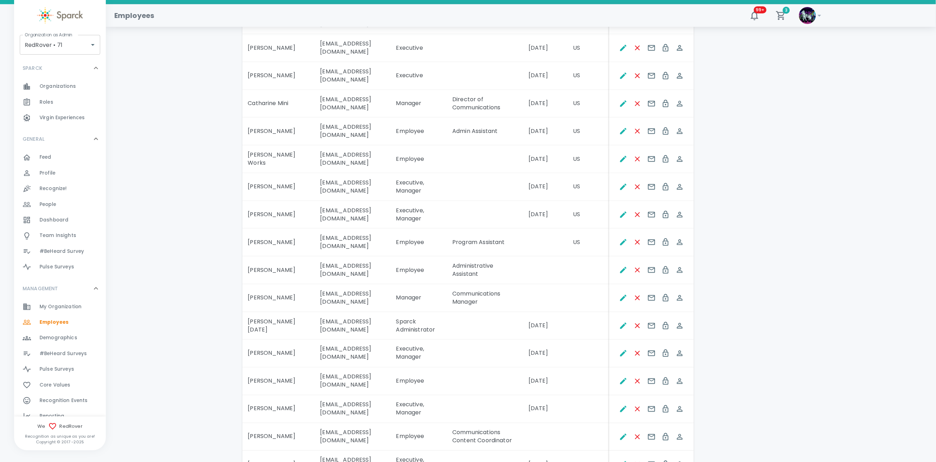
scroll to position [141, 0]
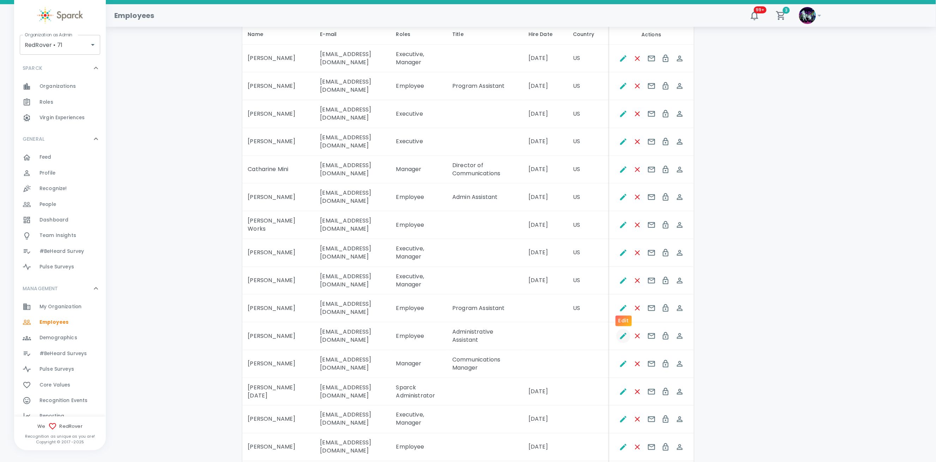
click at [622, 332] on icon "Edit" at bounding box center [623, 336] width 8 height 8
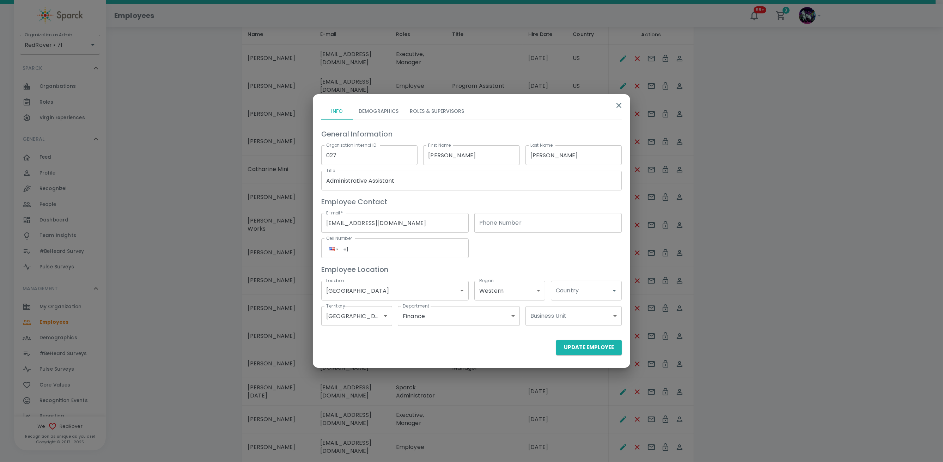
click at [583, 284] on input "Country" at bounding box center [581, 290] width 54 height 13
click at [565, 320] on li "US" at bounding box center [586, 322] width 71 height 13
type input "US"
click at [574, 352] on button "Update Employee" at bounding box center [589, 347] width 66 height 15
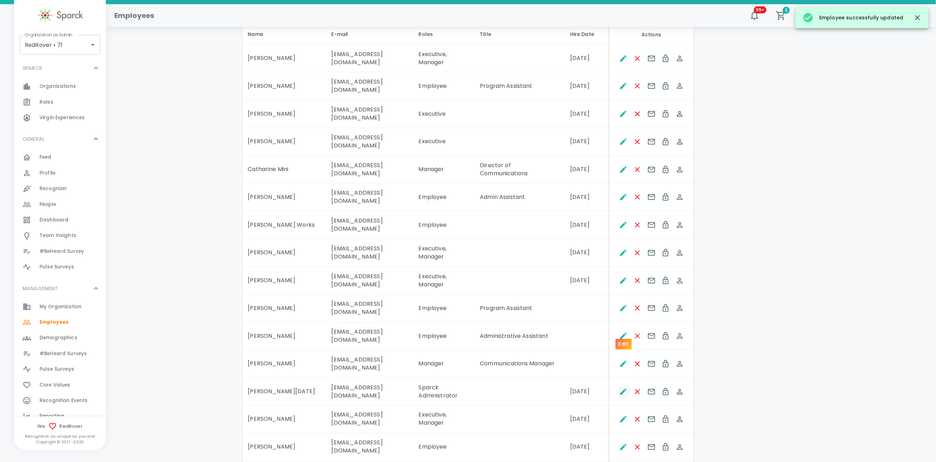
click at [621, 388] on icon "Edit" at bounding box center [623, 392] width 8 height 8
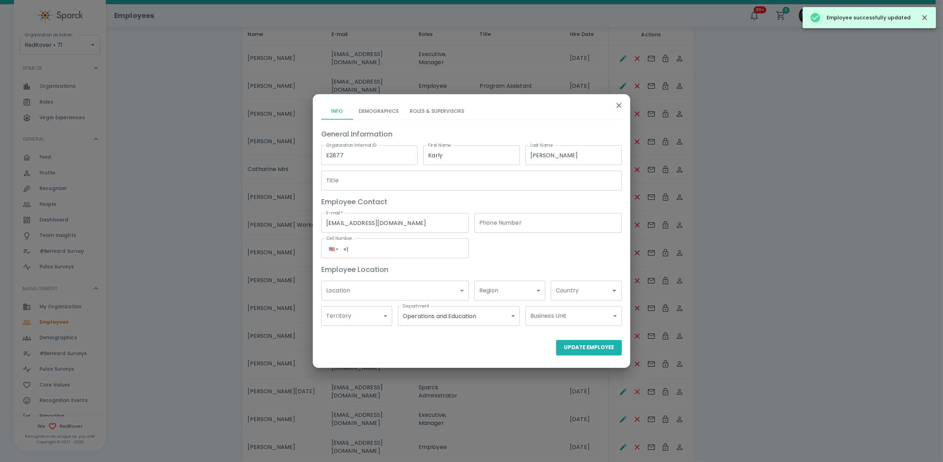
click at [591, 294] on input "Country" at bounding box center [581, 290] width 54 height 13
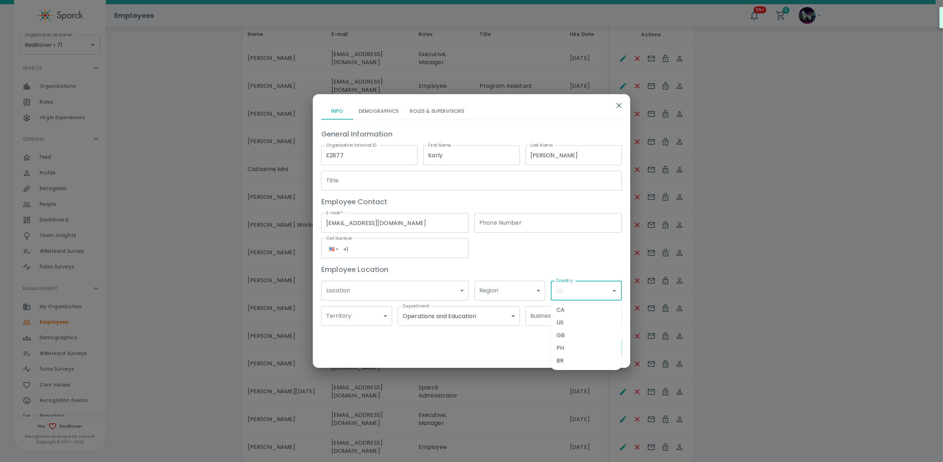
click at [573, 322] on li "US" at bounding box center [586, 322] width 71 height 13
type input "US"
click at [584, 346] on button "Update Employee" at bounding box center [589, 347] width 66 height 15
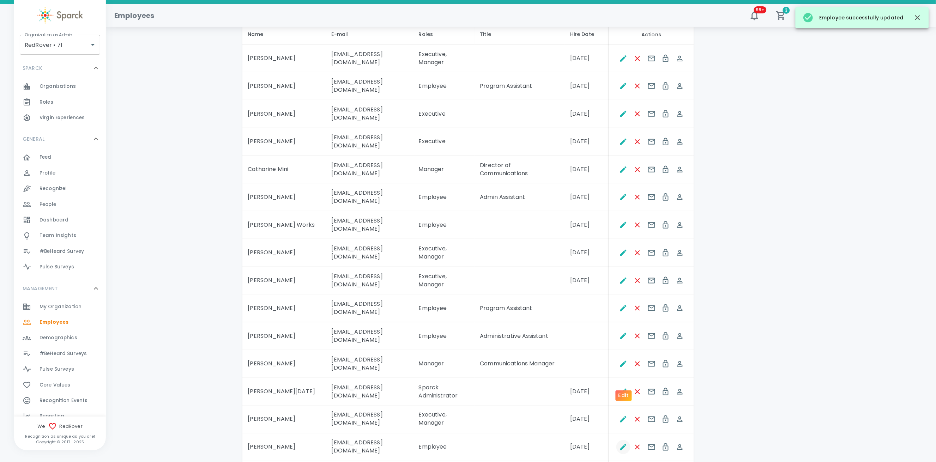
click at [624, 443] on icon "Edit" at bounding box center [623, 447] width 8 height 8
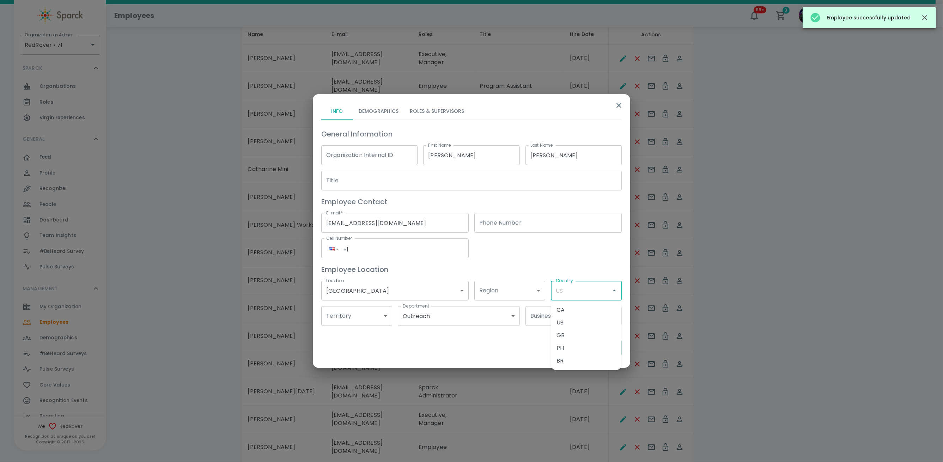
click at [592, 287] on input "Country" at bounding box center [581, 290] width 54 height 13
click at [578, 320] on li "US" at bounding box center [586, 322] width 71 height 13
type input "US"
click at [597, 347] on button "Update Employee" at bounding box center [589, 347] width 66 height 15
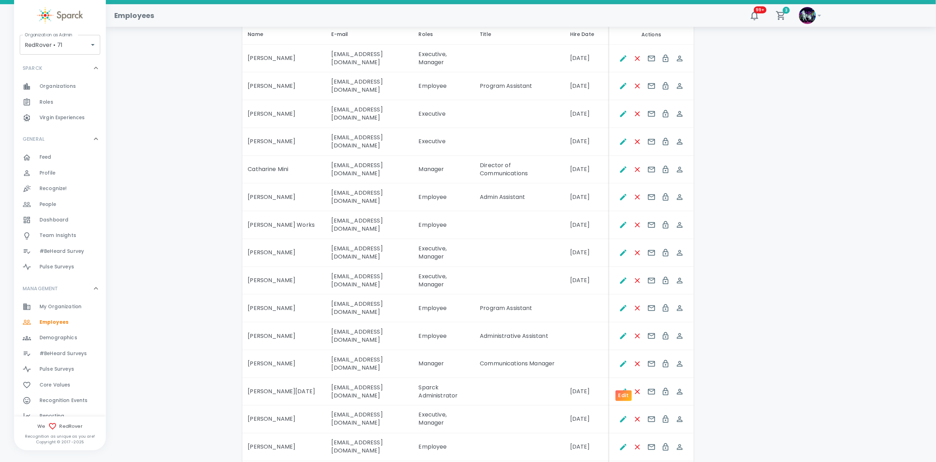
click at [627, 440] on div at bounding box center [651, 447] width 81 height 14
click at [626, 443] on icon "Edit" at bounding box center [623, 447] width 8 height 8
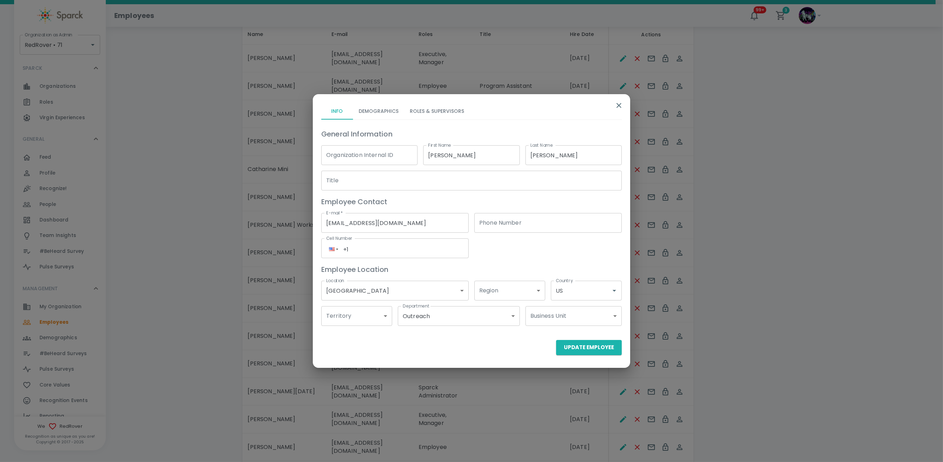
click at [589, 280] on div "Country US Country" at bounding box center [583, 287] width 77 height 25
click at [577, 347] on button "Update Employee" at bounding box center [589, 347] width 66 height 15
click at [764, 248] on div "Employees HRIS Section Make your employee upload even easier and integrate with…" at bounding box center [520, 325] width 813 height 863
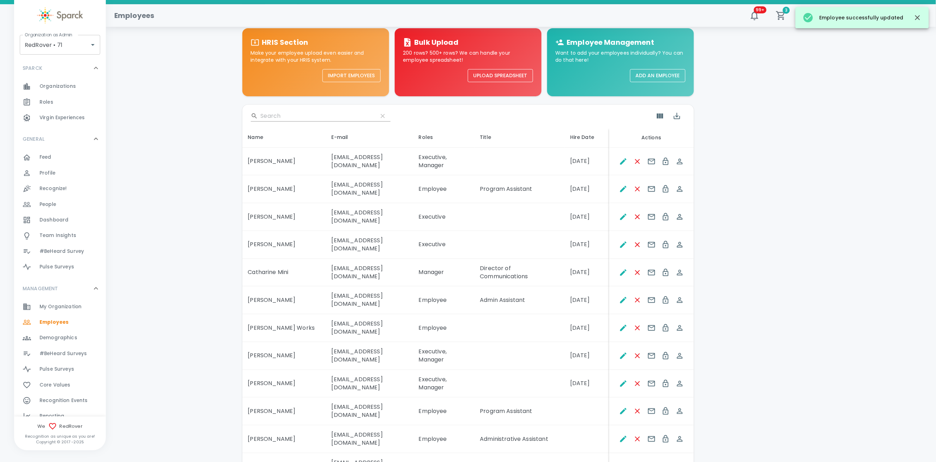
scroll to position [0, 0]
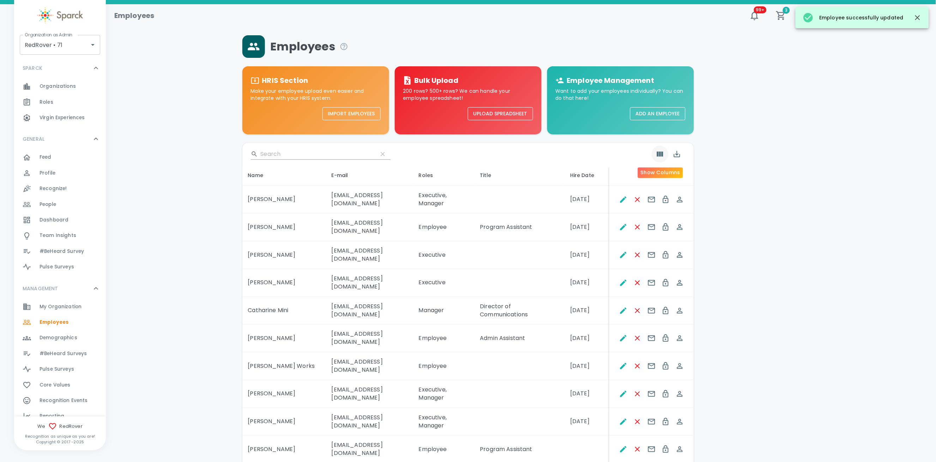
click at [651, 154] on button "Show Columns" at bounding box center [659, 154] width 17 height 17
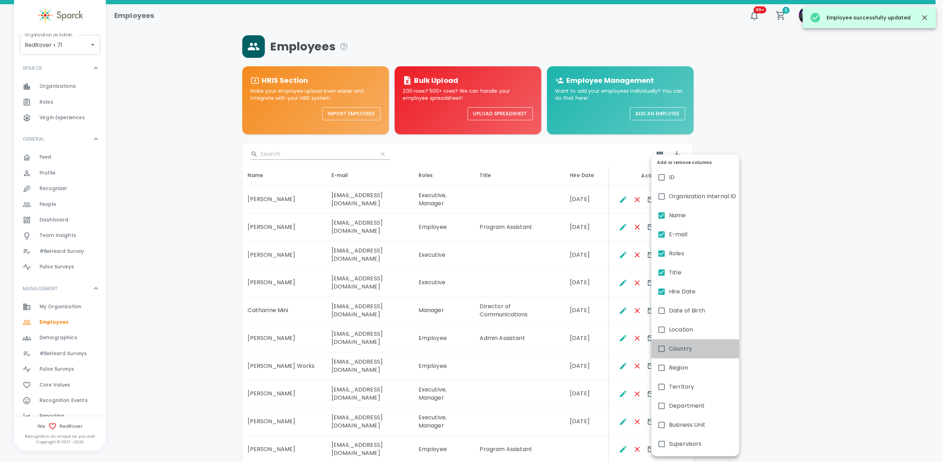
click at [683, 346] on span "Country" at bounding box center [680, 349] width 23 height 8
click at [669, 346] on input "Country" at bounding box center [661, 348] width 15 height 15
checkbox input "true"
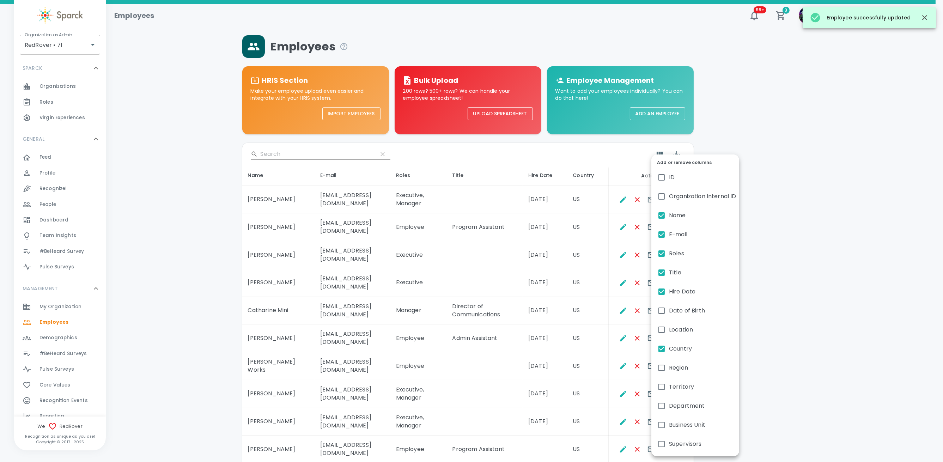
click at [769, 281] on div at bounding box center [471, 231] width 943 height 462
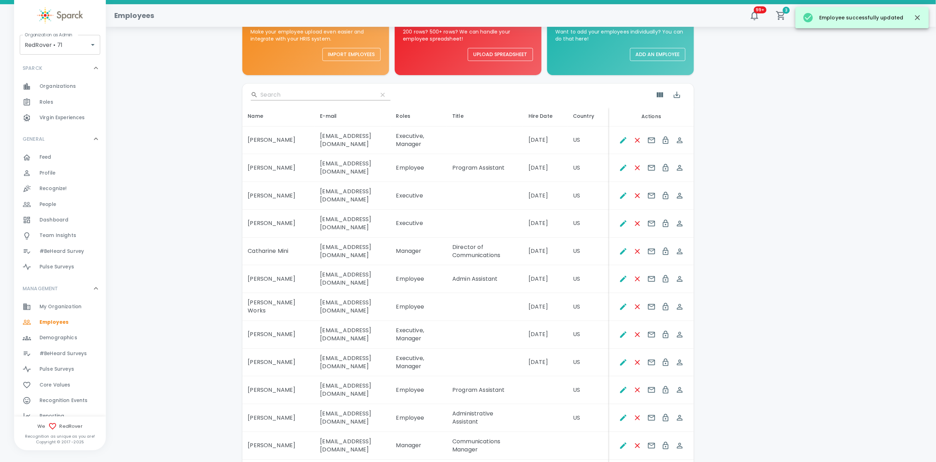
scroll to position [141, 0]
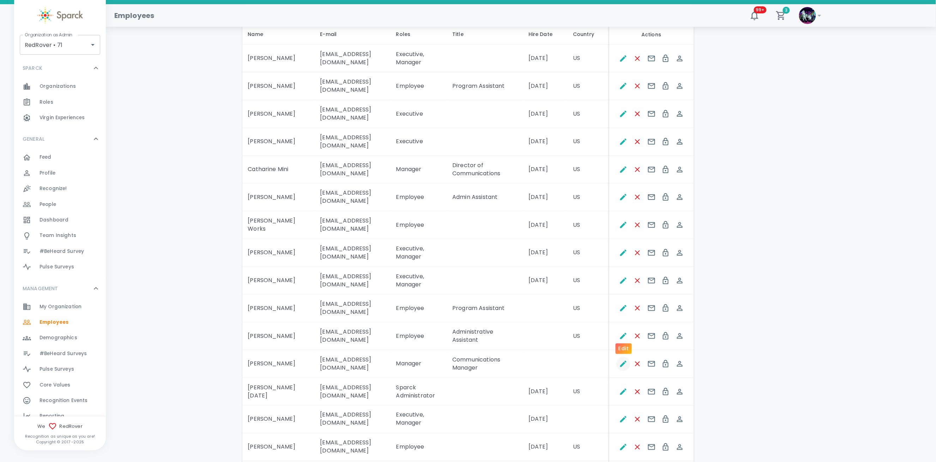
click at [621, 361] on icon "Edit" at bounding box center [623, 364] width 6 height 6
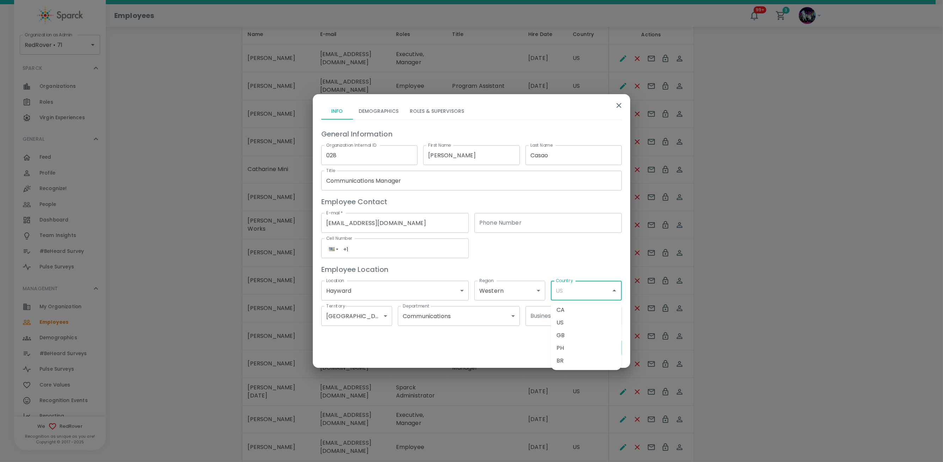
click at [578, 288] on input "Country" at bounding box center [581, 290] width 54 height 13
click at [565, 317] on li "US" at bounding box center [586, 322] width 71 height 13
type input "US"
click at [570, 347] on button "Update Employee" at bounding box center [589, 347] width 66 height 15
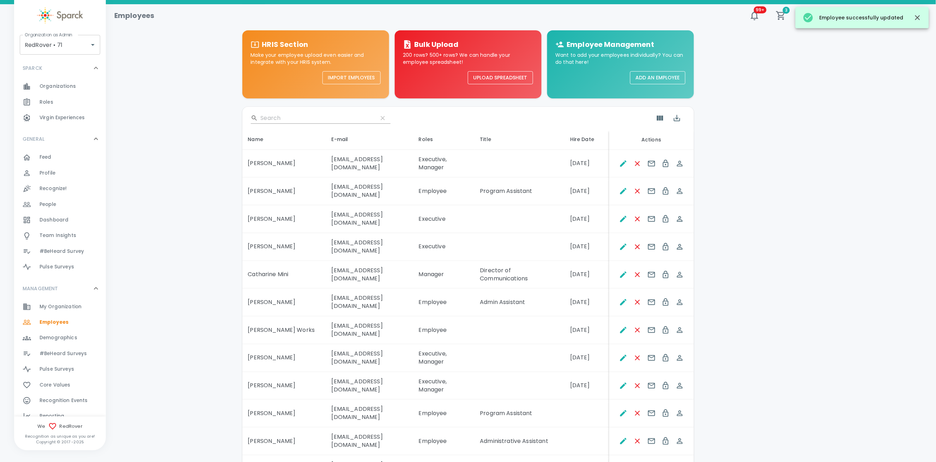
scroll to position [0, 0]
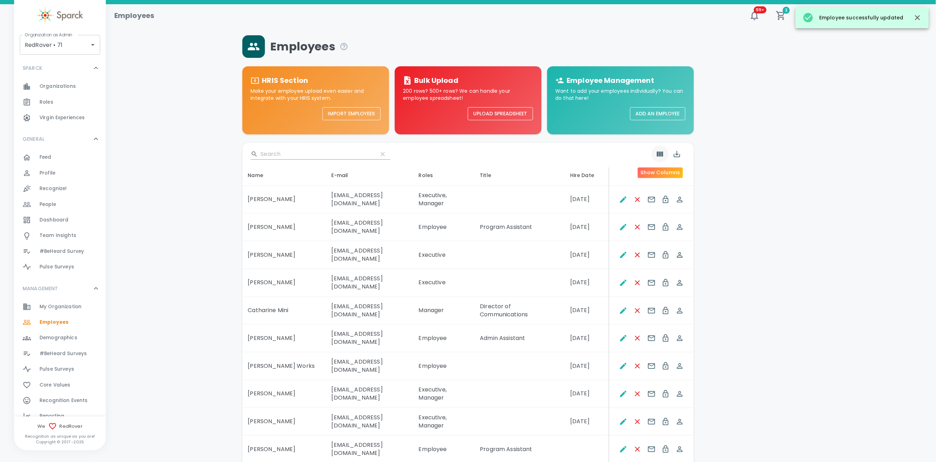
click at [663, 155] on icon "Show Columns" at bounding box center [660, 154] width 8 height 8
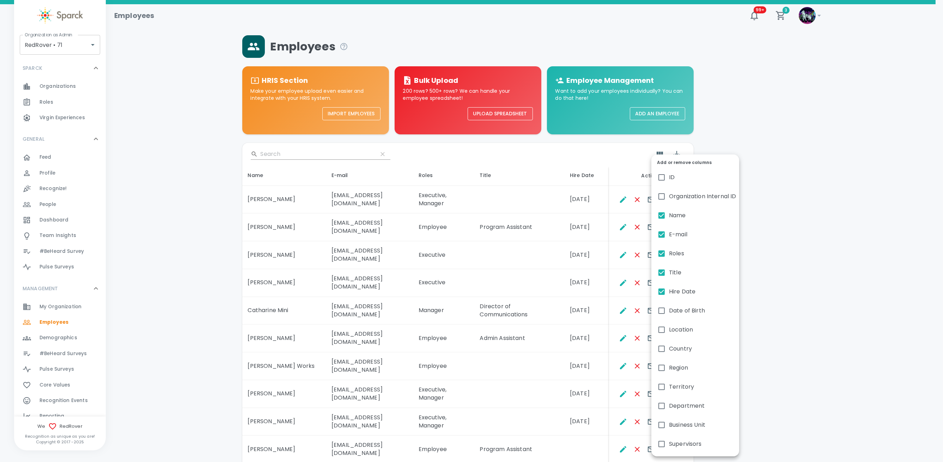
click at [693, 349] on label "Country" at bounding box center [695, 348] width 88 height 19
click at [669, 349] on input "Country" at bounding box center [661, 348] width 15 height 15
checkbox input "true"
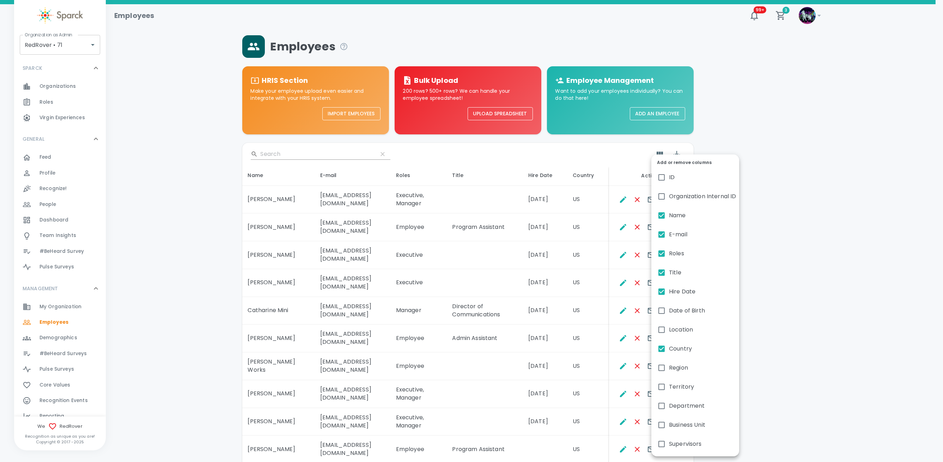
click at [811, 302] on div at bounding box center [471, 231] width 943 height 462
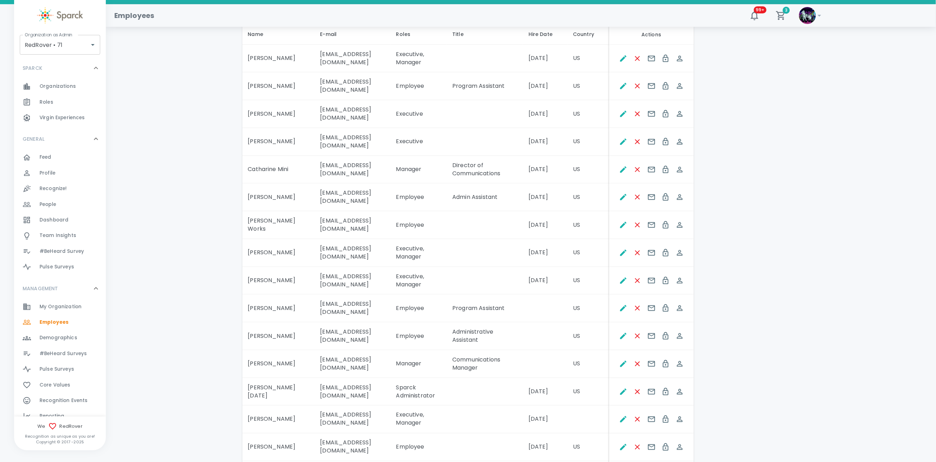
scroll to position [282, 0]
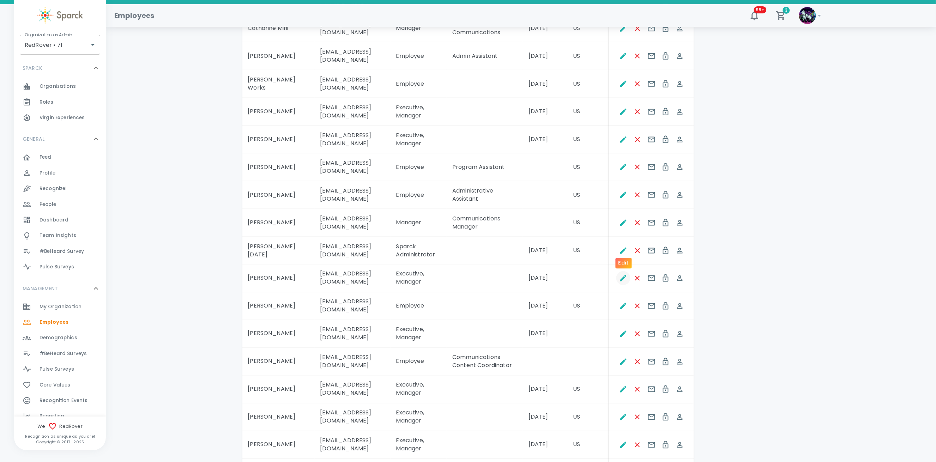
click at [621, 275] on icon "Edit" at bounding box center [623, 278] width 6 height 6
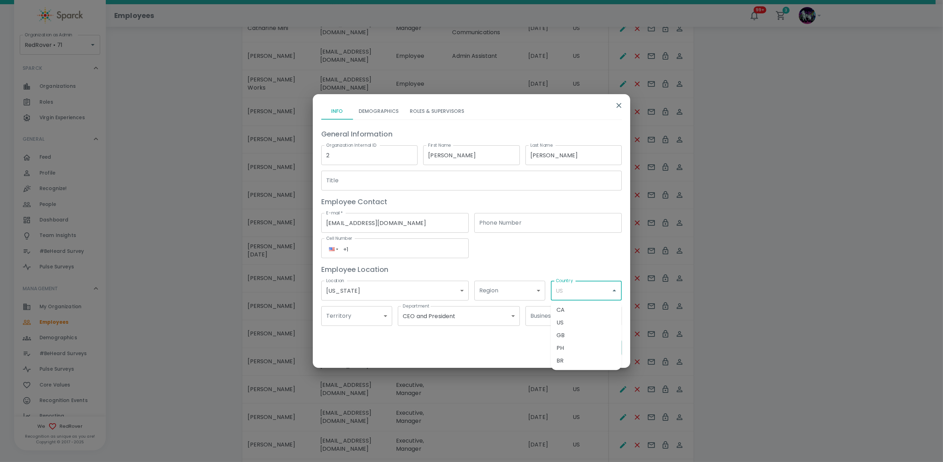
click at [586, 286] on input "Country" at bounding box center [581, 290] width 54 height 13
click at [576, 324] on li "US" at bounding box center [586, 322] width 71 height 13
type input "US"
click at [581, 348] on button "Update Employee" at bounding box center [589, 347] width 66 height 15
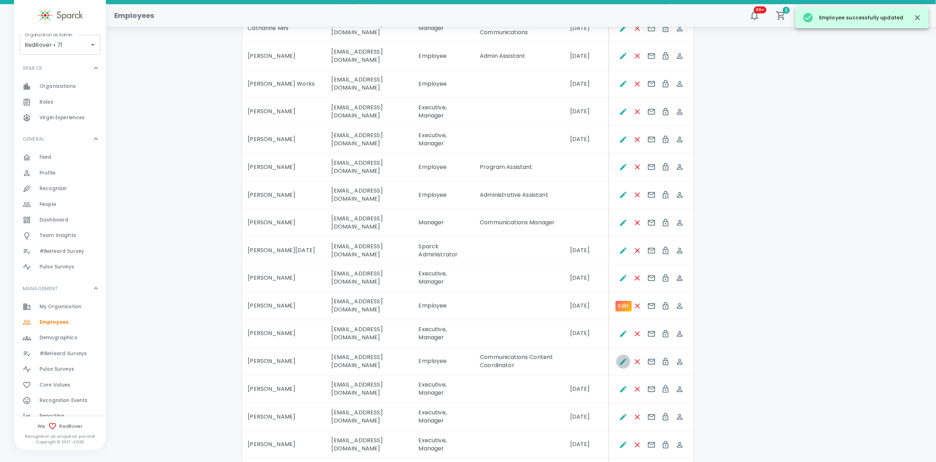
click at [623, 358] on icon "Edit" at bounding box center [623, 362] width 8 height 8
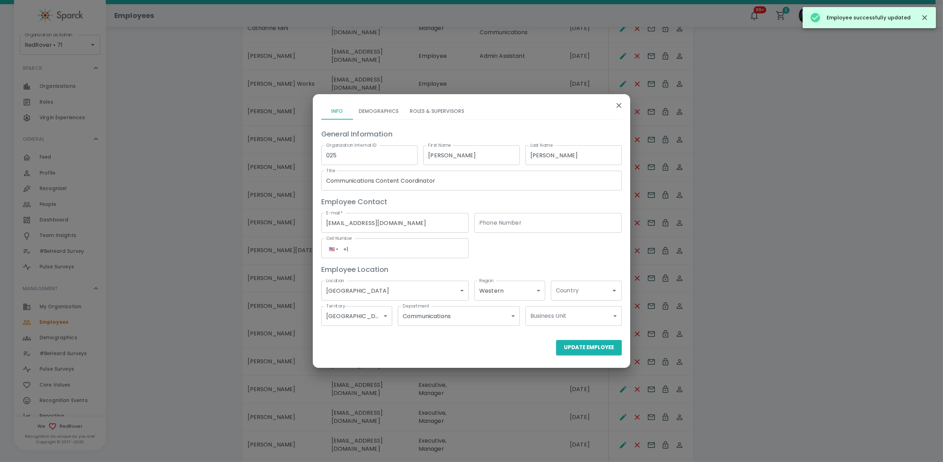
click at [609, 287] on div "Country" at bounding box center [586, 291] width 71 height 20
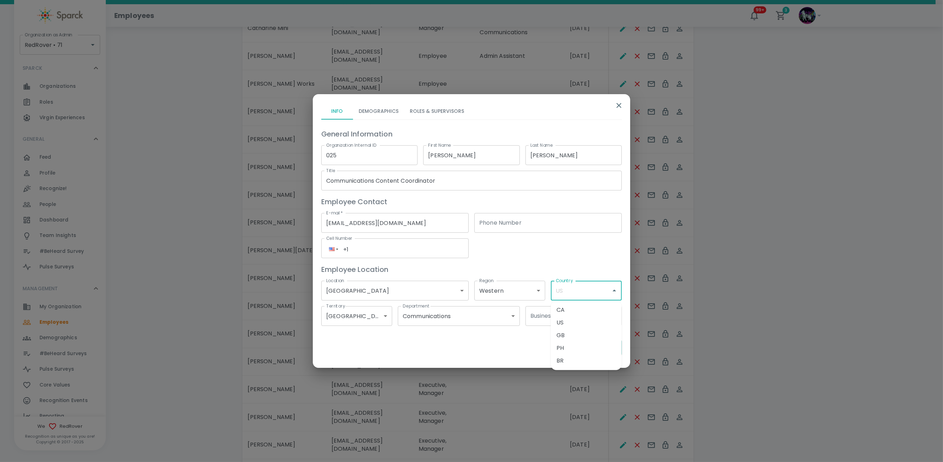
click at [600, 264] on h6 "Employee Location" at bounding box center [471, 269] width 300 height 11
click at [614, 292] on icon "Open" at bounding box center [614, 290] width 8 height 8
click at [571, 323] on li "US" at bounding box center [586, 322] width 71 height 13
type input "US"
click at [614, 289] on icon "Open" at bounding box center [614, 290] width 8 height 8
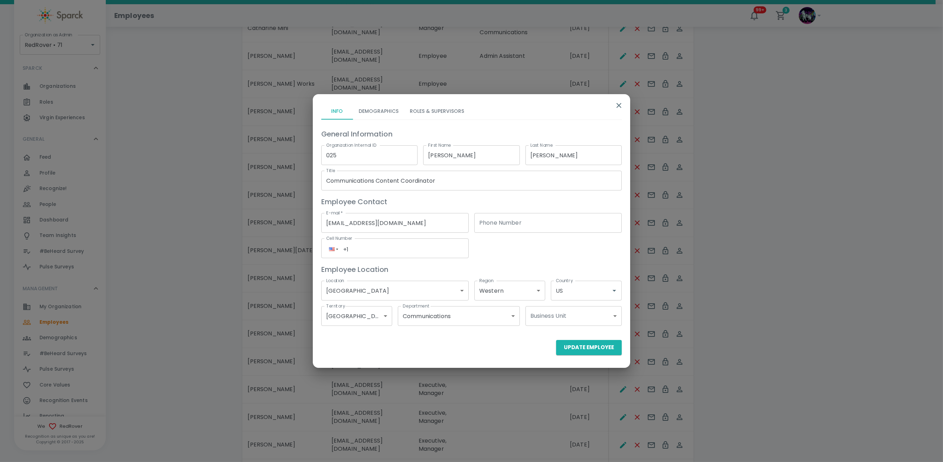
click at [618, 104] on icon "button" at bounding box center [619, 105] width 8 height 8
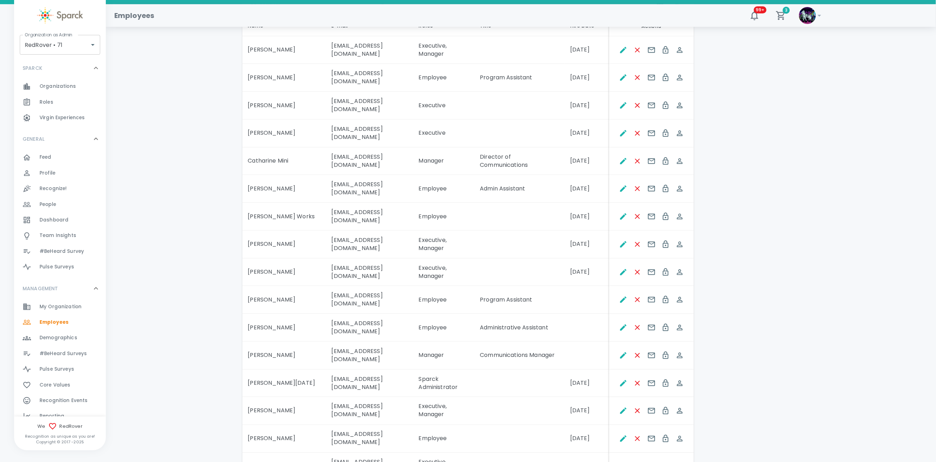
scroll to position [47, 0]
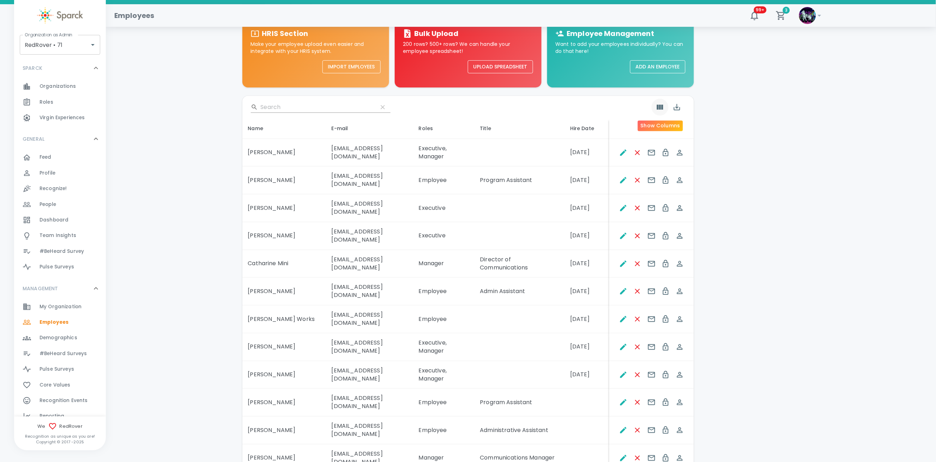
click at [660, 106] on icon "Show Columns" at bounding box center [660, 107] width 6 height 5
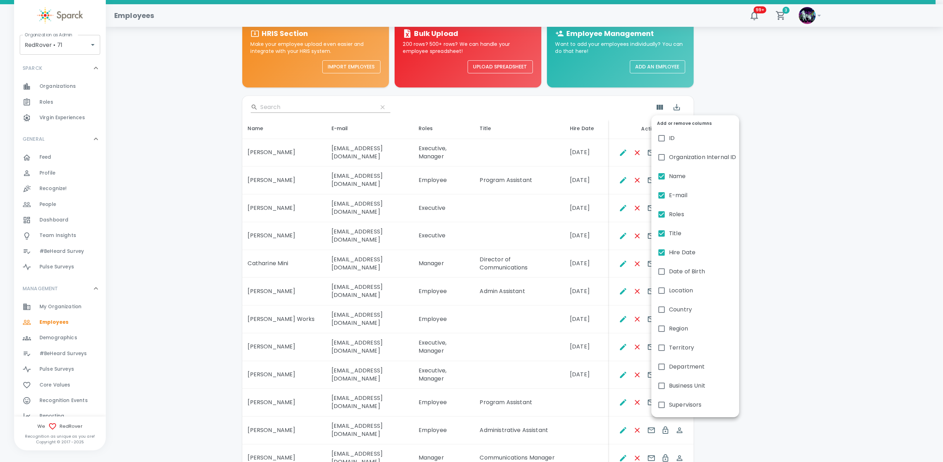
click at [686, 309] on span "Country" at bounding box center [680, 309] width 23 height 8
click at [669, 309] on input "Country" at bounding box center [661, 309] width 15 height 15
checkbox input "true"
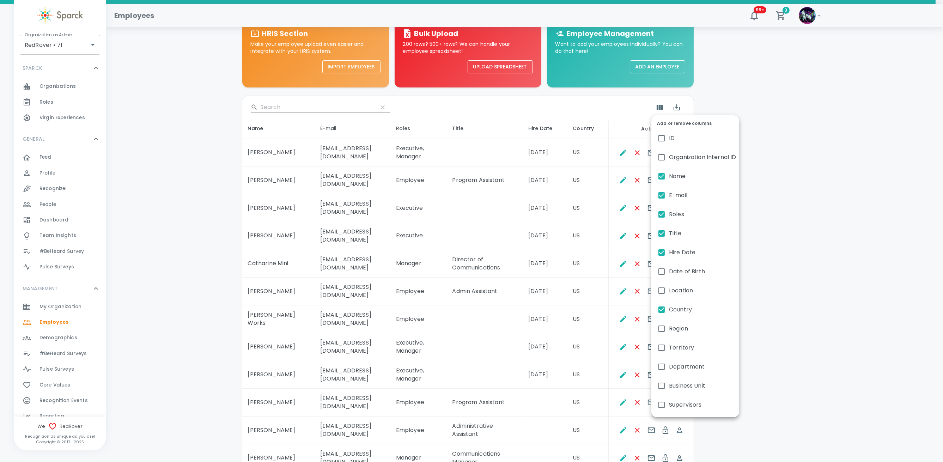
click at [838, 220] on div at bounding box center [471, 231] width 943 height 462
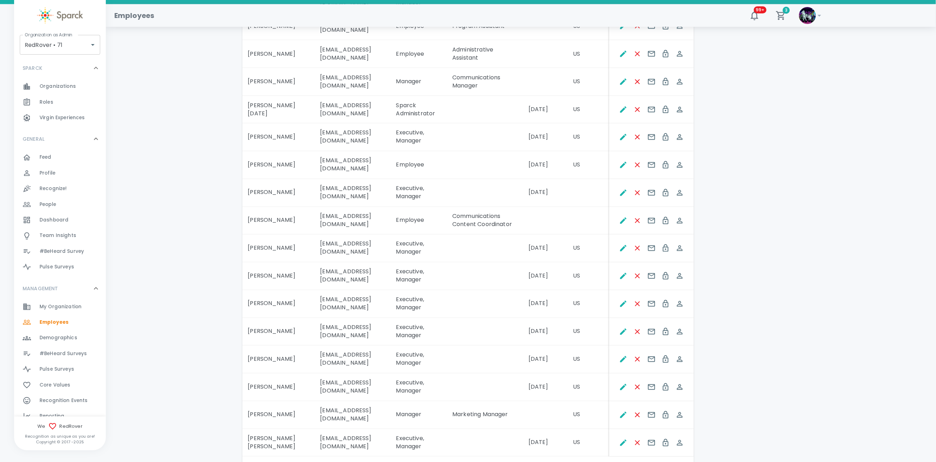
scroll to position [329, 0]
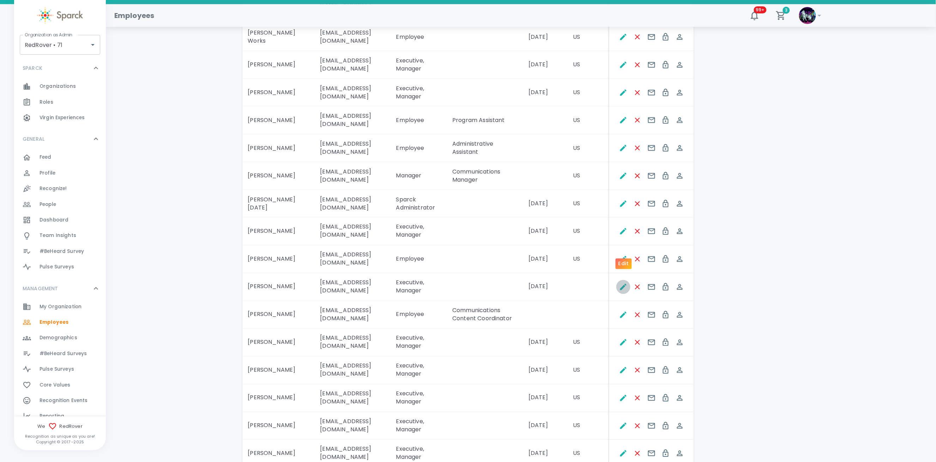
click at [622, 283] on icon "Edit" at bounding box center [623, 287] width 8 height 8
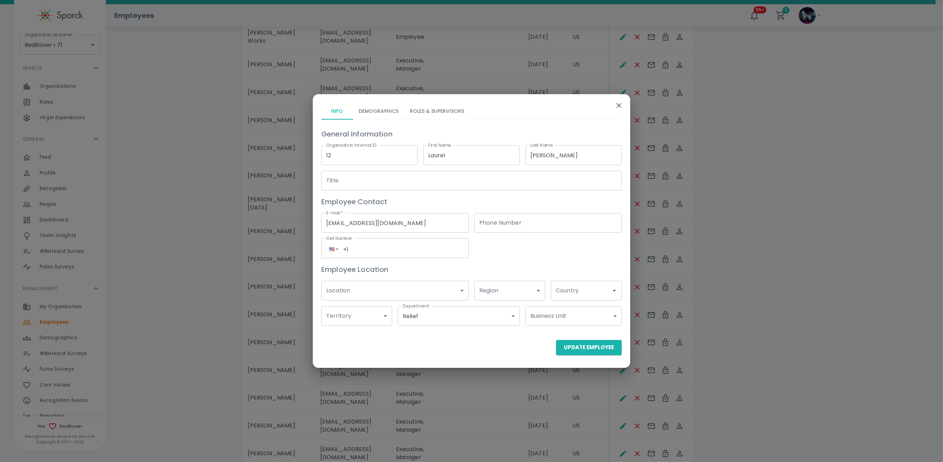
click at [588, 291] on input "Country" at bounding box center [581, 290] width 54 height 13
click at [575, 325] on li "US" at bounding box center [586, 323] width 71 height 13
type input "US"
click at [579, 346] on button "Update Employee" at bounding box center [589, 347] width 66 height 15
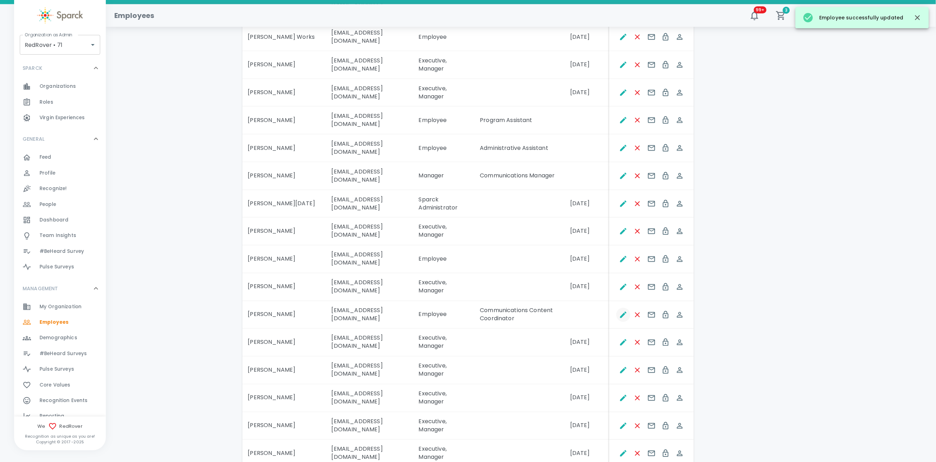
click at [622, 311] on icon "Edit" at bounding box center [623, 315] width 8 height 8
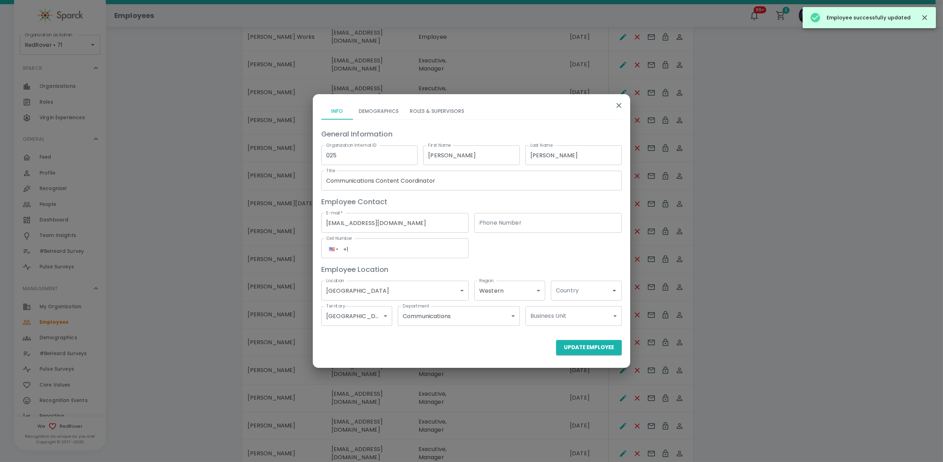
click at [584, 291] on input "Country" at bounding box center [581, 290] width 54 height 13
click at [587, 324] on li "US" at bounding box center [586, 323] width 71 height 13
type input "US"
click at [590, 343] on button "Update Employee" at bounding box center [589, 347] width 66 height 15
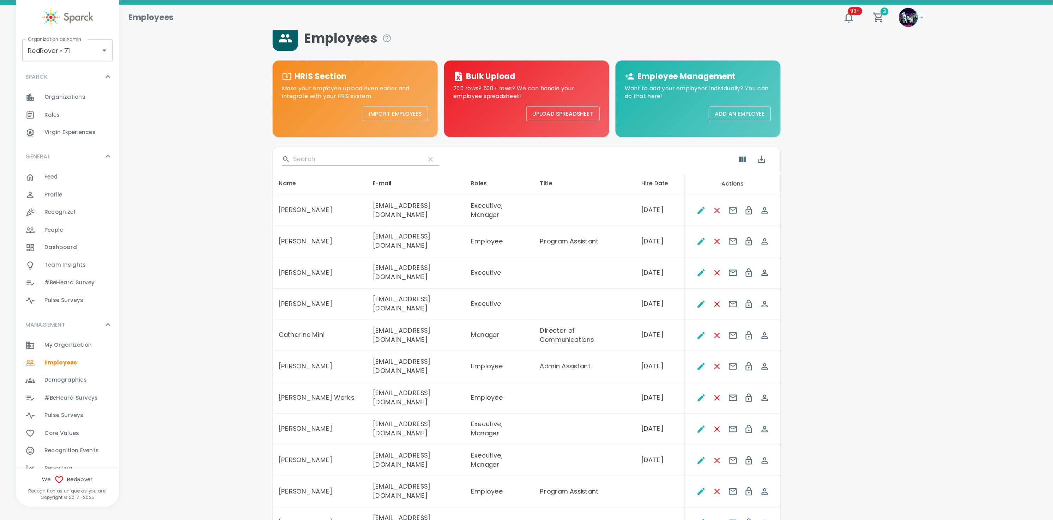
scroll to position [0, 0]
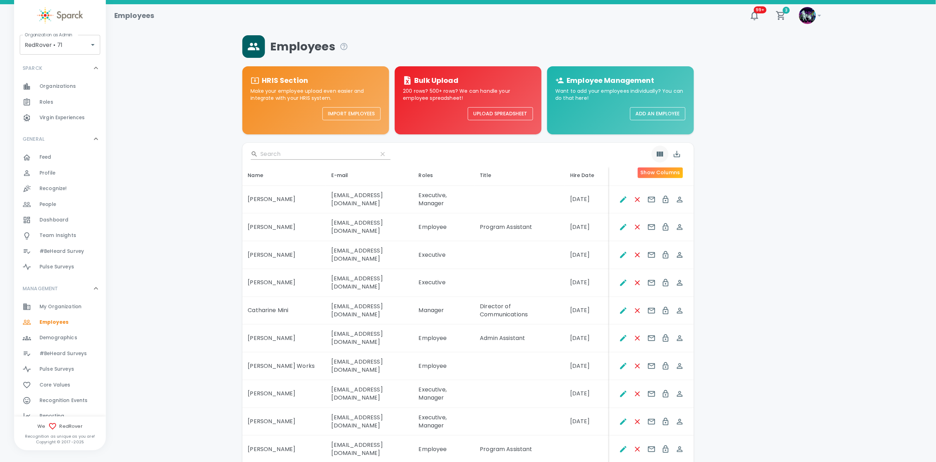
drag, startPoint x: 662, startPoint y: 150, endPoint x: 657, endPoint y: 152, distance: 4.5
click at [657, 152] on icon "Show Columns" at bounding box center [660, 154] width 8 height 8
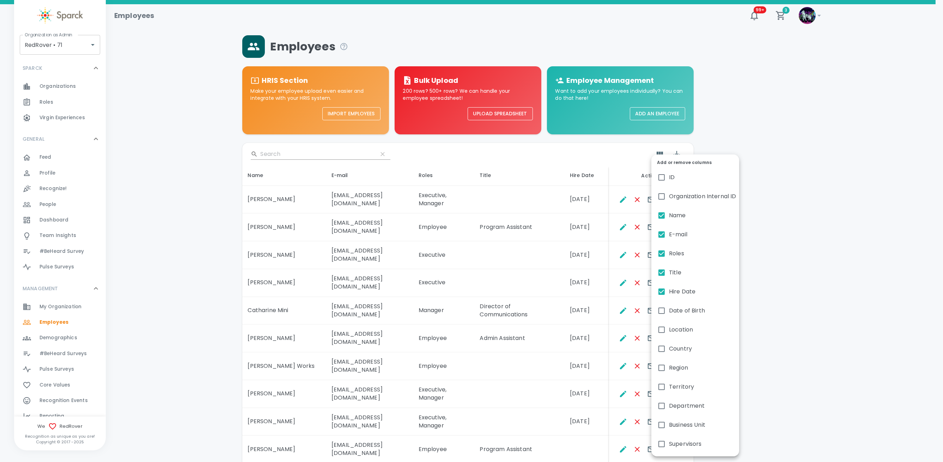
click at [675, 352] on span "Country" at bounding box center [680, 349] width 23 height 8
click at [669, 352] on input "Country" at bounding box center [661, 348] width 15 height 15
checkbox input "true"
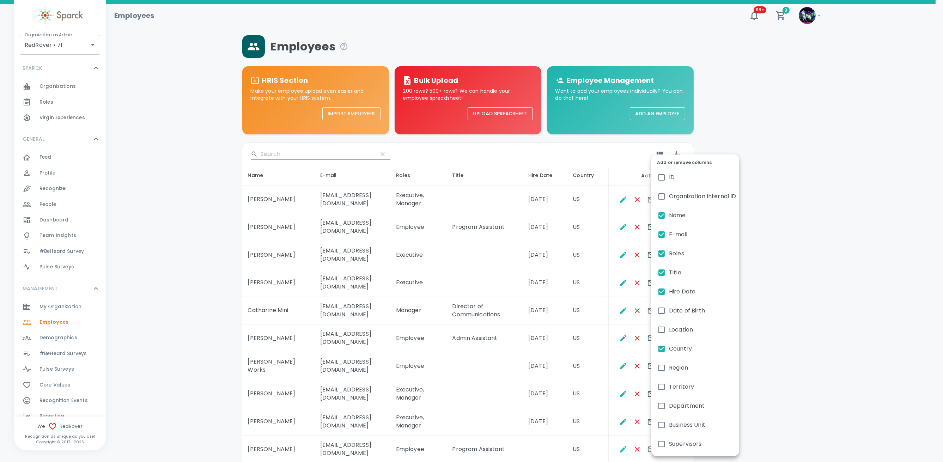
click at [825, 250] on div at bounding box center [471, 231] width 943 height 462
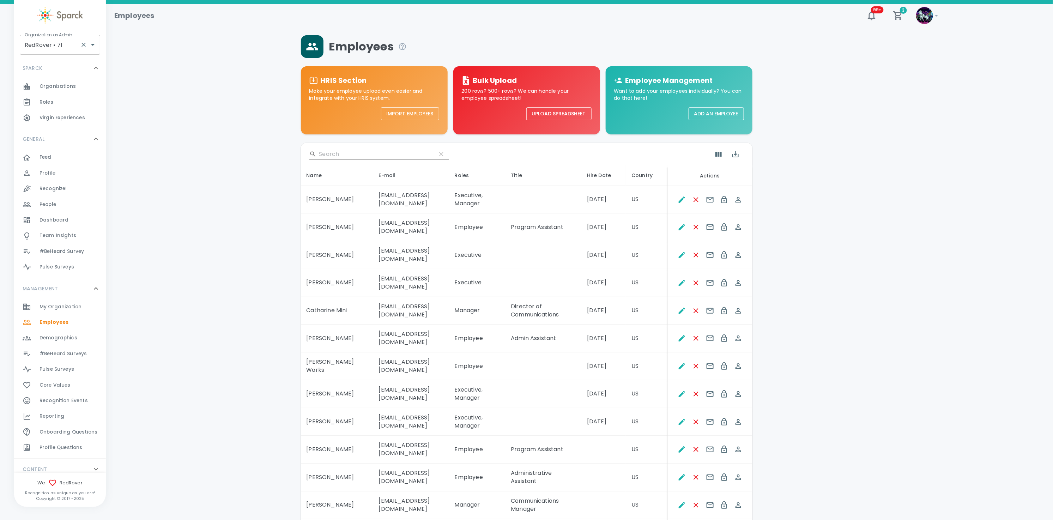
click at [62, 44] on input "RedRover • 71" at bounding box center [50, 44] width 54 height 13
click at [81, 76] on li "Dingo Outsourcing • 793" at bounding box center [60, 76] width 80 height 13
type input "Dingo Outsourcing • 793"
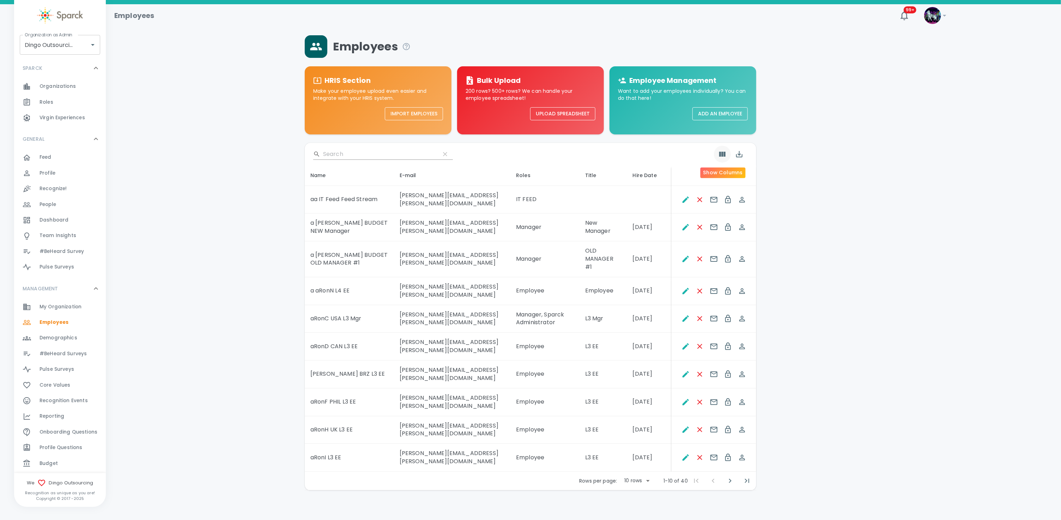
click at [722, 153] on icon "Show Columns" at bounding box center [722, 154] width 6 height 5
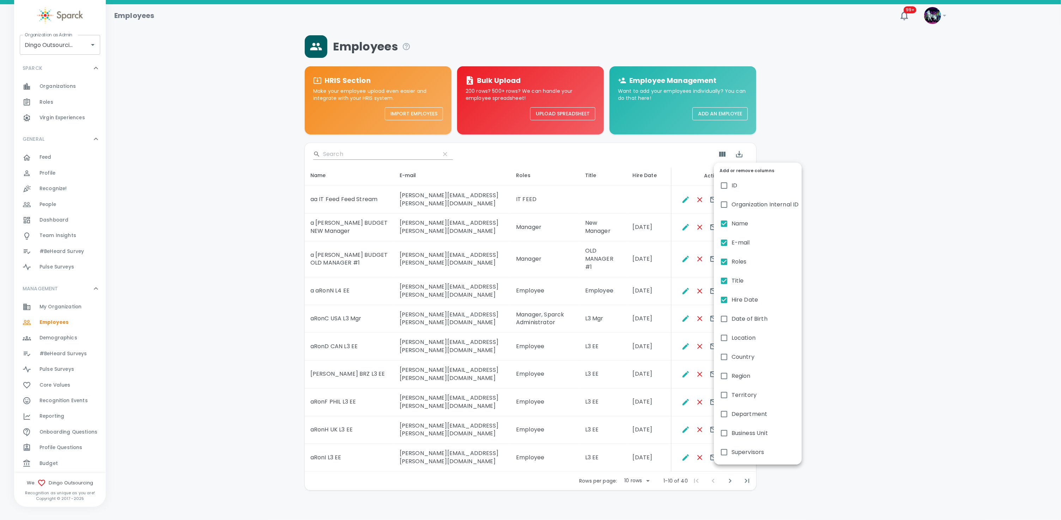
click at [737, 359] on span "Country" at bounding box center [742, 357] width 23 height 8
click at [731, 359] on input "Country" at bounding box center [724, 356] width 15 height 15
checkbox input "true"
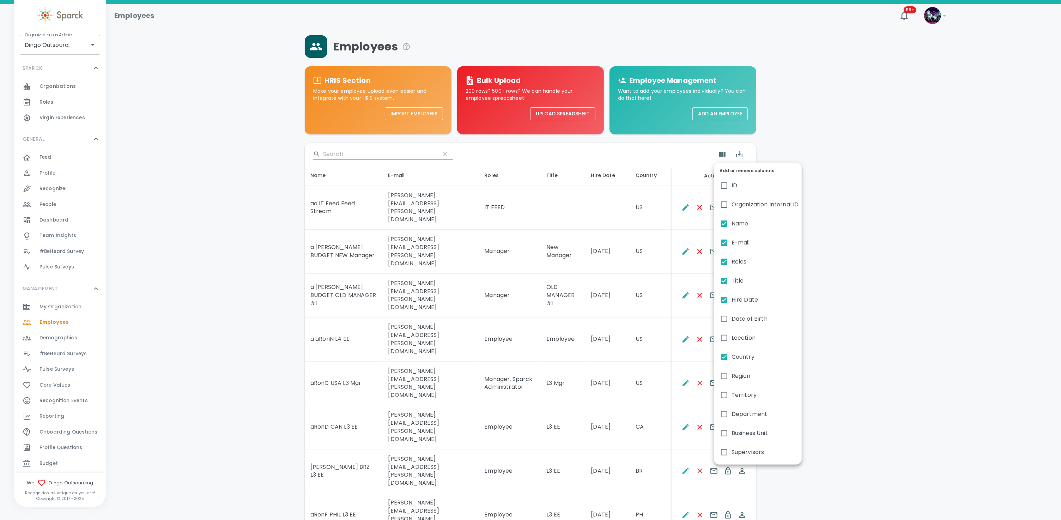
click at [904, 371] on div at bounding box center [530, 260] width 1061 height 520
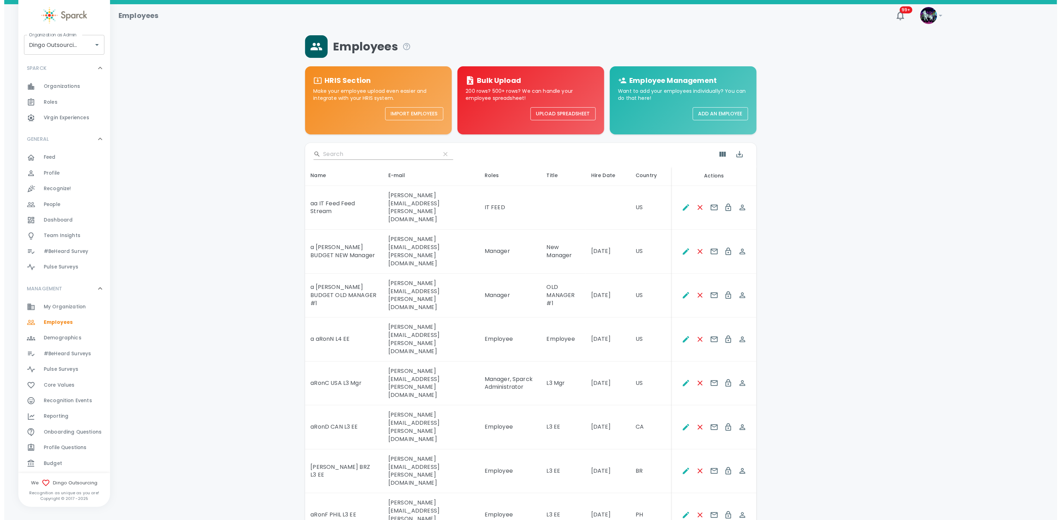
scroll to position [64, 0]
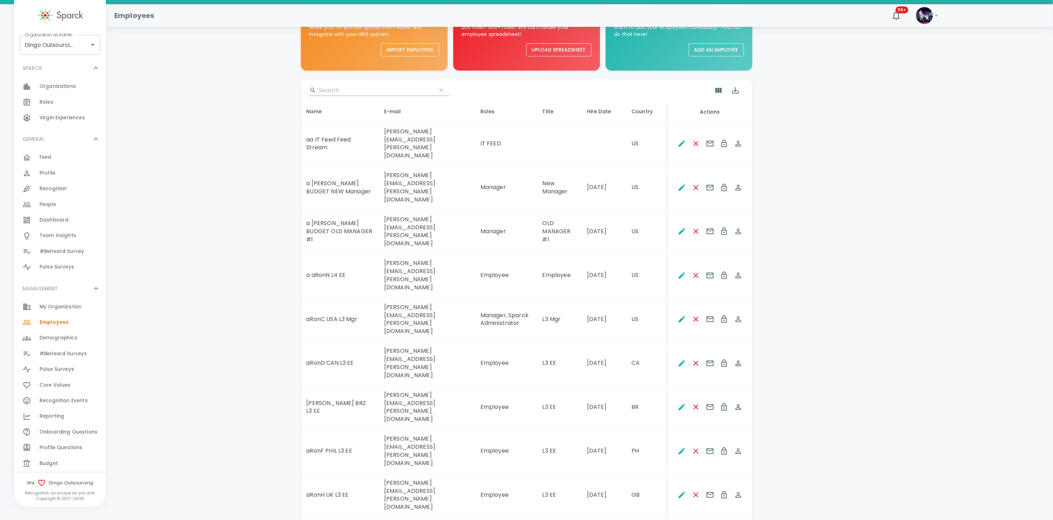
click at [625, 473] on body "Skip Navigation Employees 99+ ! Organization as Admin Dingo Outsourcing • 793 O…" at bounding box center [526, 276] width 1053 height 680
click at [630, 503] on li "50" at bounding box center [632, 505] width 33 height 13
type input "50"
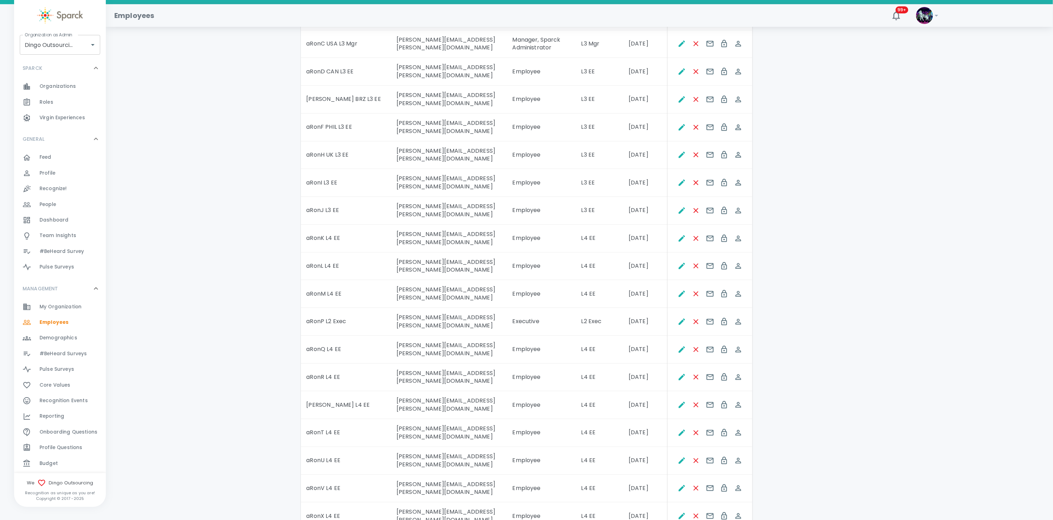
scroll to position [0, 0]
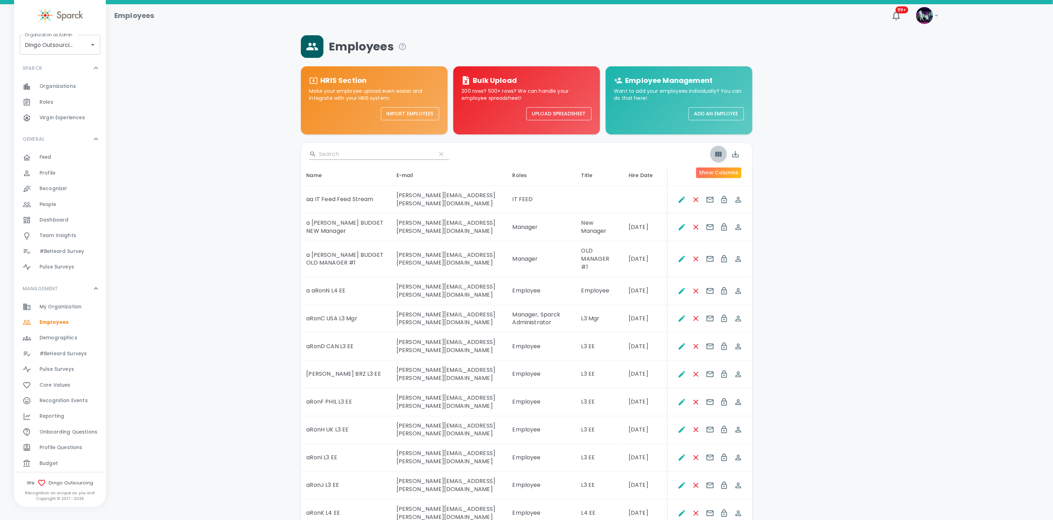
click at [718, 150] on icon "Show Columns" at bounding box center [718, 154] width 8 height 8
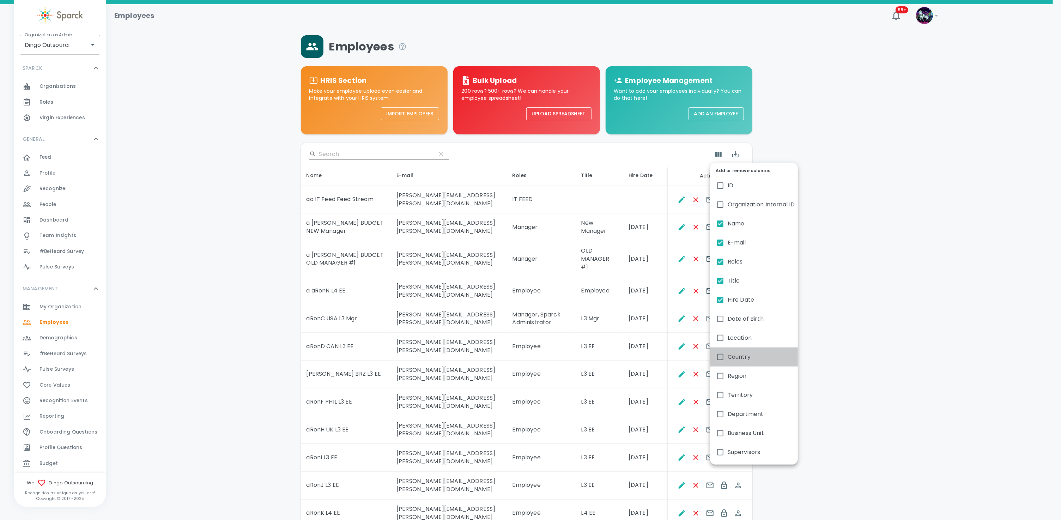
click at [741, 357] on span "Country" at bounding box center [739, 357] width 23 height 8
click at [728, 357] on input "Country" at bounding box center [720, 356] width 15 height 15
checkbox input "true"
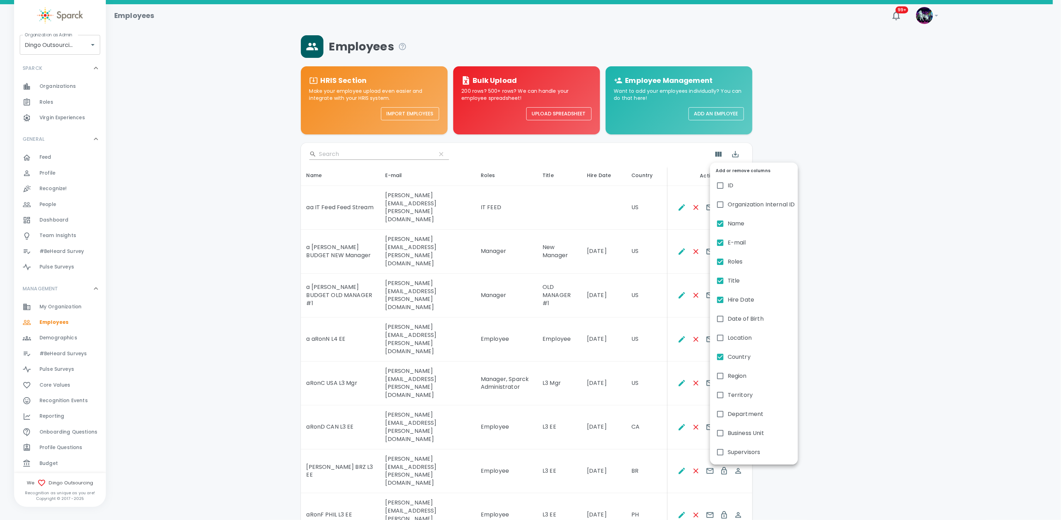
click at [856, 344] on div at bounding box center [530, 260] width 1061 height 520
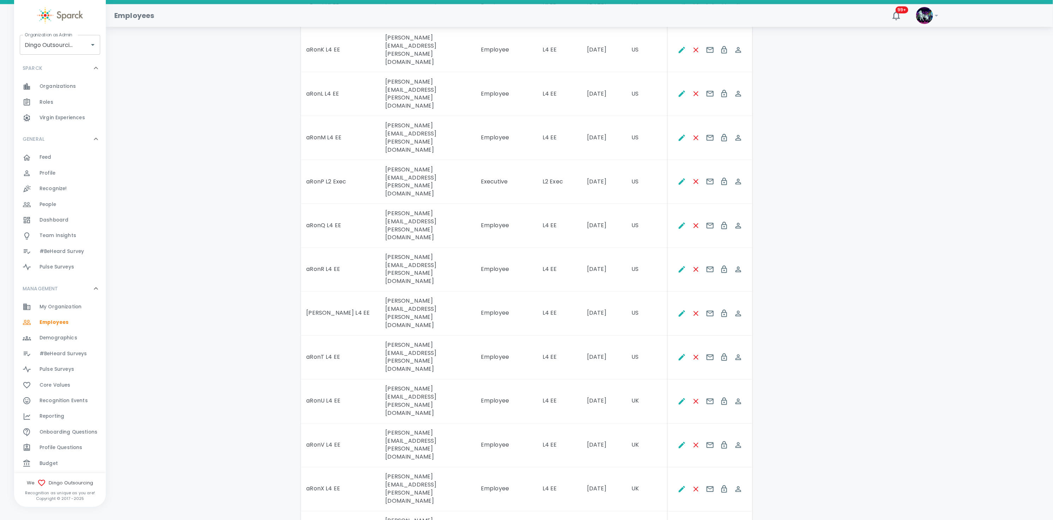
scroll to position [581, 0]
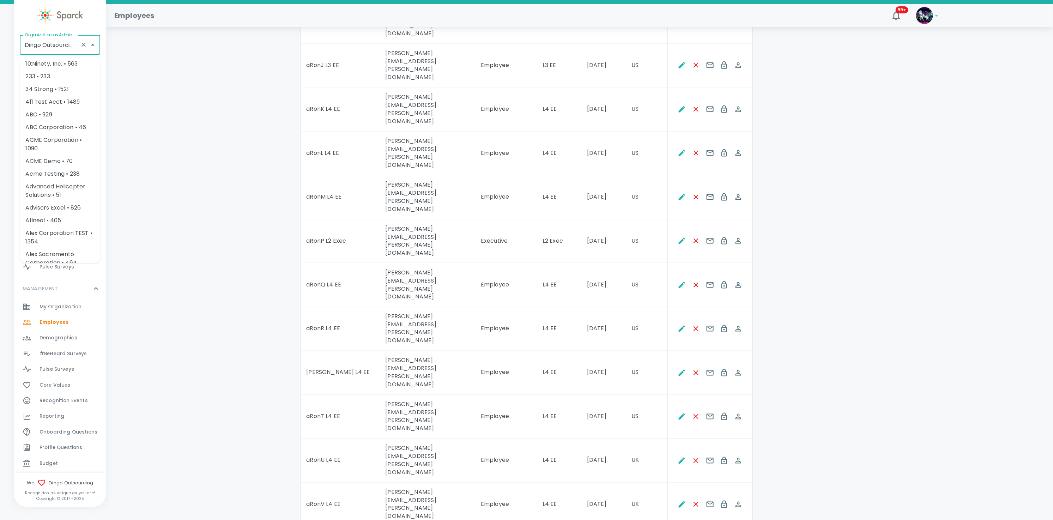
click at [47, 46] on input "Dingo Outsourcing • 793" at bounding box center [50, 44] width 54 height 13
click at [60, 133] on li "Dingo Whispers • 1092" at bounding box center [60, 136] width 80 height 13
type input "Dingo Whispers • 1092"
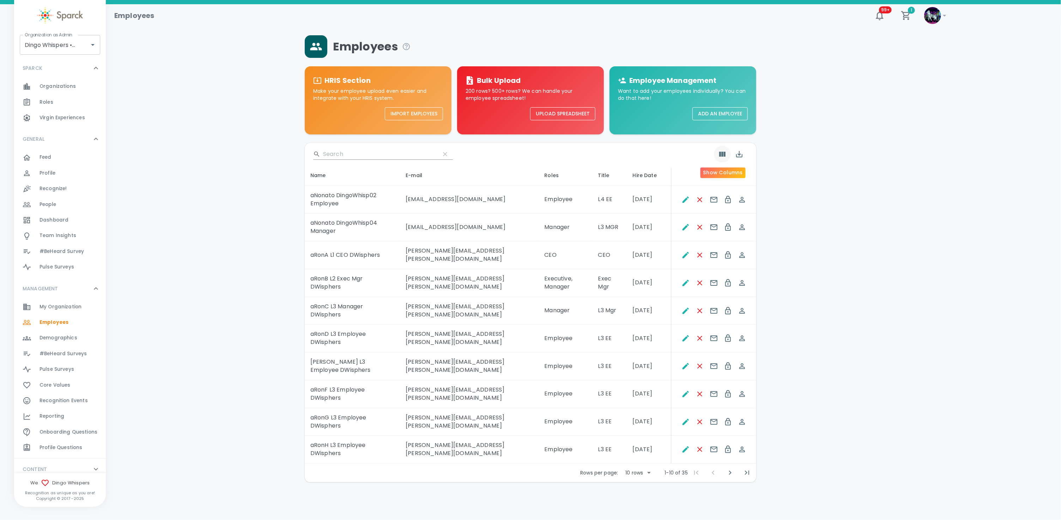
click at [724, 152] on icon "Show Columns" at bounding box center [722, 154] width 6 height 5
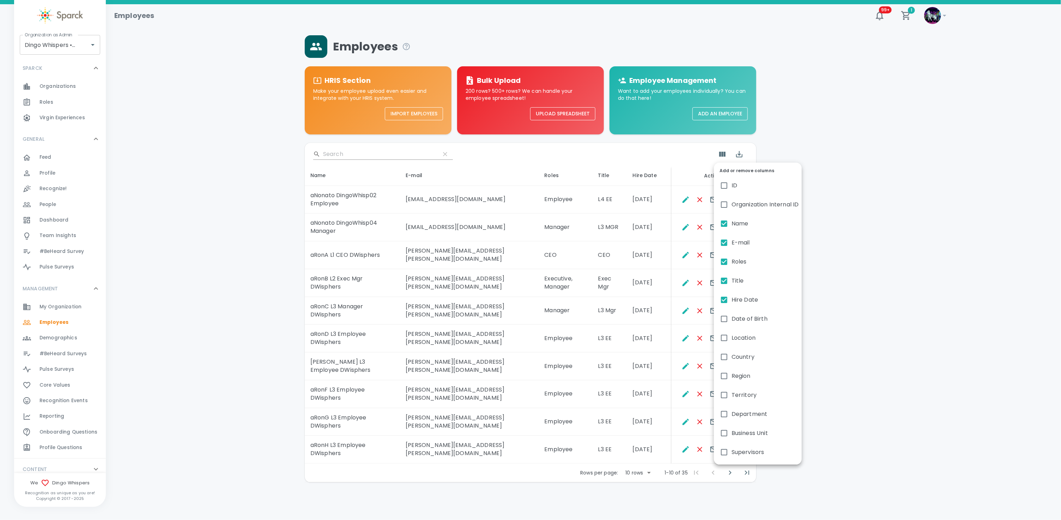
click at [731, 357] on input "Country" at bounding box center [724, 356] width 15 height 15
checkbox input "true"
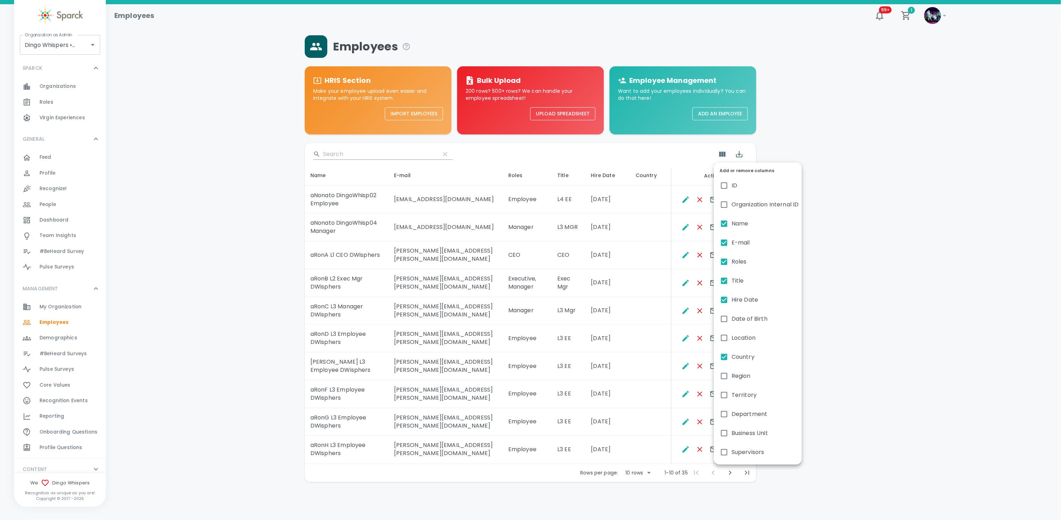
click at [876, 245] on div at bounding box center [530, 260] width 1061 height 520
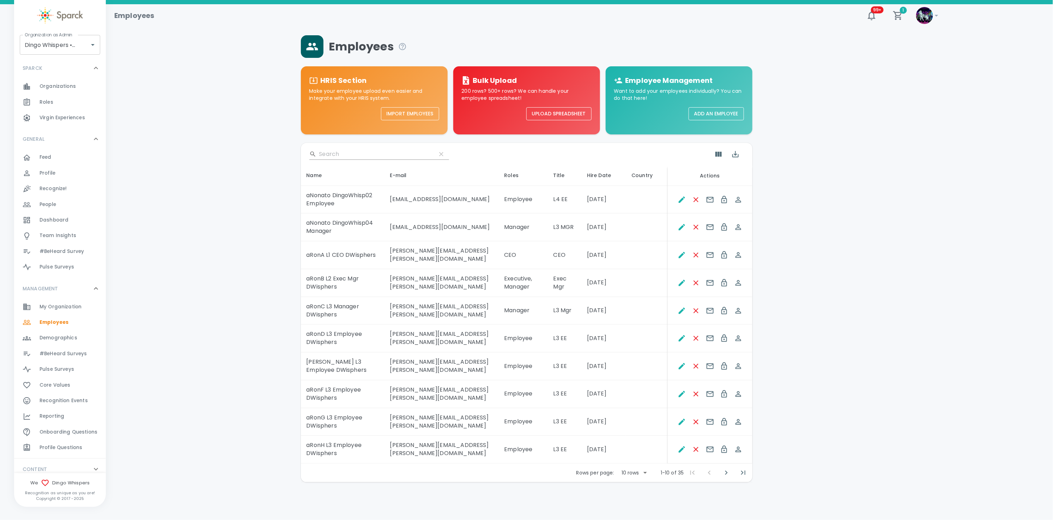
drag, startPoint x: 635, startPoint y: 143, endPoint x: 634, endPoint y: 162, distance: 18.8
click at [634, 162] on div "​ Name E-mail Roles Title Hire Date Country Actions aNonato DingoWhisp02 Employ…" at bounding box center [526, 308] width 451 height 348
click at [679, 342] on icon "Edit" at bounding box center [681, 338] width 8 height 8
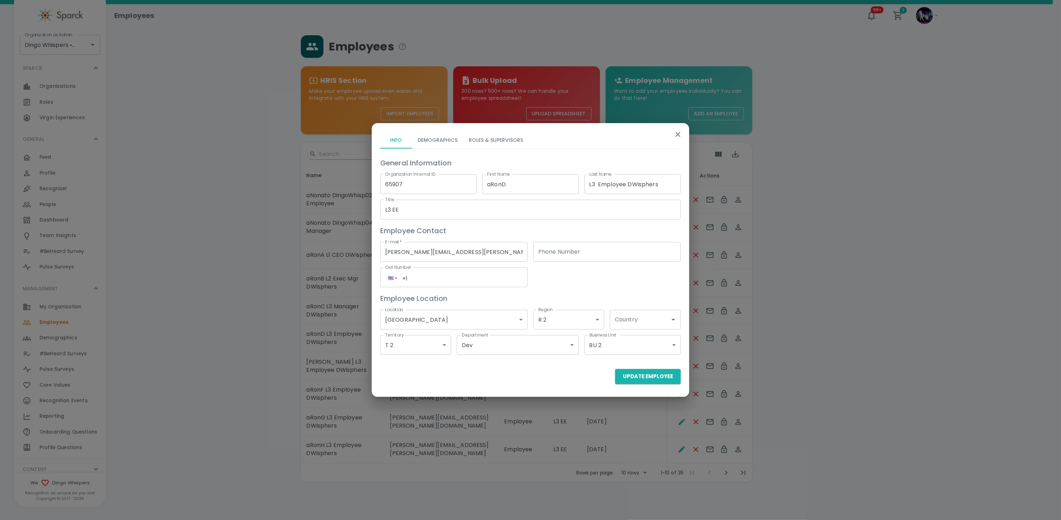
click at [493, 133] on div "Info Demographics Roles & Supervisors General Information Organization Internal…" at bounding box center [528, 244] width 306 height 237
click at [492, 137] on button "Roles & Supervisors" at bounding box center [496, 140] width 66 height 17
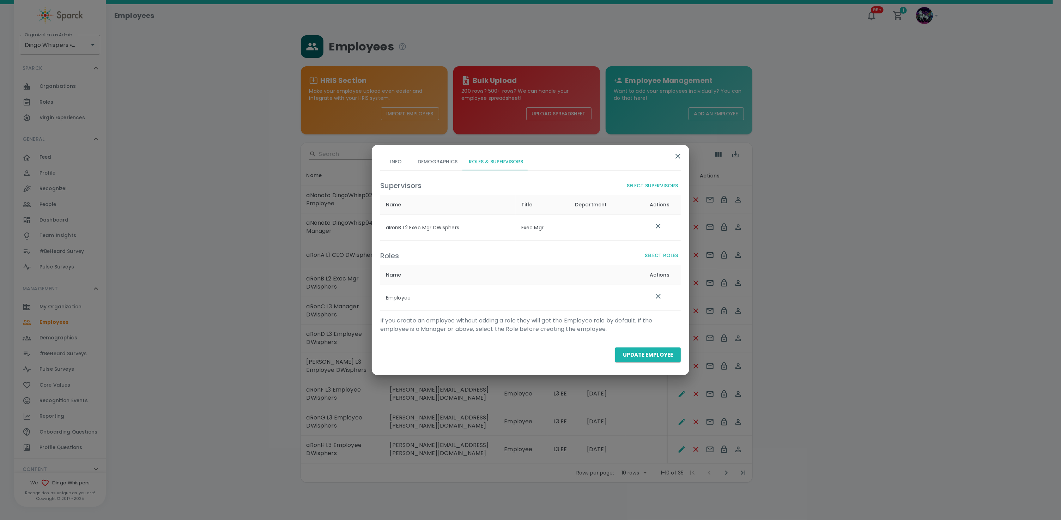
click at [661, 252] on button "Select Roles" at bounding box center [661, 255] width 39 height 13
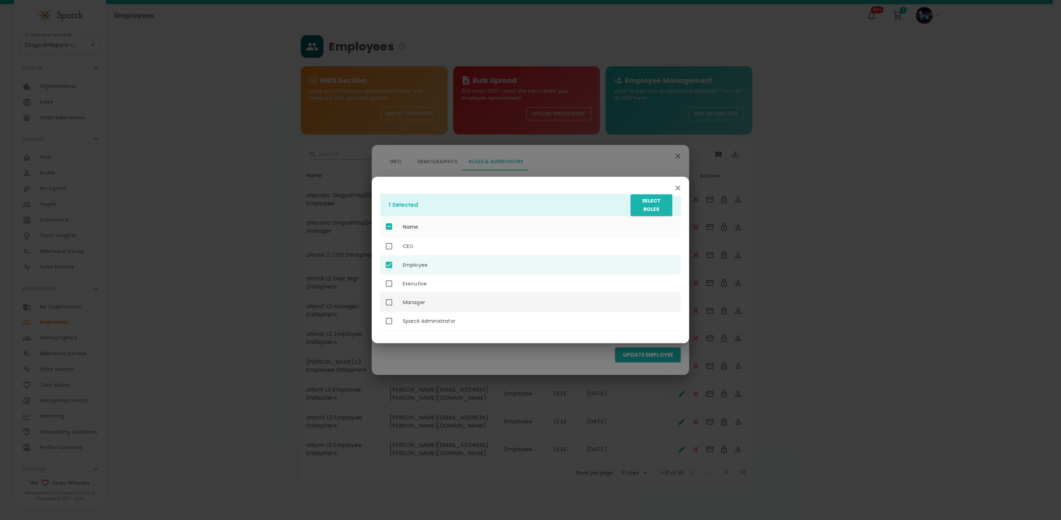
click at [402, 303] on th "Manager" at bounding box center [539, 302] width 284 height 19
checkbox input "true"
click at [646, 203] on button "Select Roles" at bounding box center [652, 205] width 42 height 22
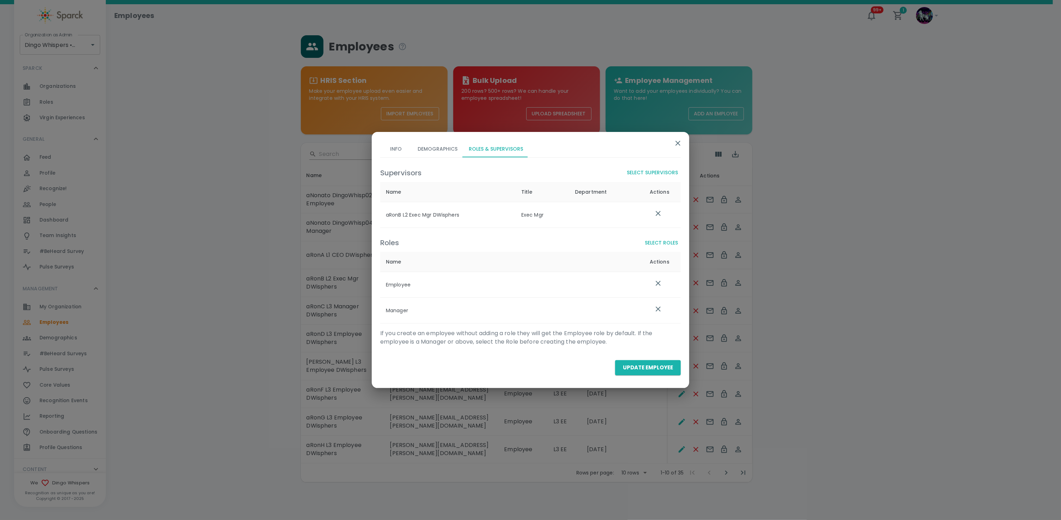
click at [657, 282] on icon "list table" at bounding box center [658, 283] width 8 height 8
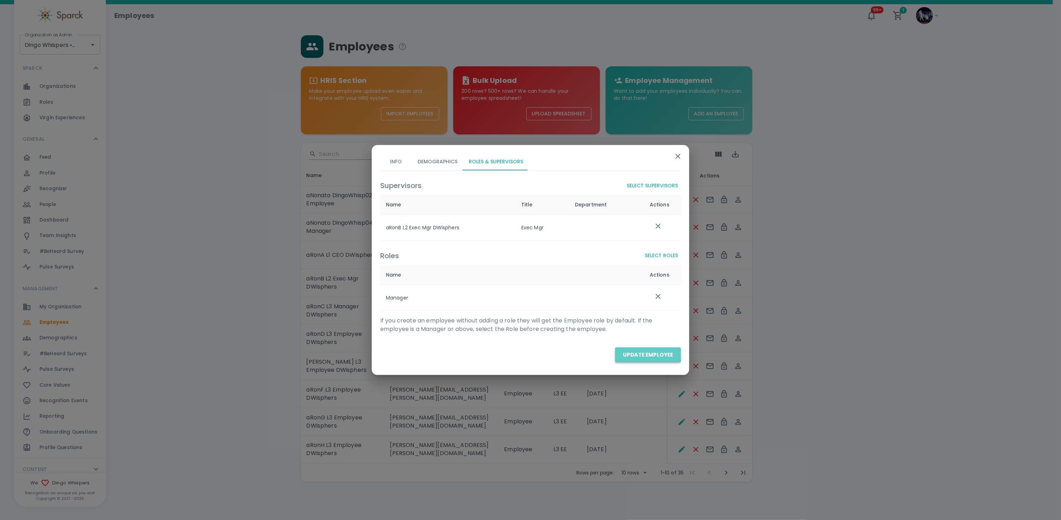
click at [633, 354] on button "Update Employee" at bounding box center [648, 354] width 66 height 15
click at [632, 356] on button "Update Employee" at bounding box center [648, 354] width 66 height 15
click at [632, 355] on button "Update Employee" at bounding box center [648, 354] width 66 height 15
click at [647, 353] on button "Update Employee" at bounding box center [648, 354] width 66 height 15
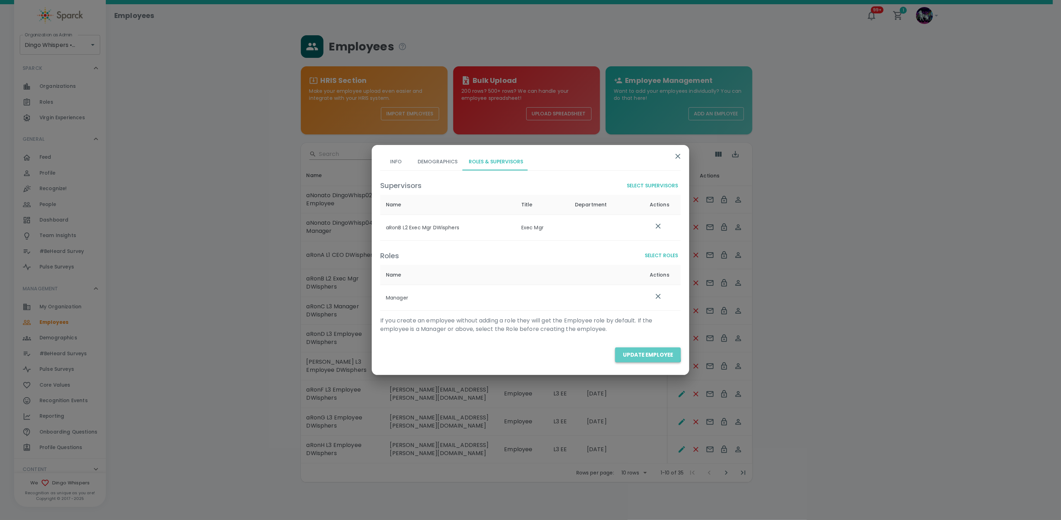
click at [638, 353] on button "Update Employee" at bounding box center [648, 354] width 66 height 15
click at [390, 162] on button "Info" at bounding box center [396, 161] width 32 height 17
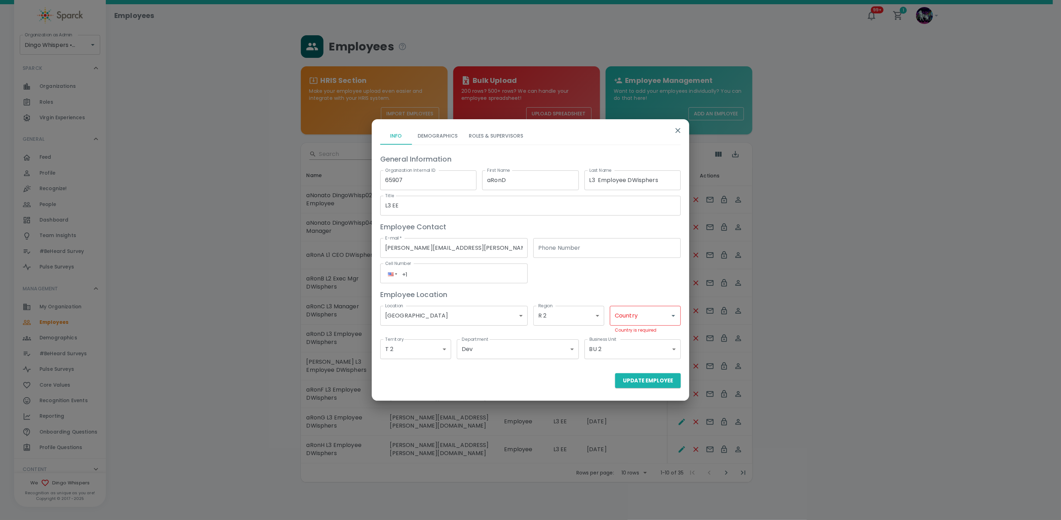
click at [645, 317] on input "Country" at bounding box center [640, 315] width 54 height 13
click at [641, 349] on li "US" at bounding box center [645, 347] width 71 height 13
type input "US"
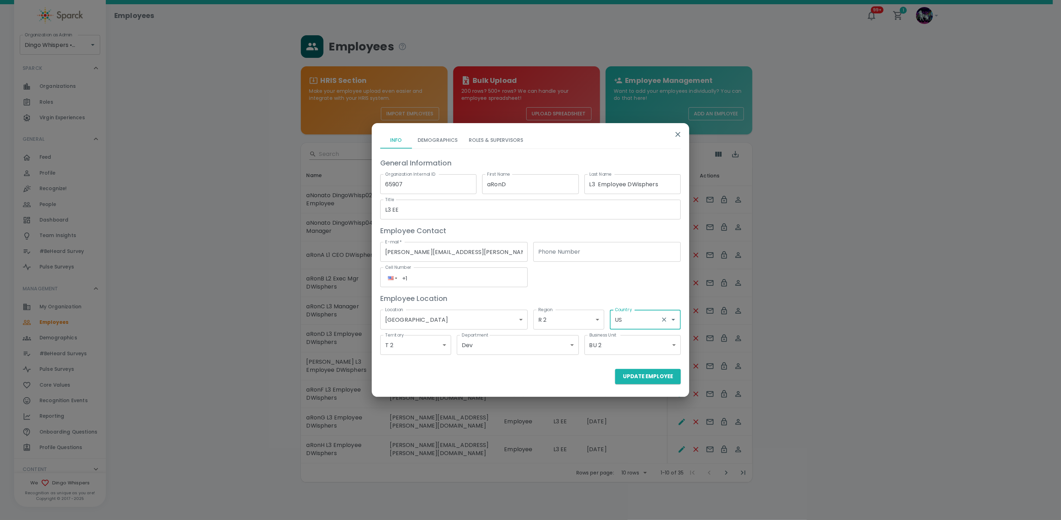
click at [647, 376] on button "Update Employee" at bounding box center [648, 376] width 66 height 15
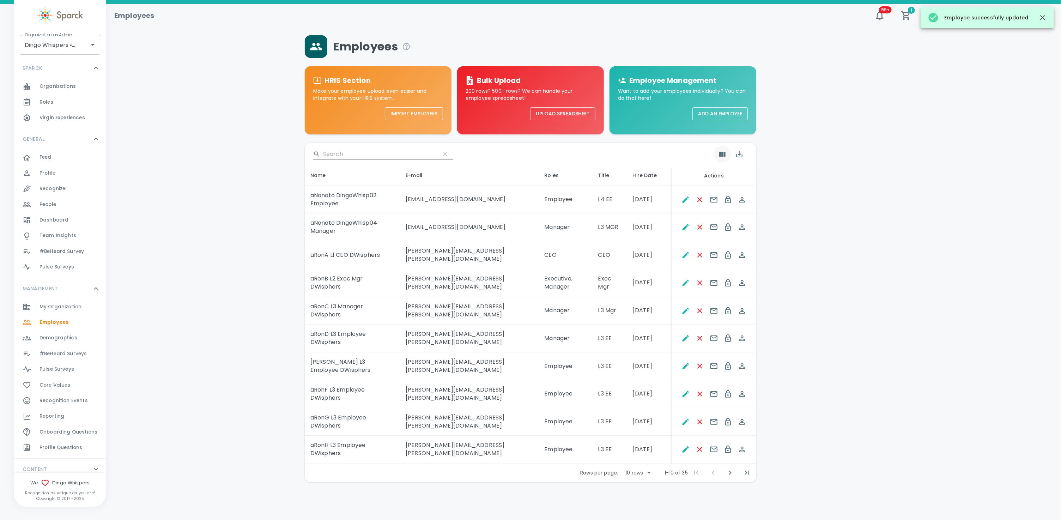
click at [722, 153] on icon "Show Columns" at bounding box center [722, 154] width 6 height 5
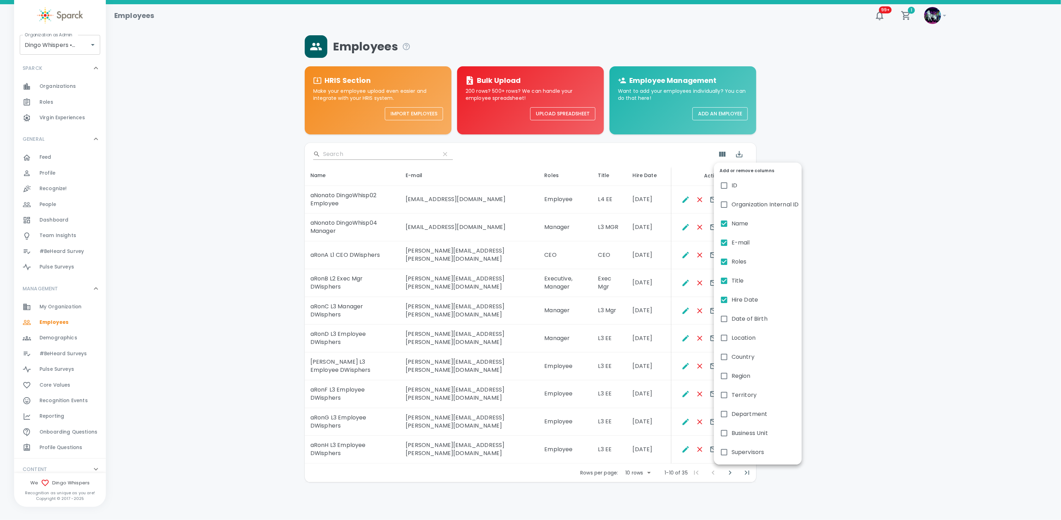
click at [740, 352] on label "Country" at bounding box center [758, 356] width 88 height 19
click at [731, 352] on input "Country" at bounding box center [724, 356] width 15 height 15
checkbox input "true"
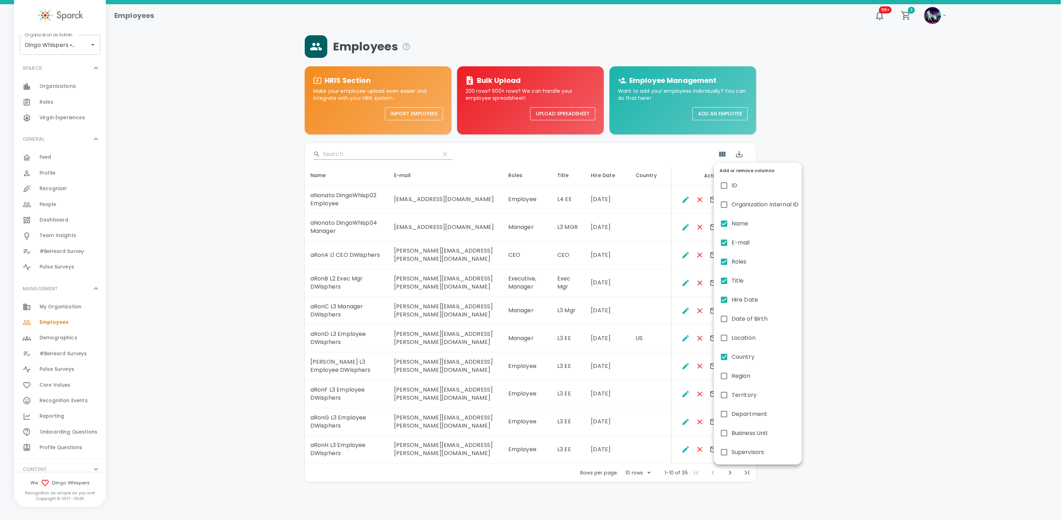
click at [644, 384] on div at bounding box center [530, 260] width 1061 height 520
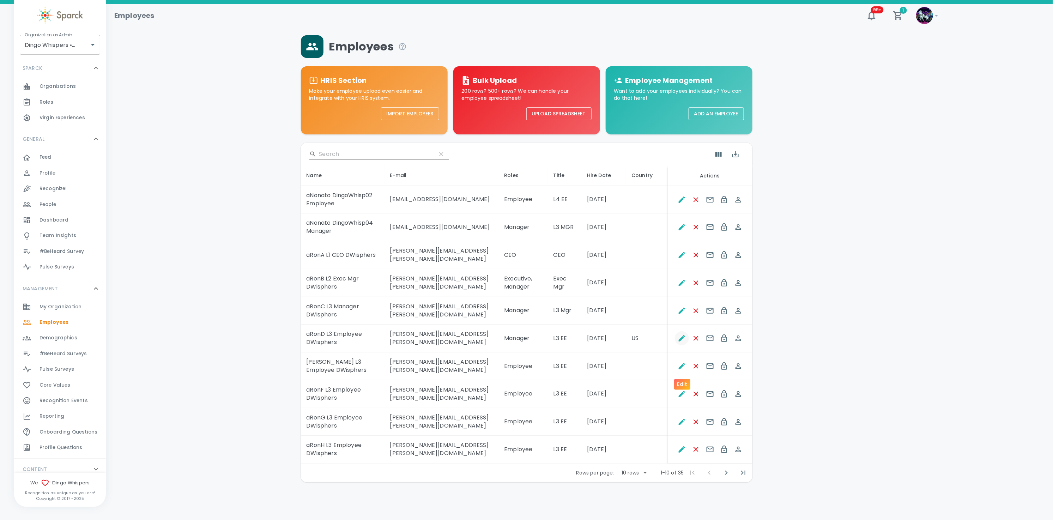
click at [680, 341] on icon "Edit" at bounding box center [682, 338] width 6 height 6
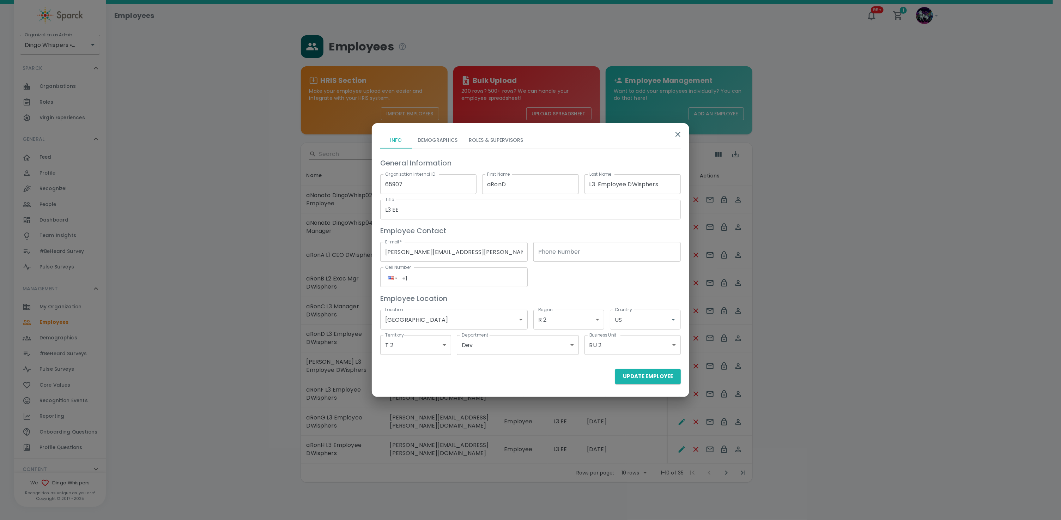
click at [498, 135] on button "Roles & Supervisors" at bounding box center [496, 140] width 66 height 17
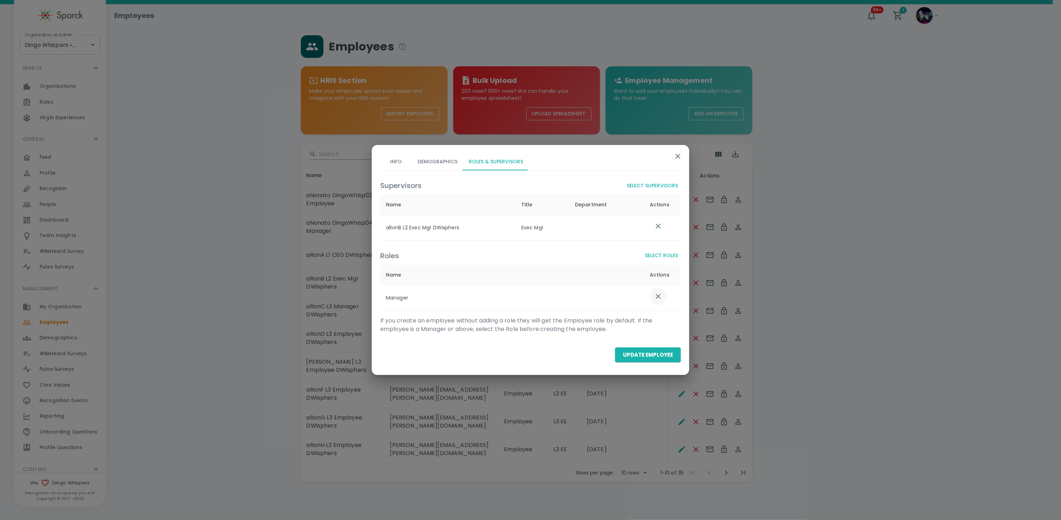
drag, startPoint x: 655, startPoint y: 298, endPoint x: 652, endPoint y: 257, distance: 41.0
click at [655, 298] on icon "list table" at bounding box center [658, 296] width 8 height 8
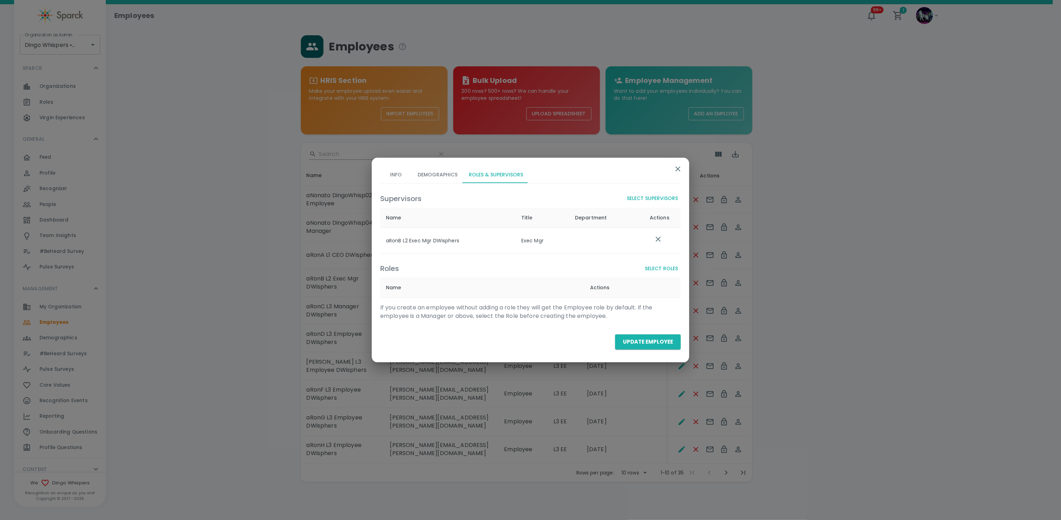
click at [653, 269] on button "Select Roles" at bounding box center [661, 268] width 39 height 13
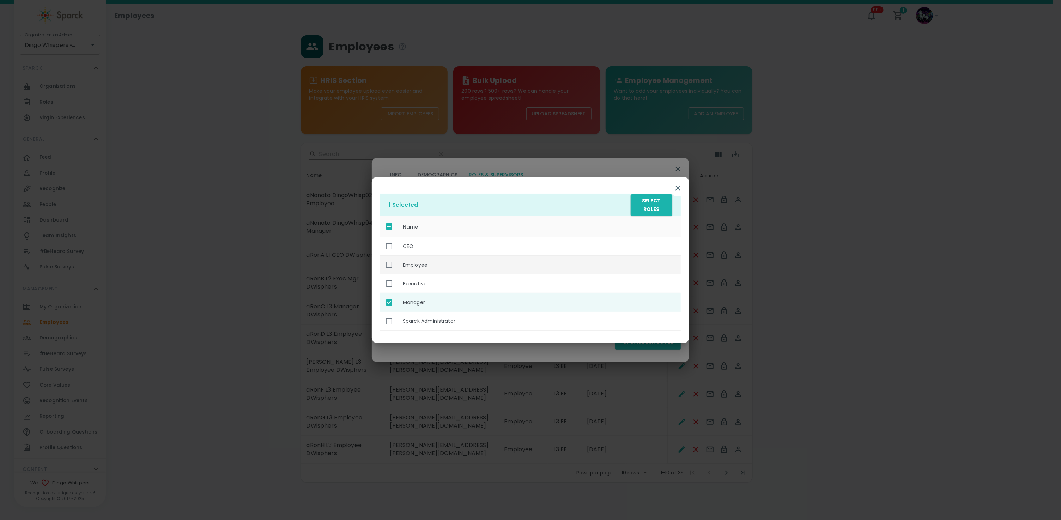
click at [411, 264] on th "Employee" at bounding box center [539, 264] width 284 height 19
checkbox input "true"
click at [405, 300] on th "Manager" at bounding box center [539, 302] width 284 height 19
checkbox input "false"
click at [650, 201] on button "Select Roles" at bounding box center [652, 205] width 42 height 22
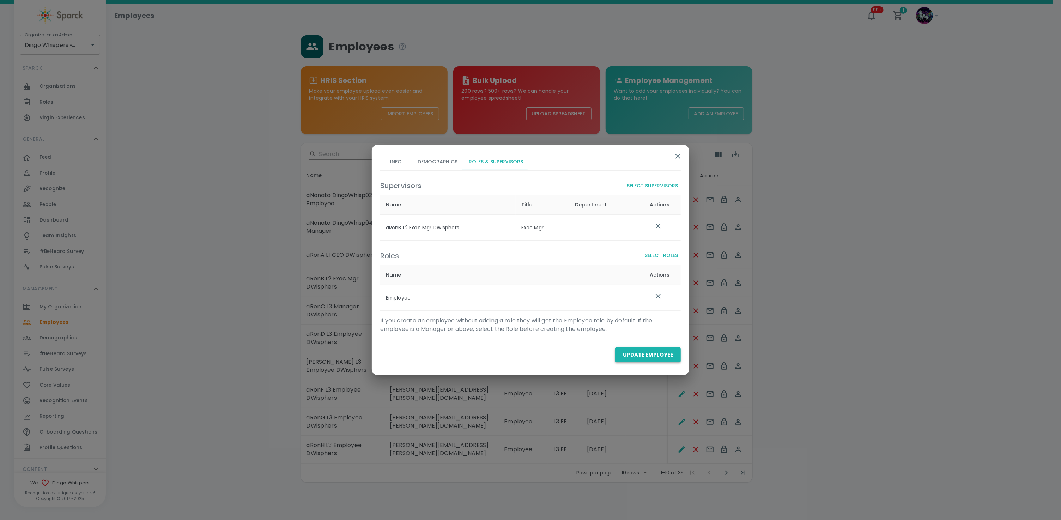
click at [654, 348] on button "Update Employee" at bounding box center [648, 354] width 66 height 15
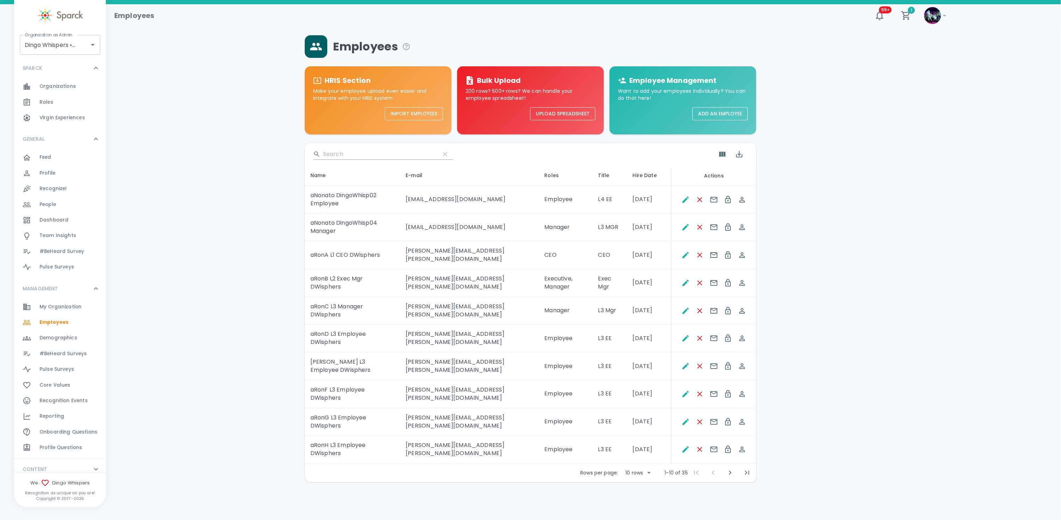
click at [215, 230] on div "Employees HRIS Section Make your employee upload even easier and integrate with…" at bounding box center [583, 258] width 938 height 447
click at [718, 156] on icon "Show Columns" at bounding box center [722, 154] width 8 height 8
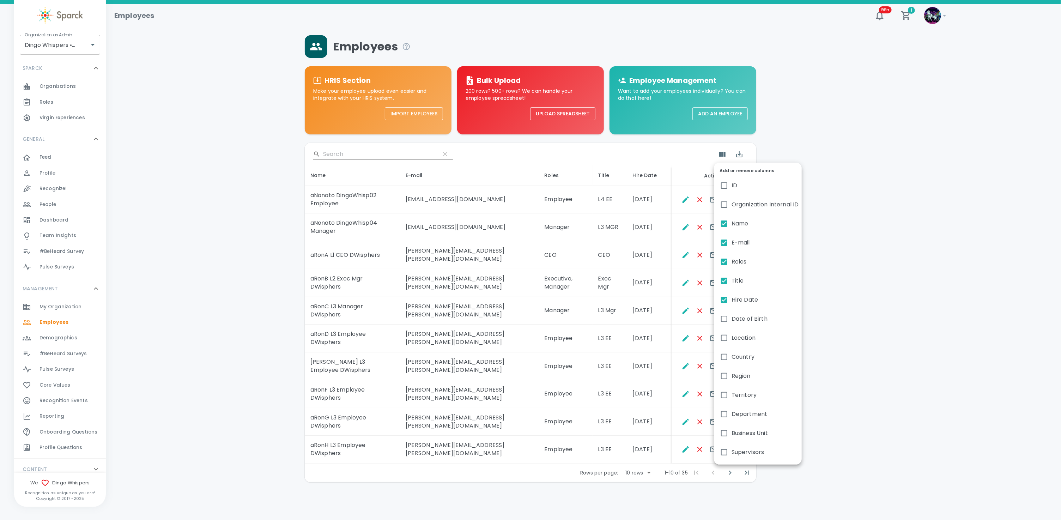
click at [746, 360] on span "Country" at bounding box center [742, 357] width 23 height 8
click at [731, 360] on input "Country" at bounding box center [724, 356] width 15 height 15
checkbox input "true"
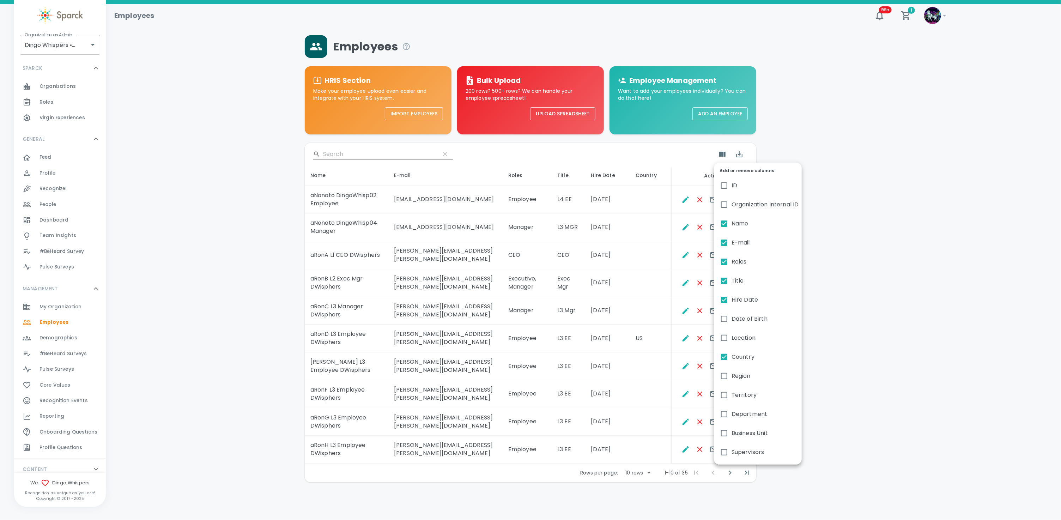
click at [685, 330] on div at bounding box center [530, 260] width 1061 height 520
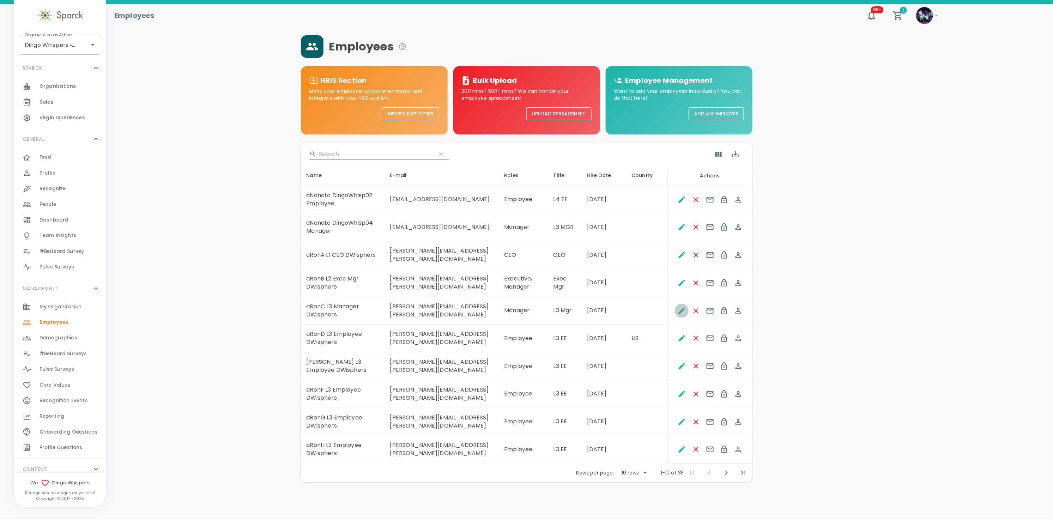
click at [682, 314] on icon "Edit" at bounding box center [682, 311] width 6 height 6
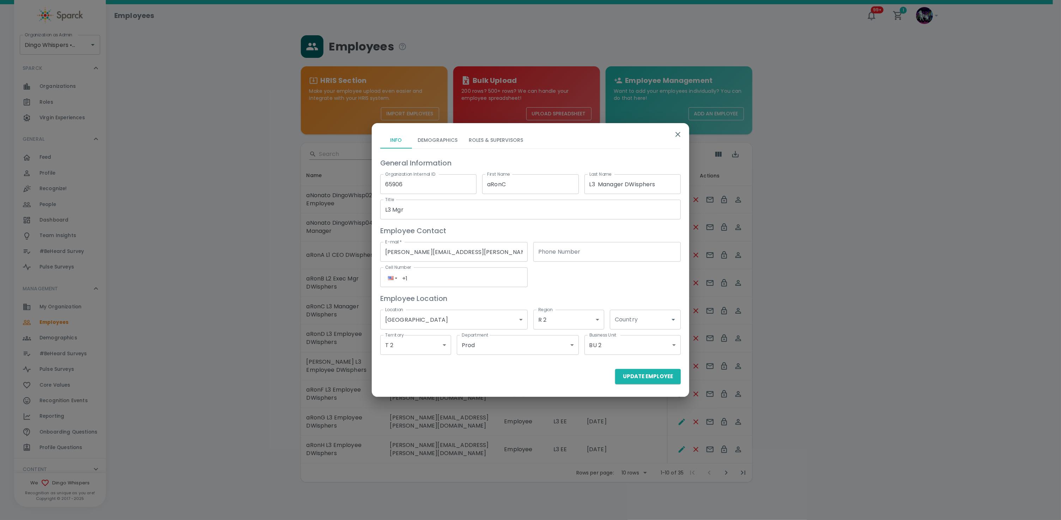
click at [494, 136] on button "Roles & Supervisors" at bounding box center [496, 140] width 66 height 17
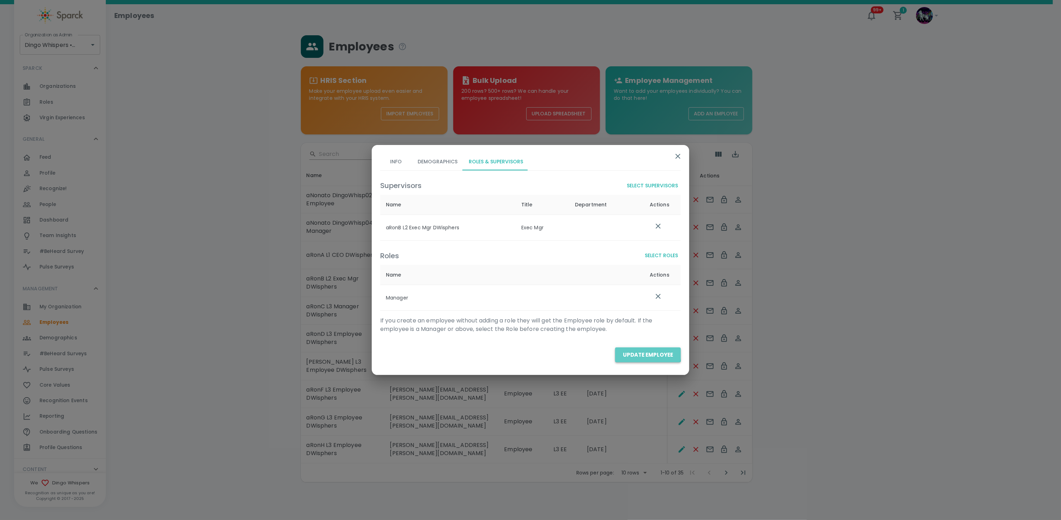
click at [640, 351] on button "Update Employee" at bounding box center [648, 354] width 66 height 15
click at [642, 350] on button "Update Employee" at bounding box center [648, 354] width 66 height 15
click at [393, 161] on button "Info" at bounding box center [396, 161] width 32 height 17
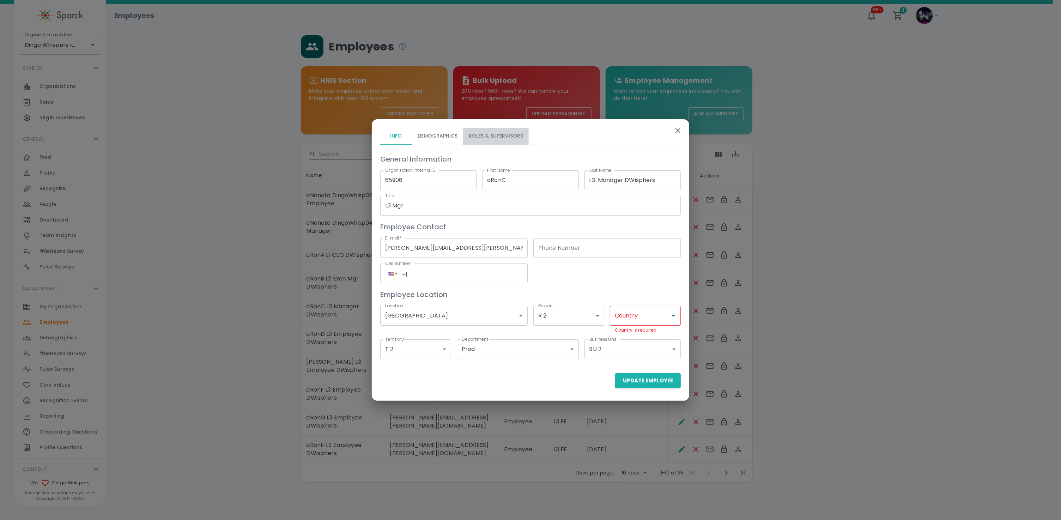
click at [498, 132] on button "Roles & Supervisors" at bounding box center [496, 136] width 66 height 17
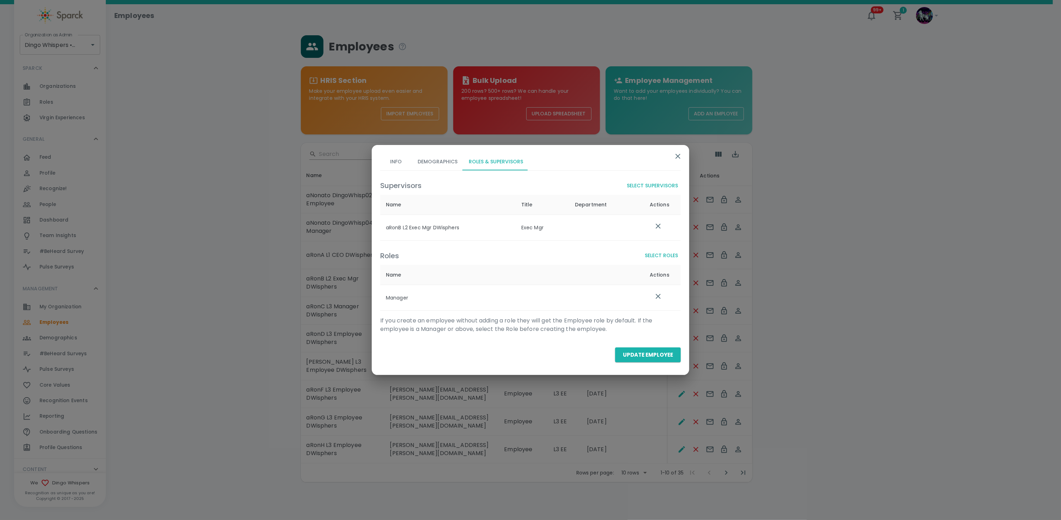
click at [398, 162] on button "Info" at bounding box center [396, 161] width 32 height 17
